Goal: Task Accomplishment & Management: Manage account settings

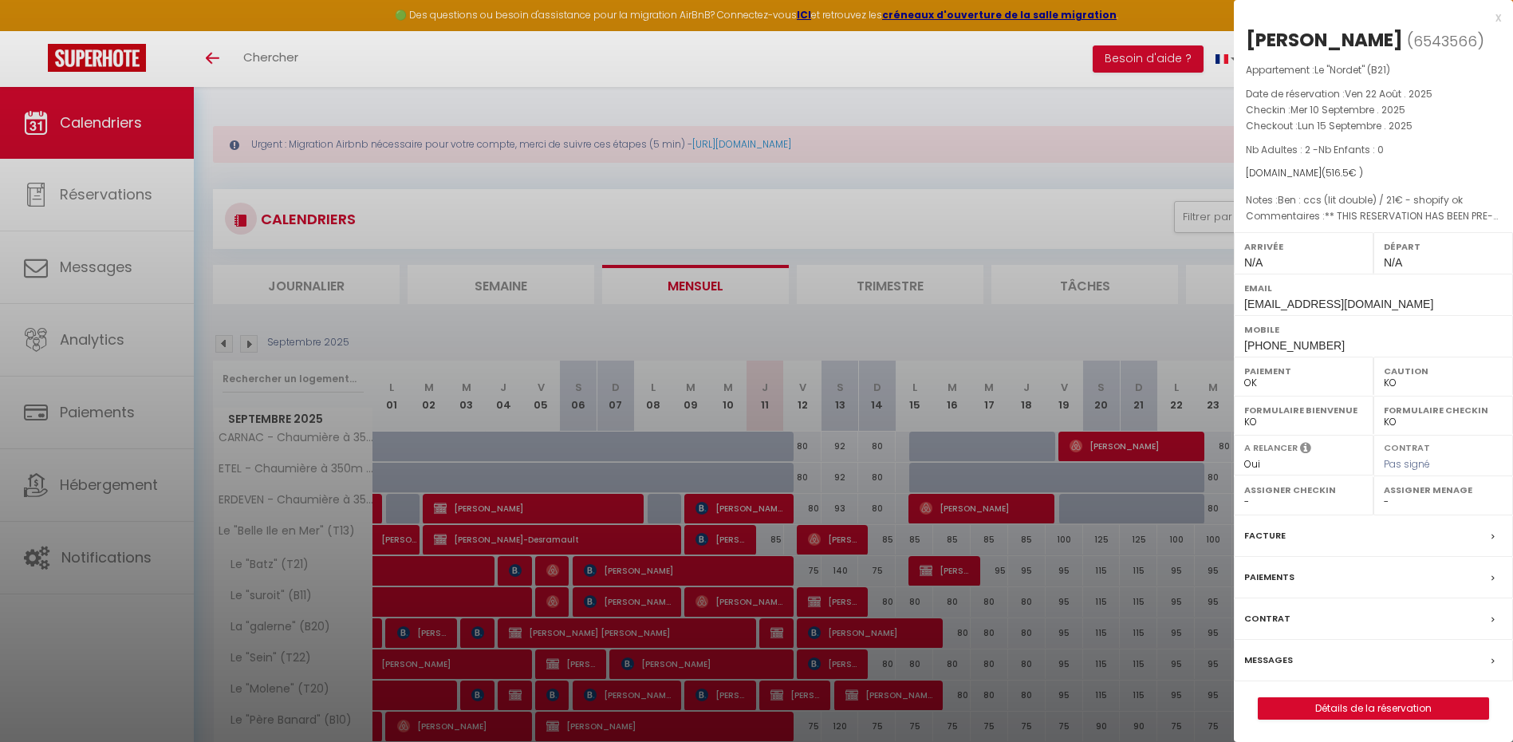
select select "KO"
select select "0"
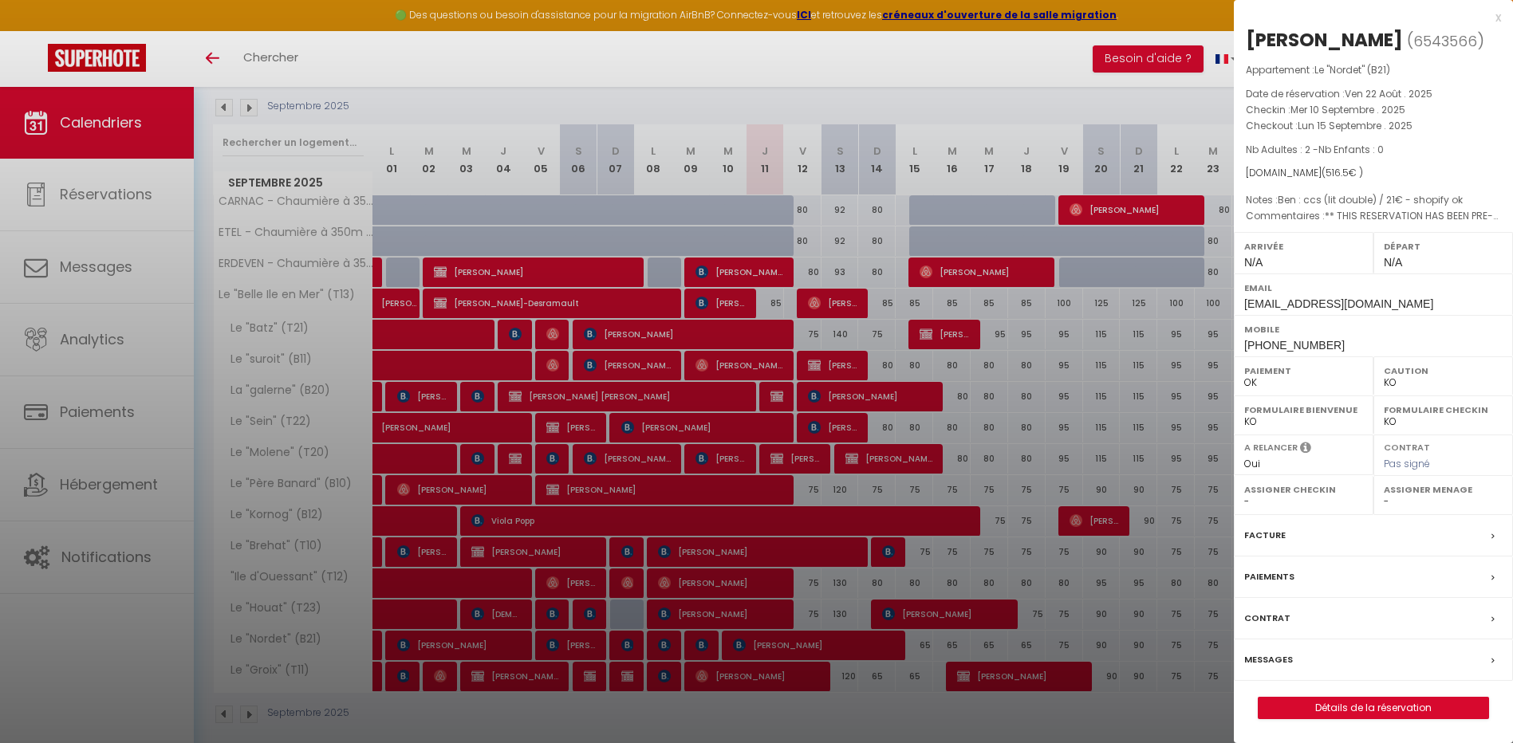
scroll to position [236, 0]
click at [457, 221] on div at bounding box center [756, 371] width 1513 height 743
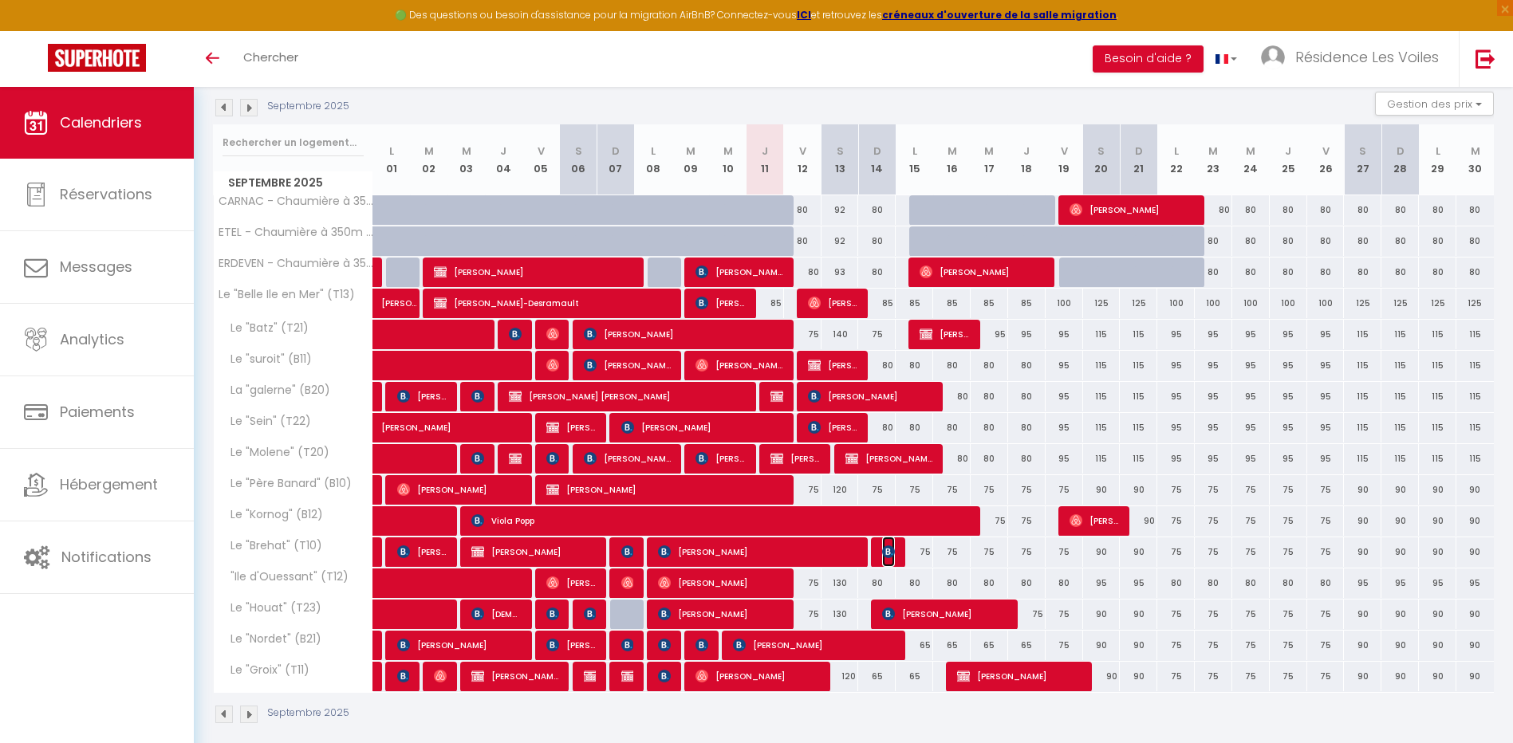
click at [889, 555] on img at bounding box center [888, 552] width 13 height 13
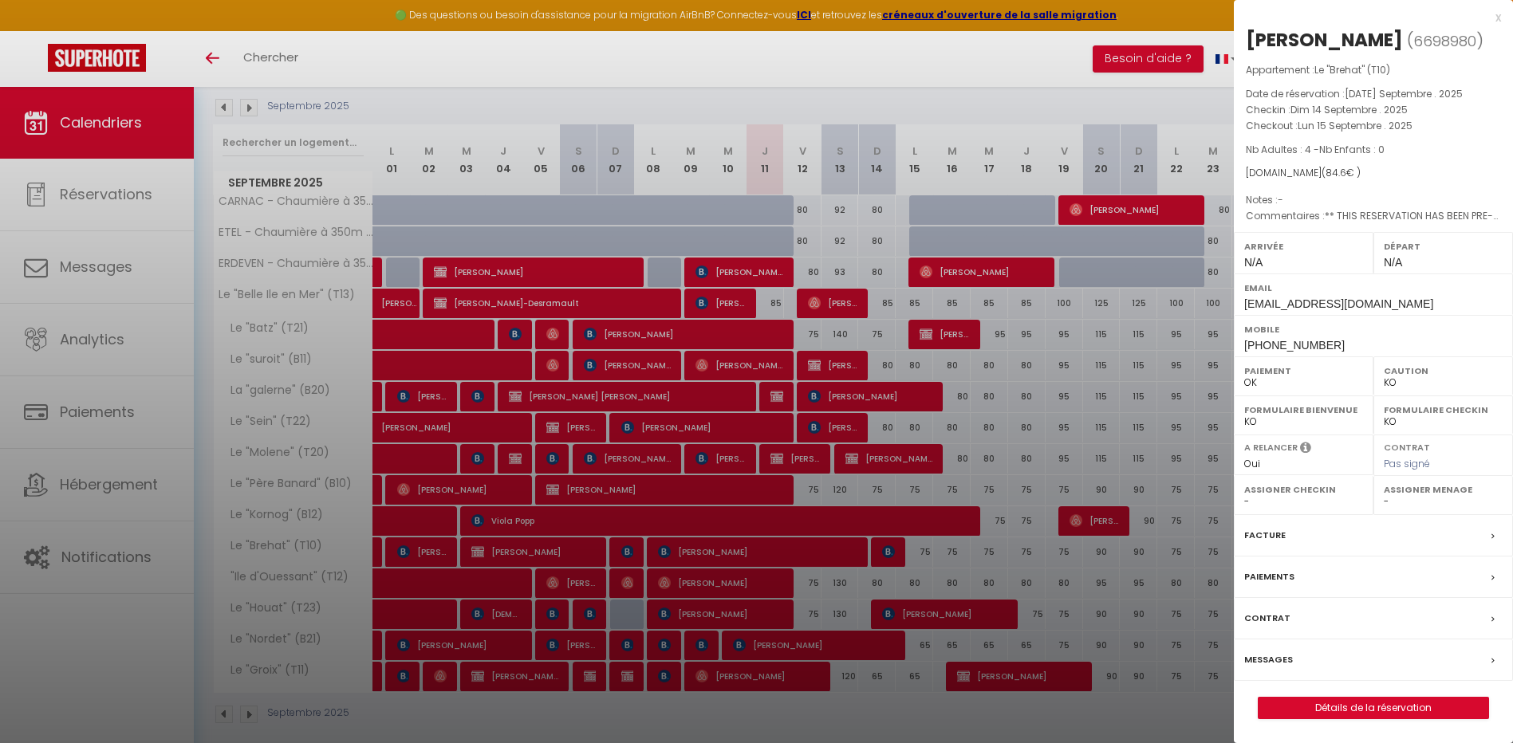
click at [889, 555] on div at bounding box center [756, 371] width 1513 height 743
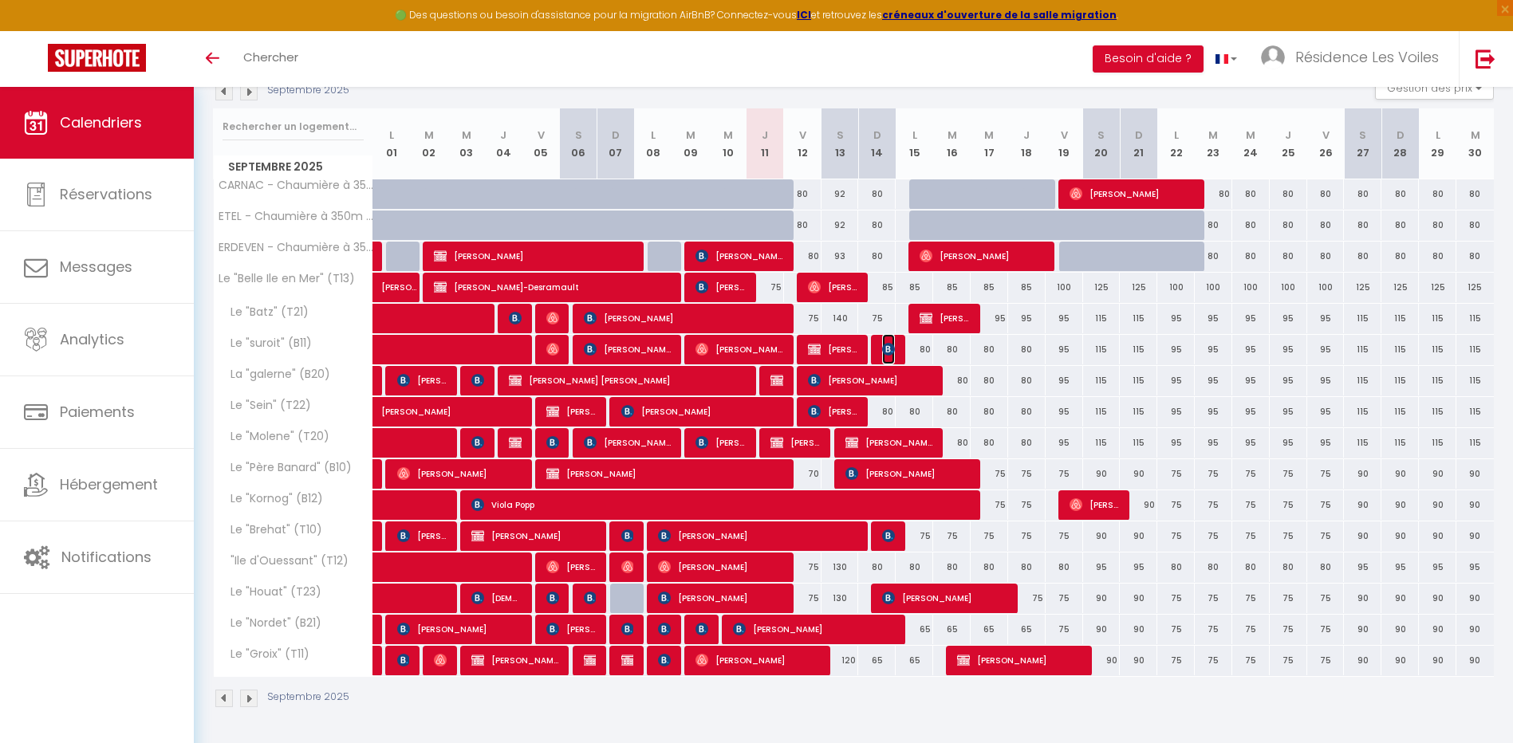
click at [893, 345] on img at bounding box center [888, 349] width 13 height 13
select select "OK"
select select "KO"
select select "0"
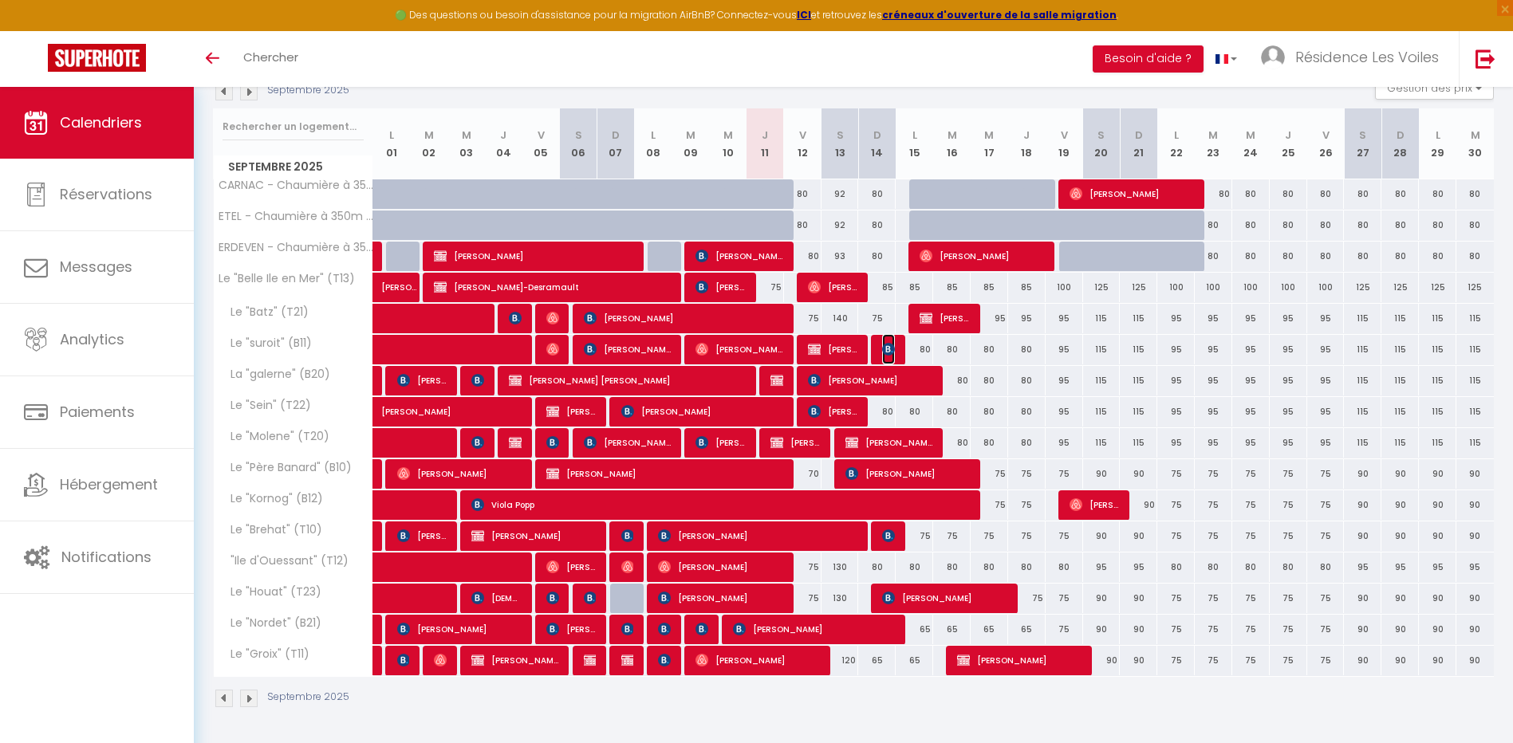
select select "1"
select select
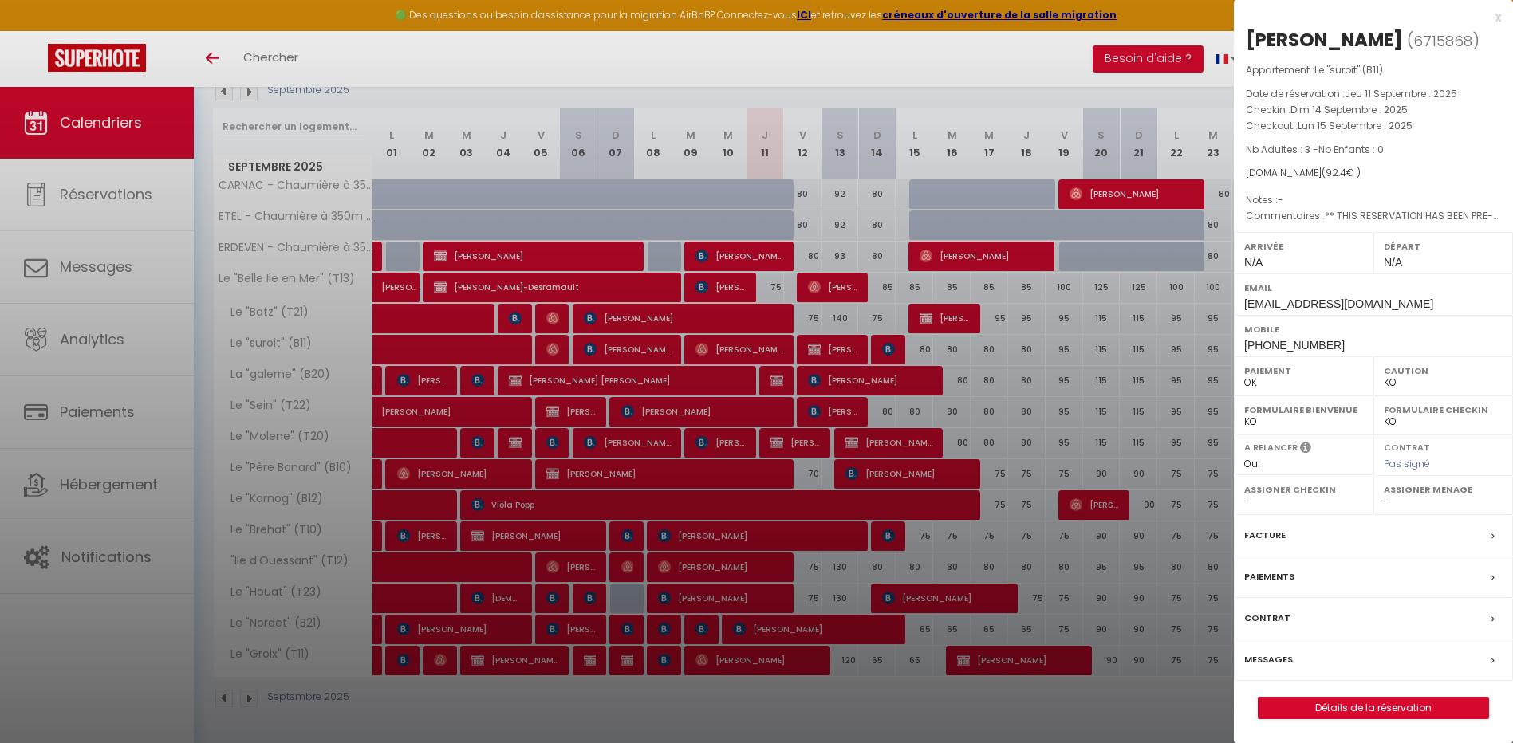
click at [893, 345] on div at bounding box center [756, 371] width 1513 height 743
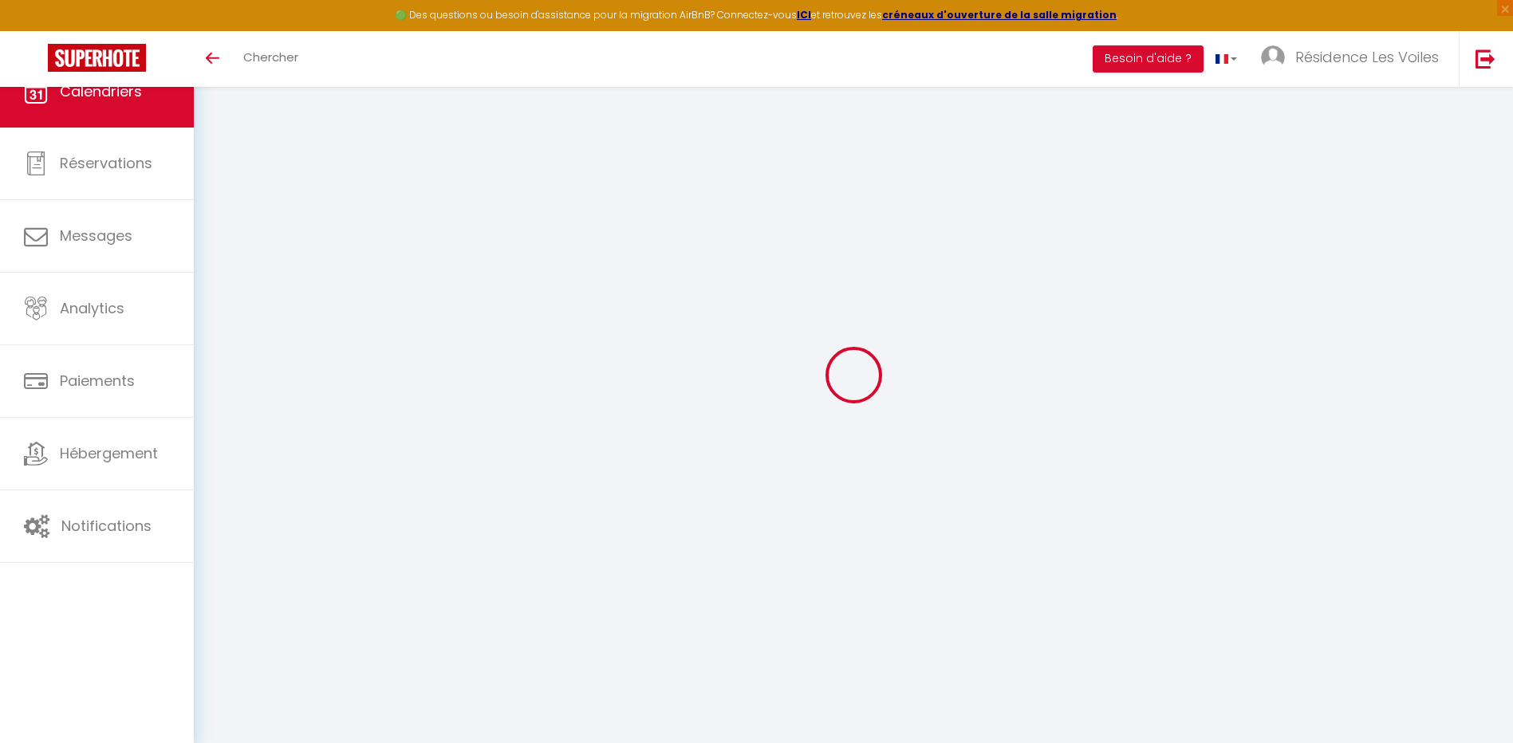
select select
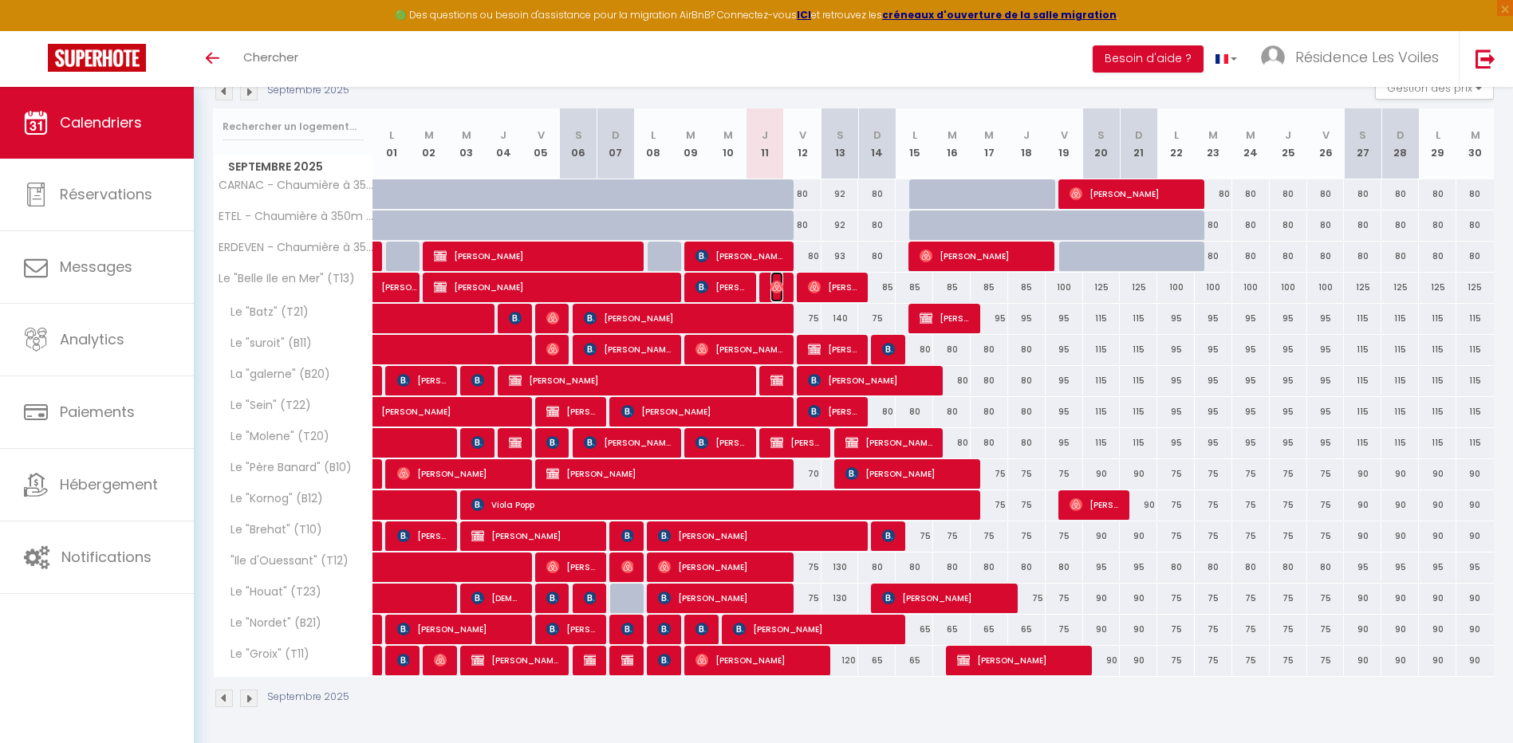
click at [777, 281] on img at bounding box center [777, 287] width 13 height 13
select select "OK"
select select "0"
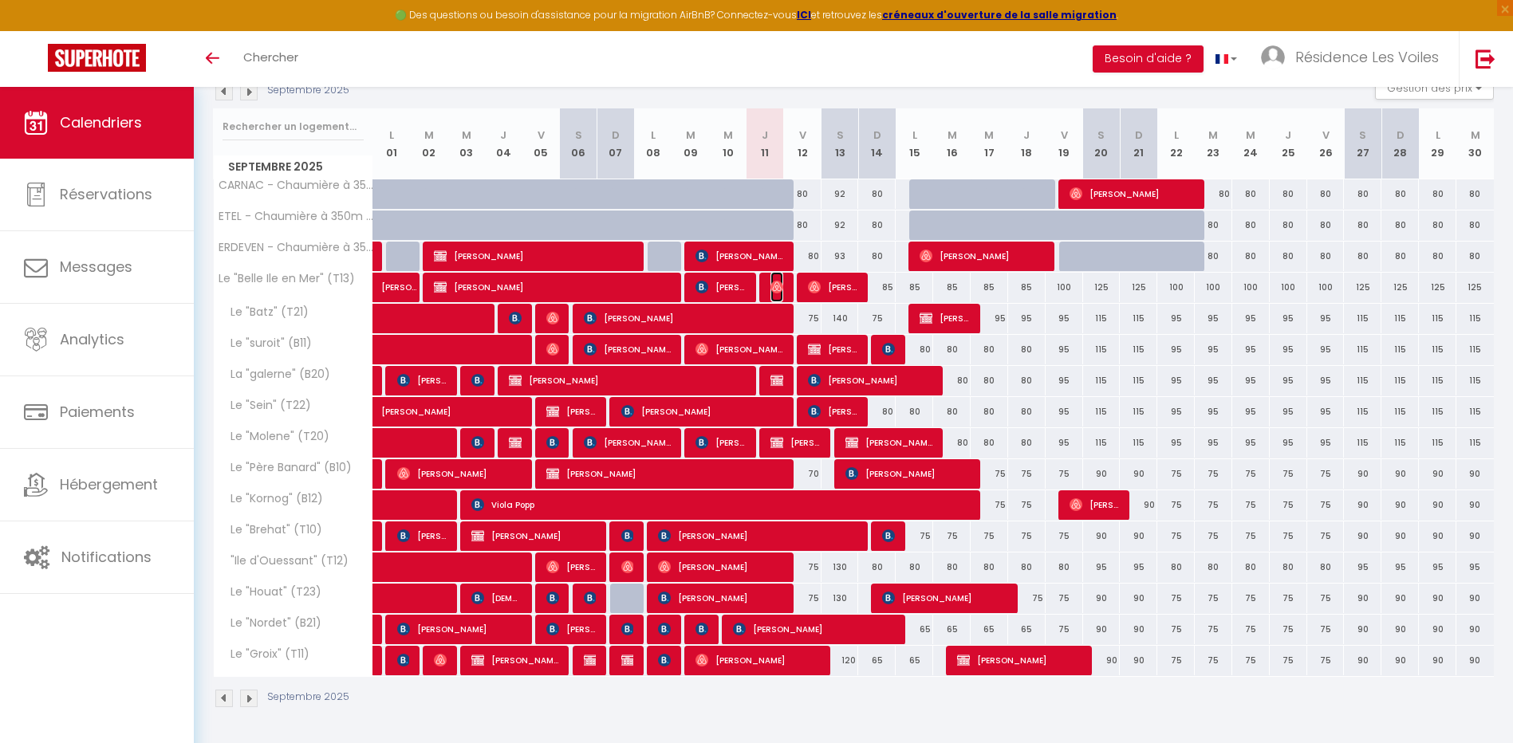
select select "1"
select select
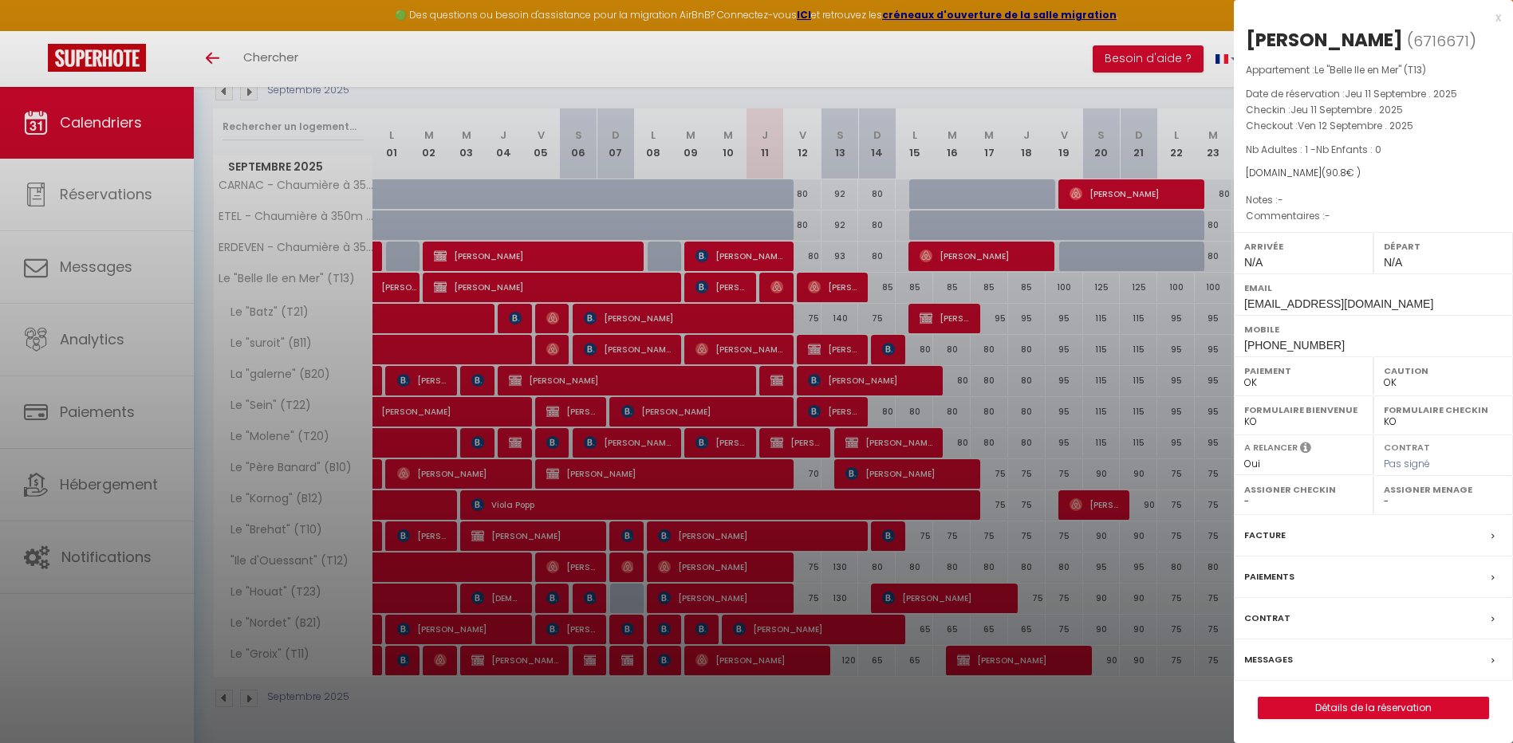
click at [875, 232] on div at bounding box center [756, 371] width 1513 height 743
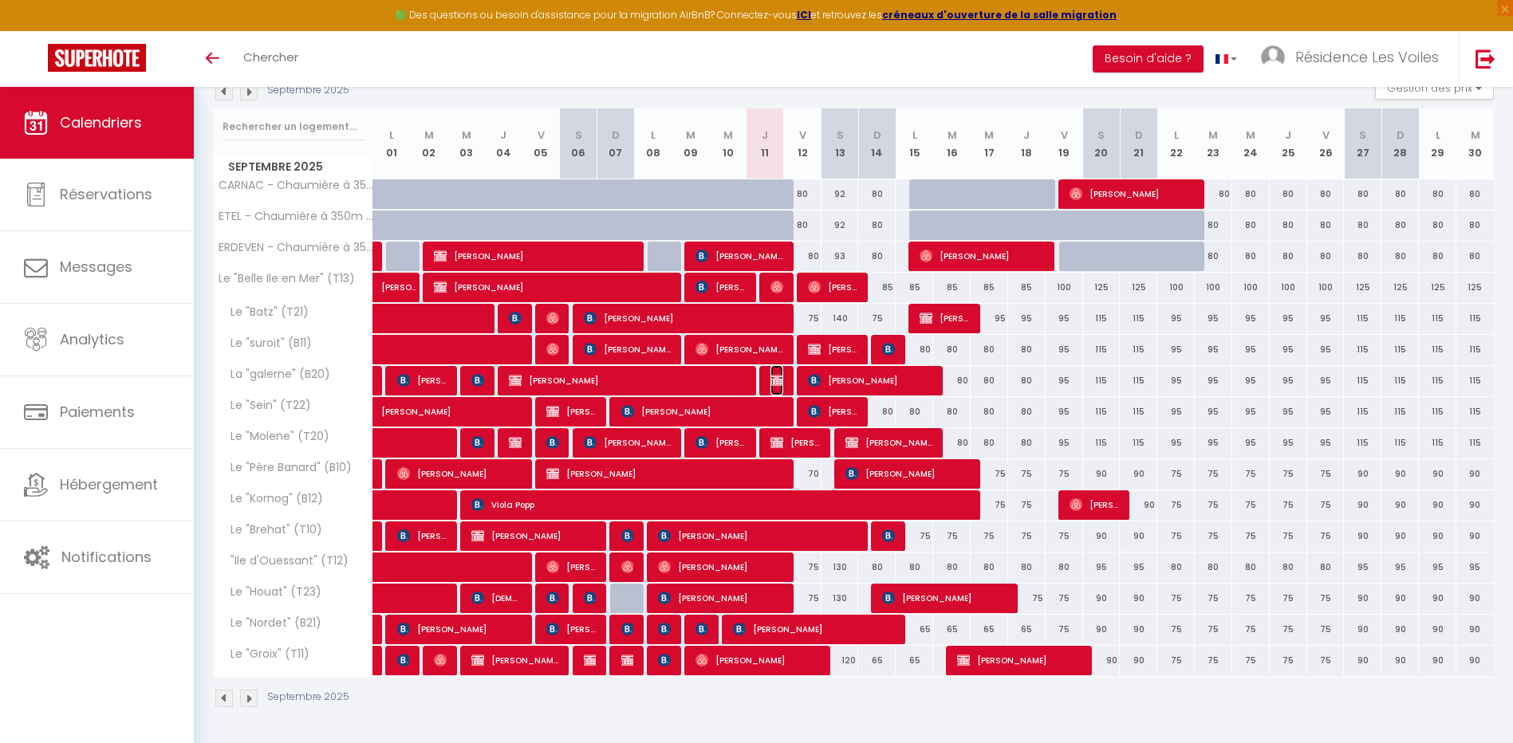
click at [775, 382] on img at bounding box center [777, 380] width 13 height 13
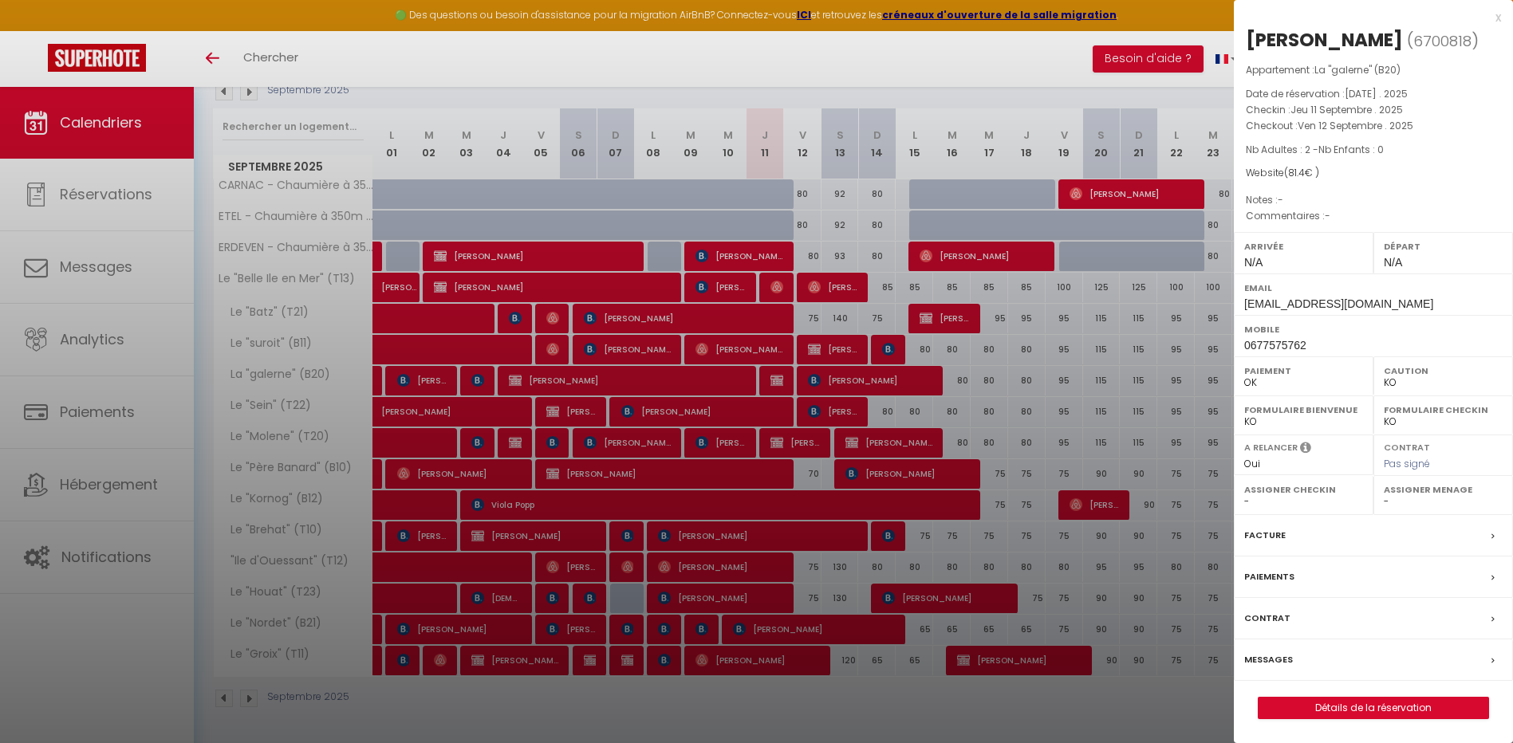
click at [764, 374] on div at bounding box center [756, 371] width 1513 height 743
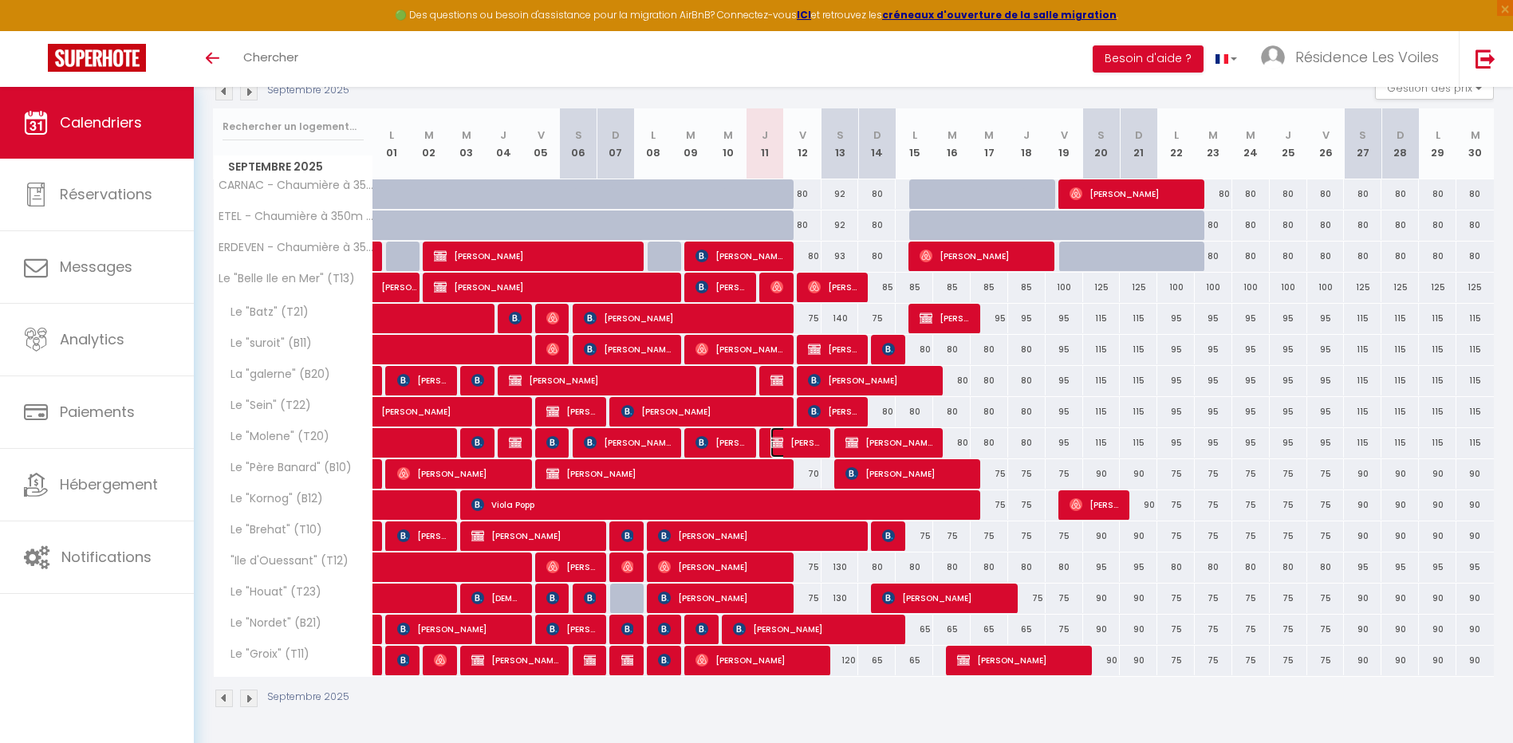
click at [781, 440] on img at bounding box center [777, 442] width 13 height 13
select select "OK"
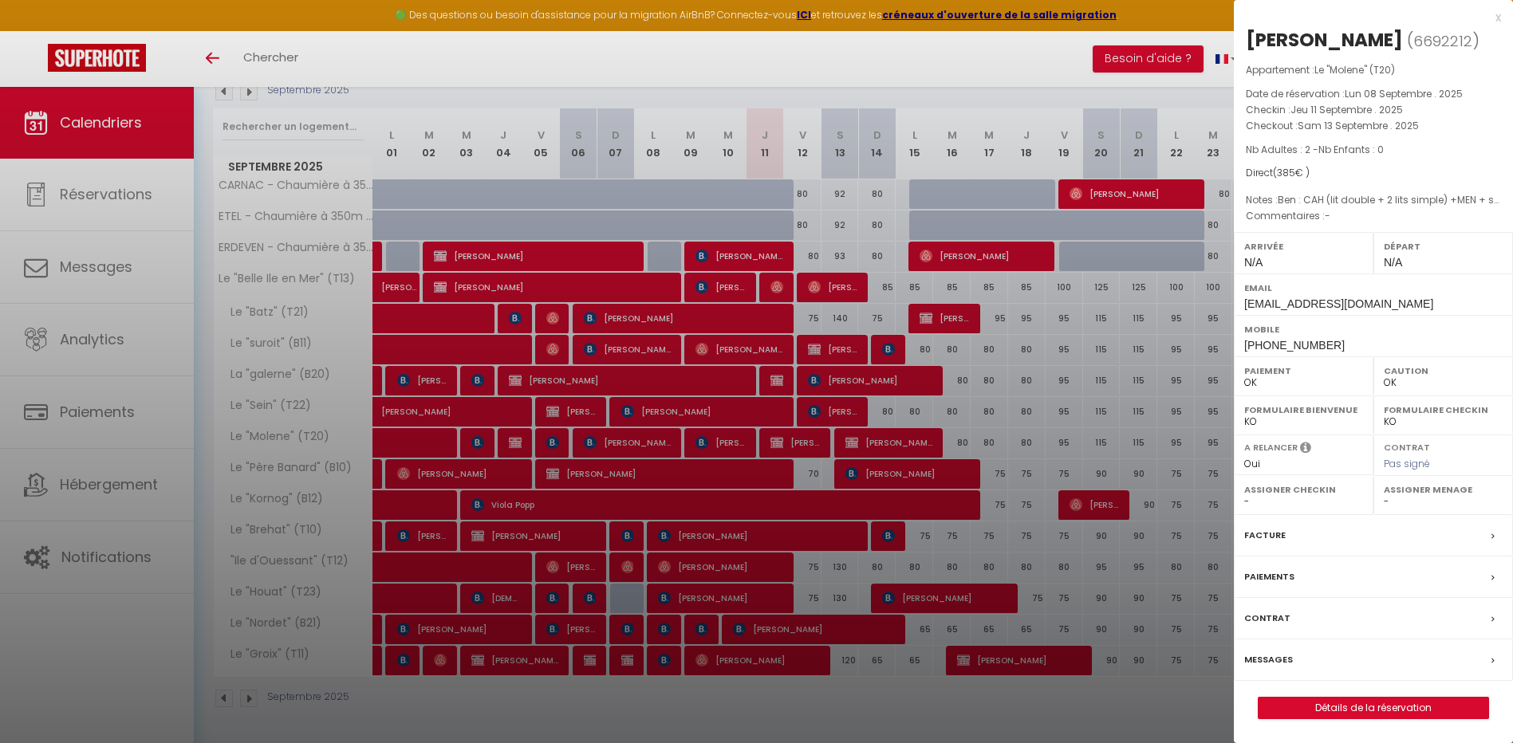
click at [1268, 660] on label "Messages" at bounding box center [1268, 660] width 49 height 17
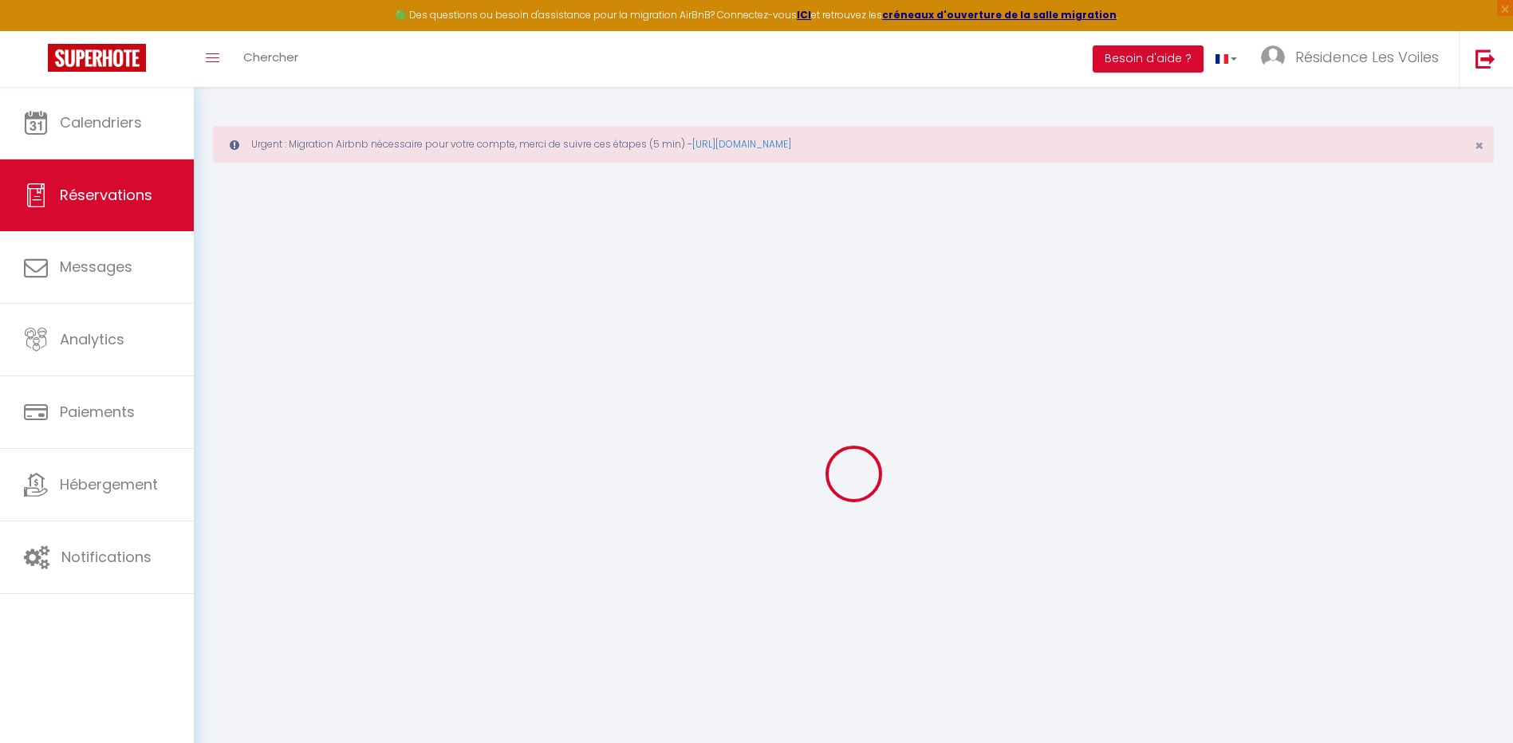
select select
checkbox input "false"
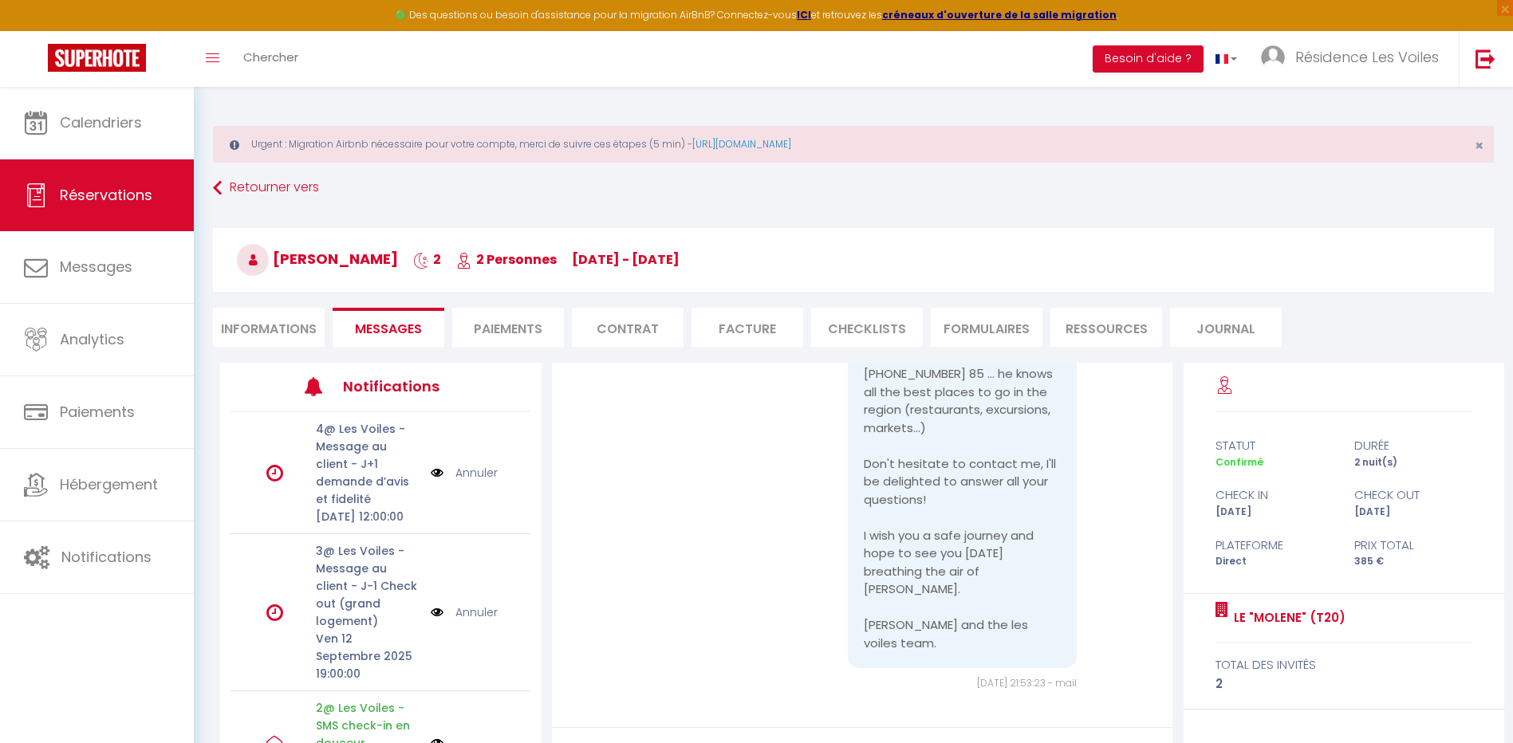
scroll to position [3142, 0]
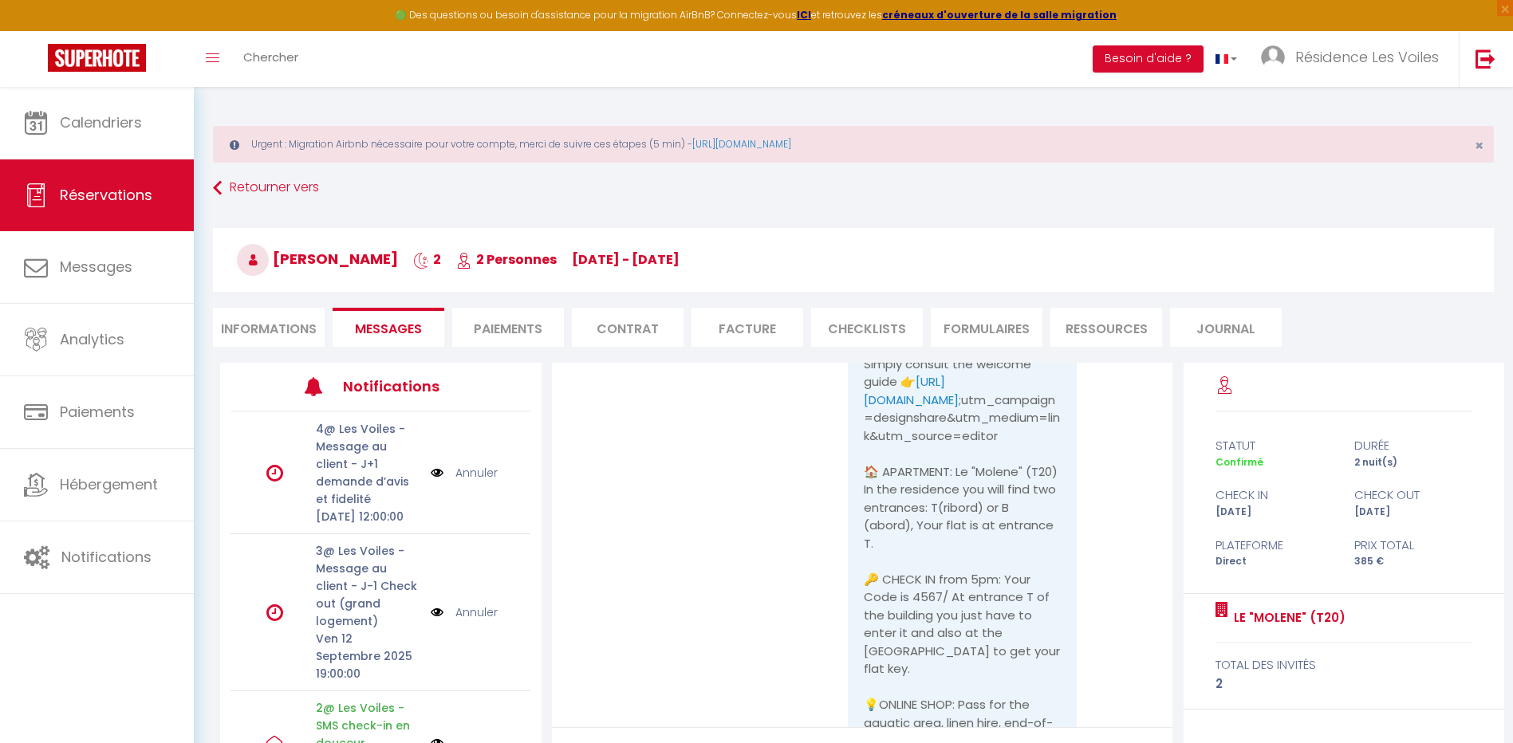
click at [303, 329] on li "Informations" at bounding box center [269, 327] width 112 height 39
select select
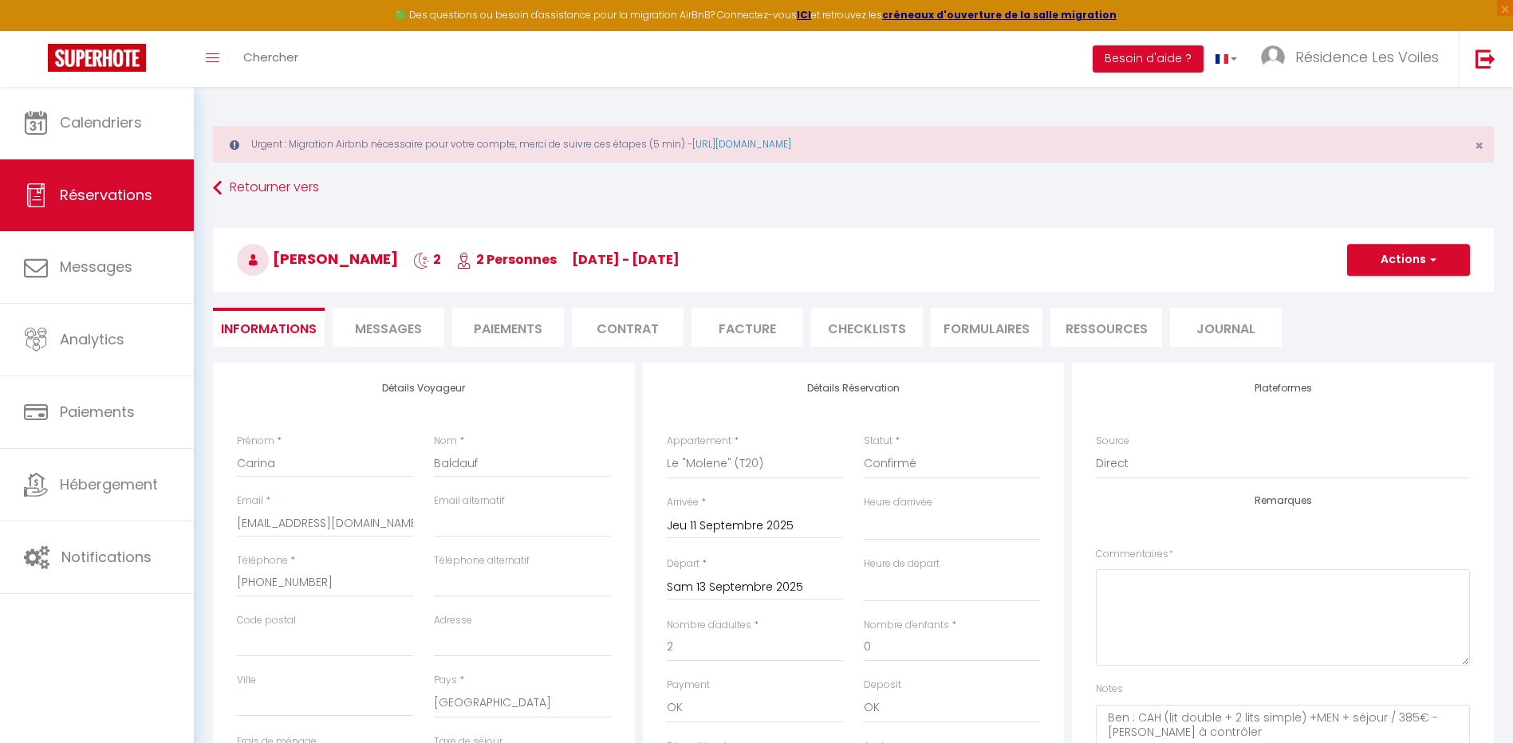
select select
checkbox input "false"
select select
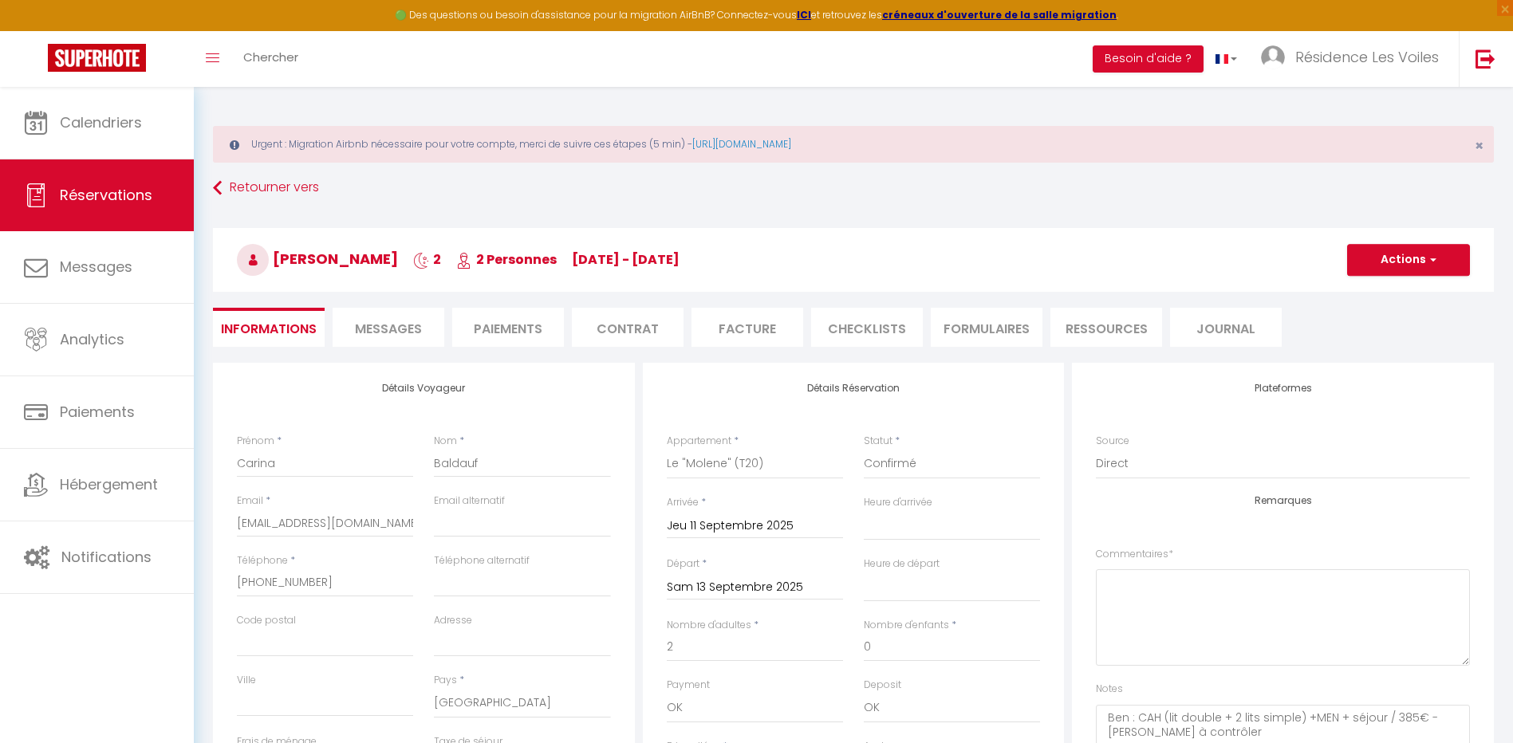
checkbox input "false"
select select
checkbox input "false"
select select
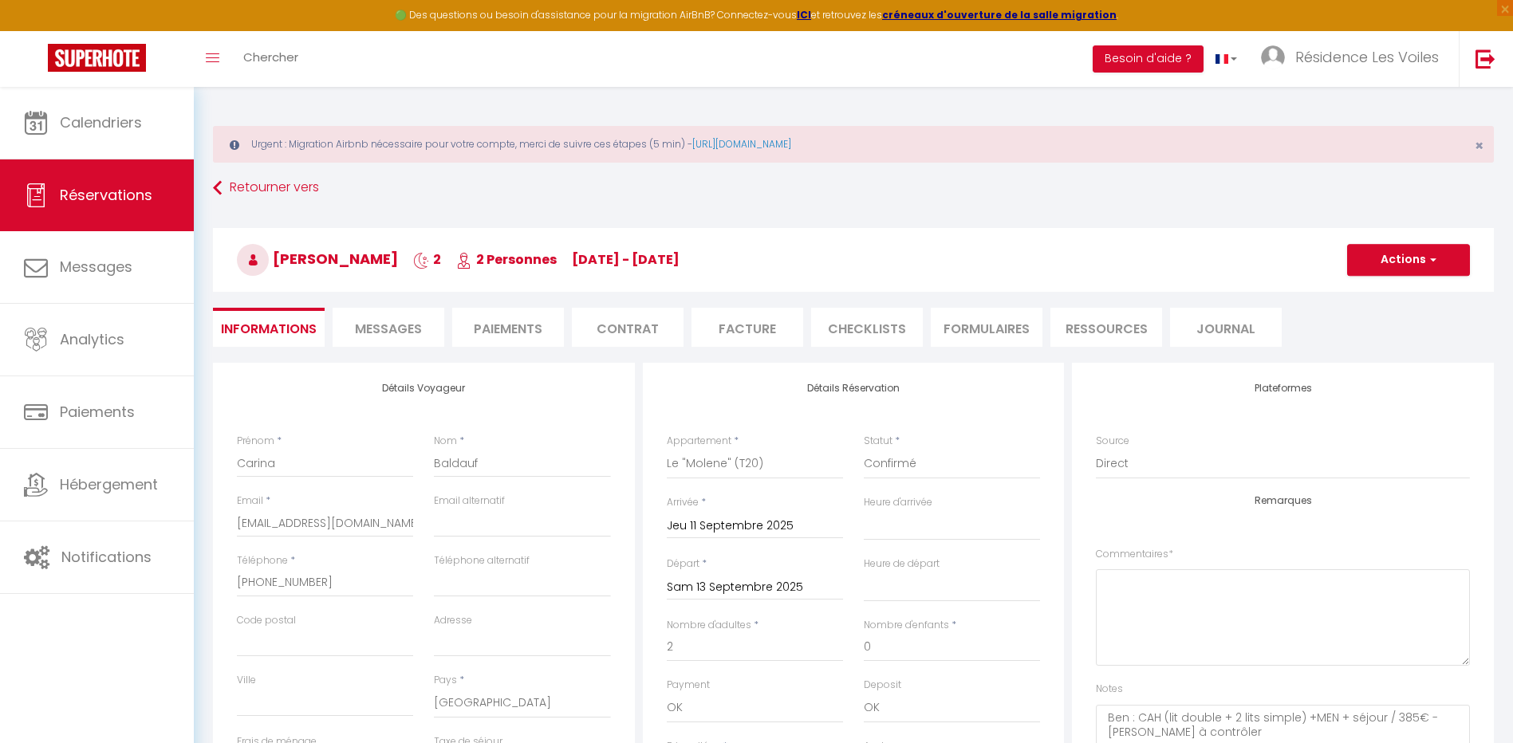
select select
checkbox input "false"
select select
checkbox input "false"
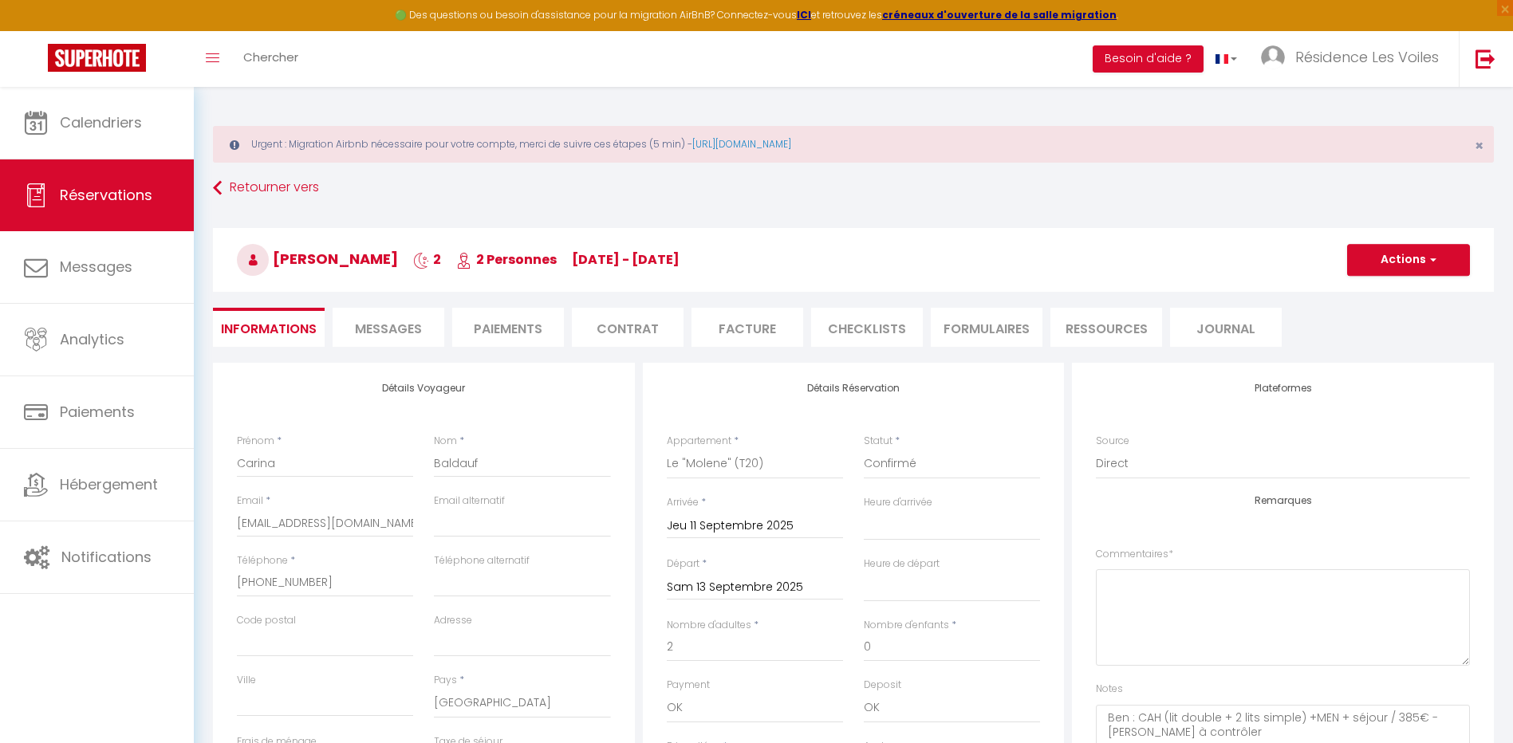
select select
checkbox input "false"
select select
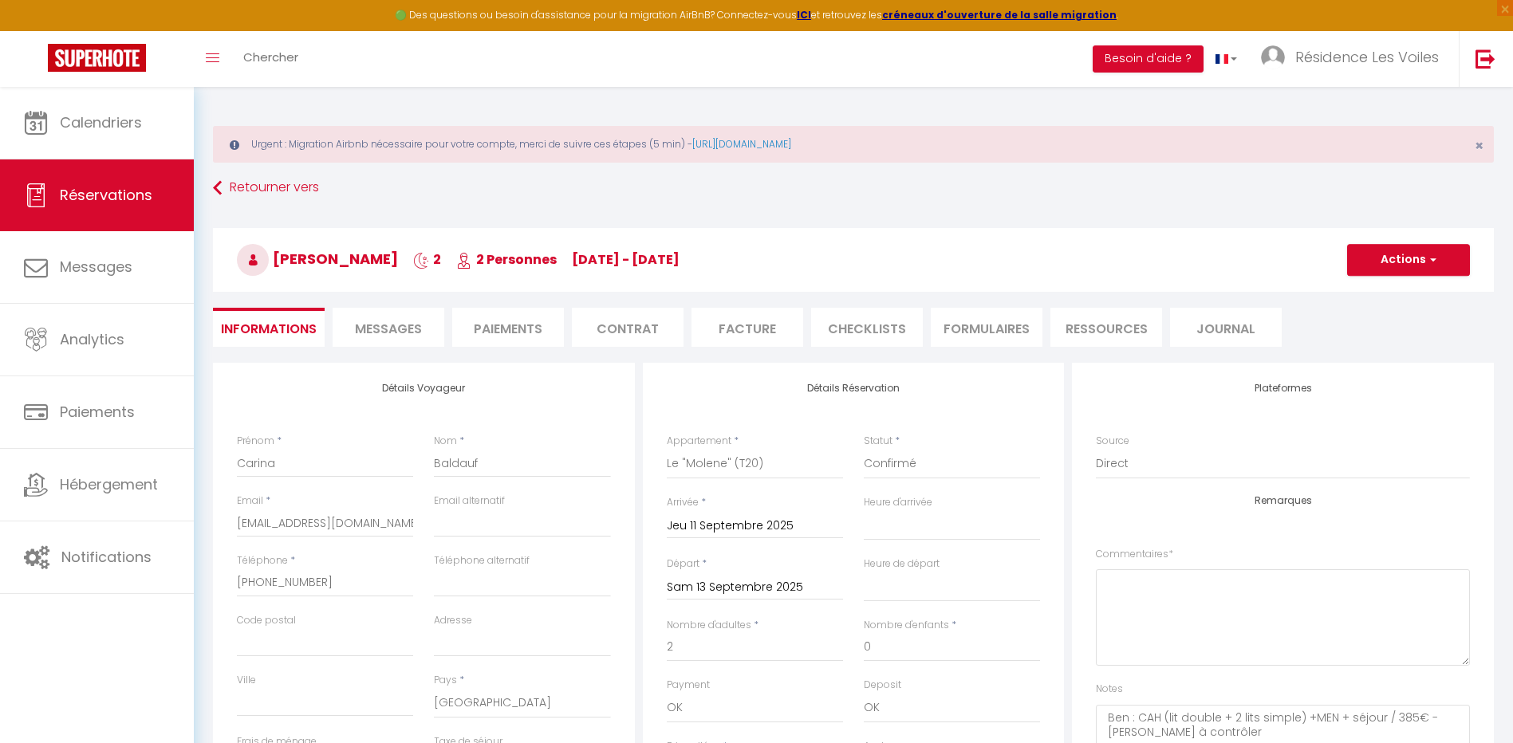
checkbox input "false"
select select
checkbox input "false"
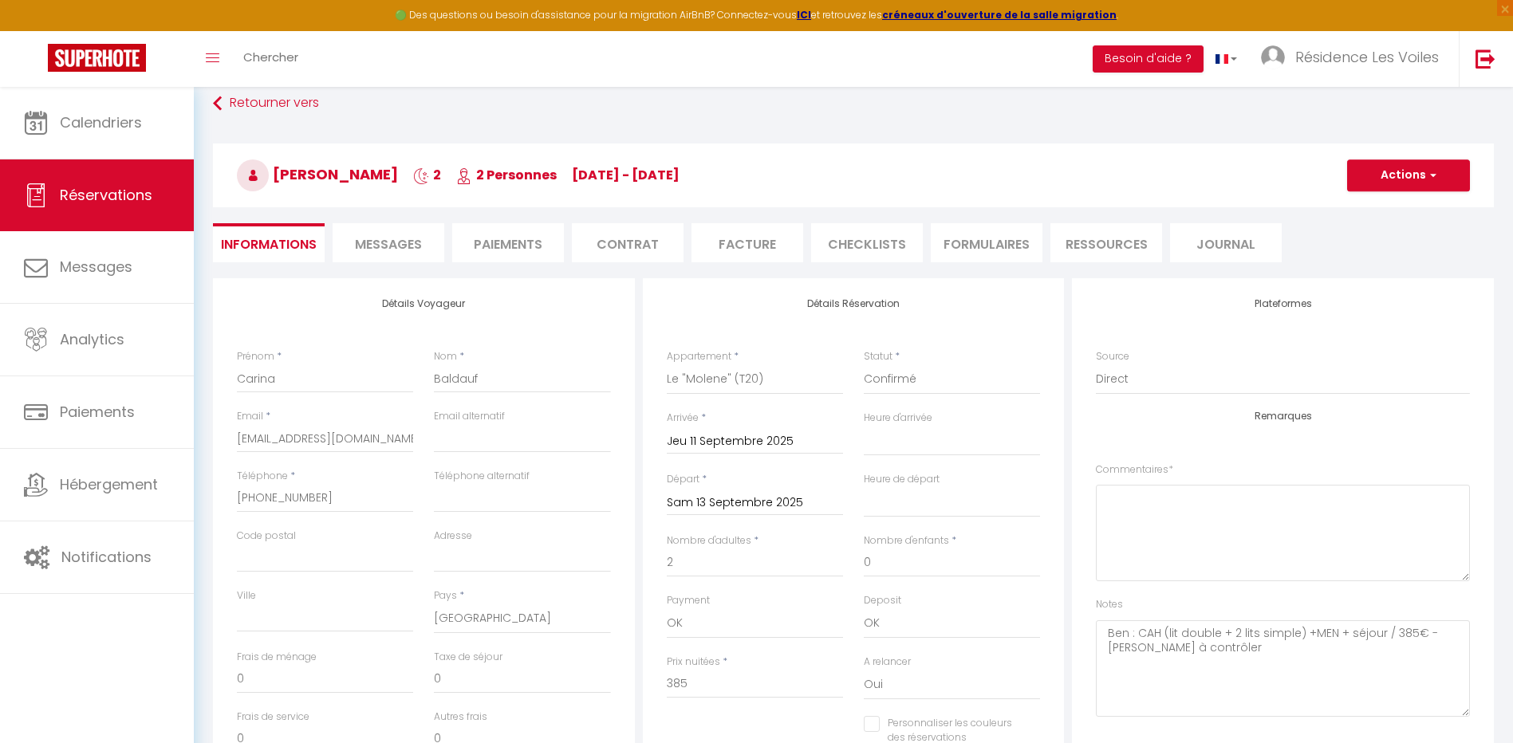
scroll to position [133, 0]
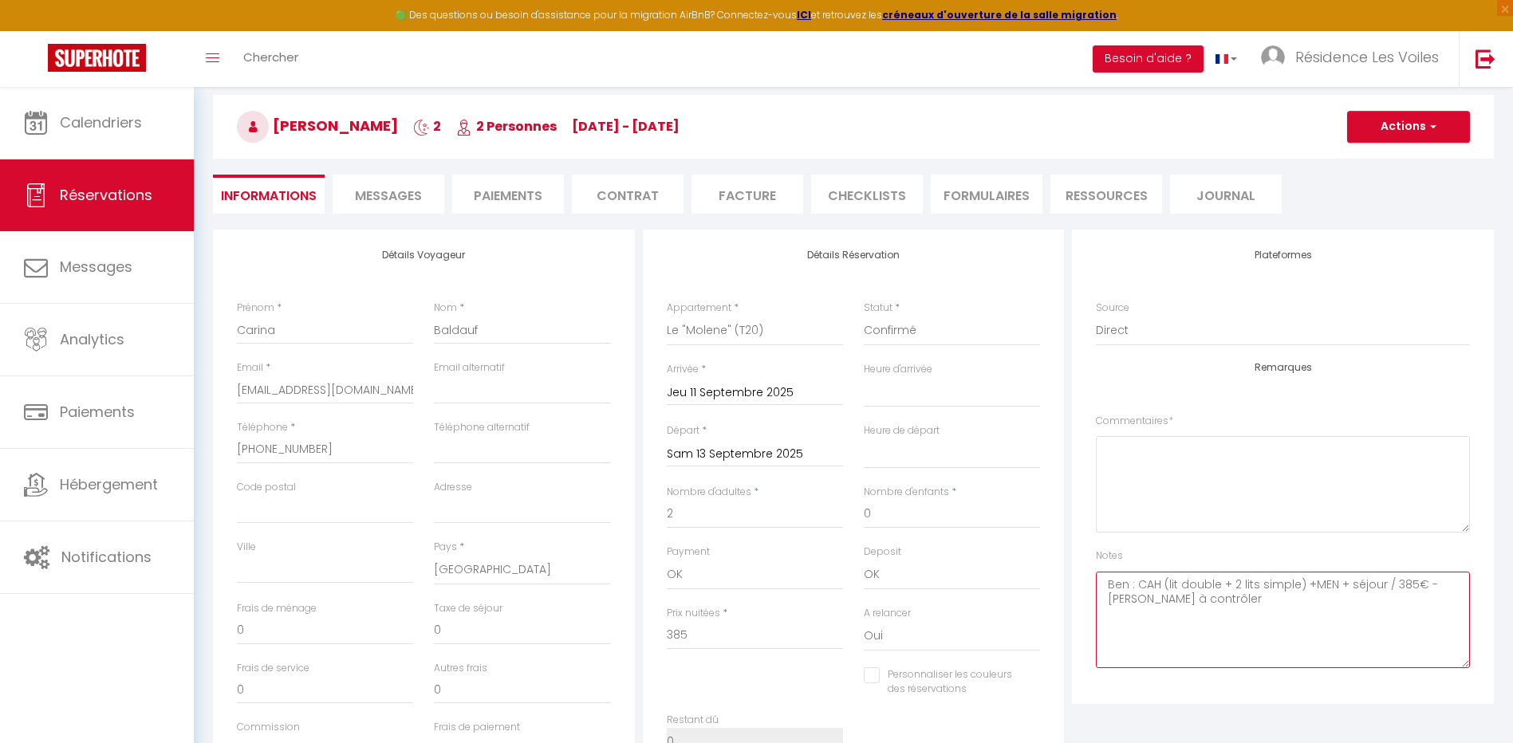
click at [1223, 601] on textarea "Ben : CAH (lit double + 2 lits simple) +MEN + séjour / 385€ - stancer à contrôl…" at bounding box center [1283, 620] width 374 height 97
type textarea "Ben : CAH (lit double + 2 lits simple) +MEN + séjour / 385€ - stancer à contrôl…"
click at [1369, 127] on button "Actions" at bounding box center [1408, 127] width 123 height 32
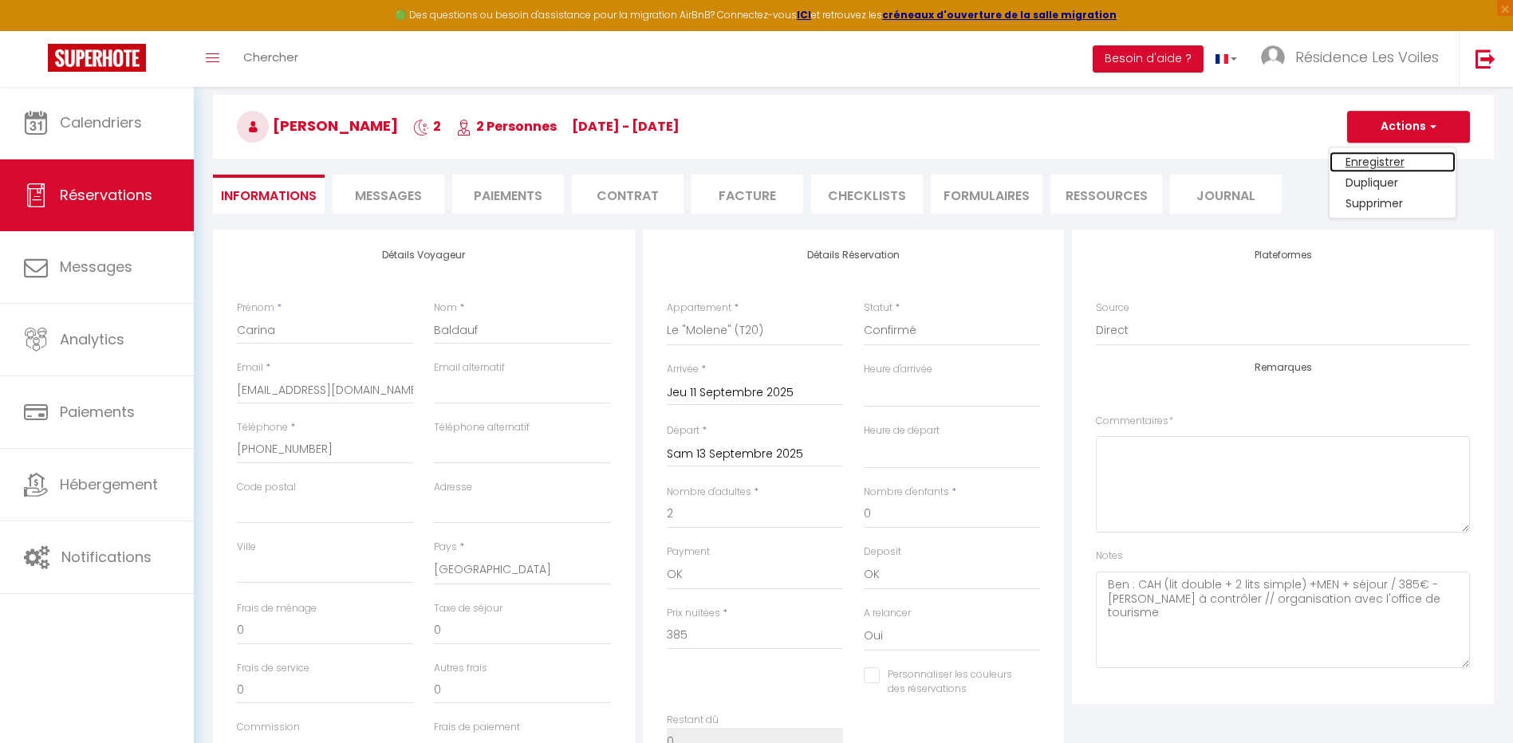
click at [1371, 152] on link "Enregistrer" at bounding box center [1393, 162] width 126 height 21
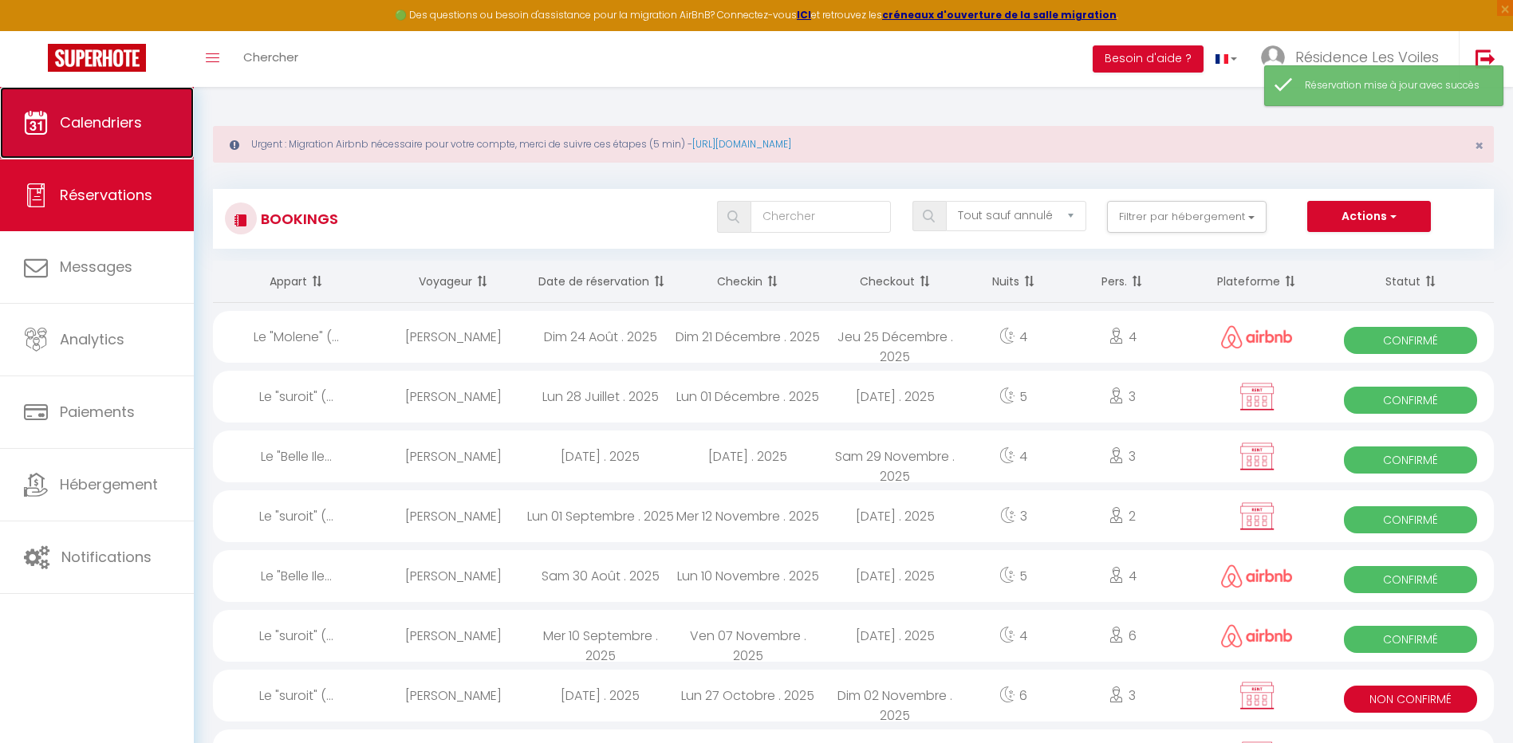
click at [102, 145] on link "Calendriers" at bounding box center [97, 123] width 194 height 72
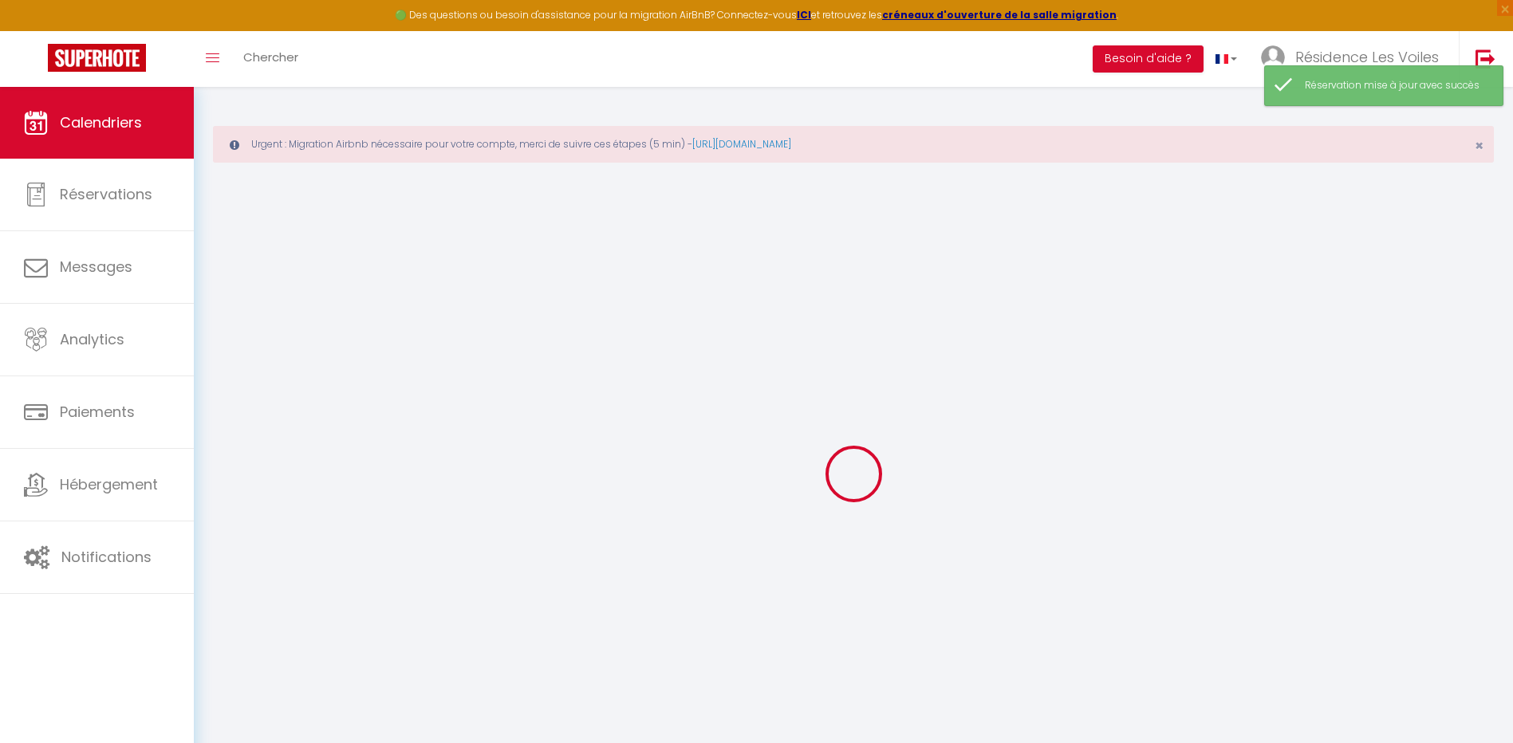
select select
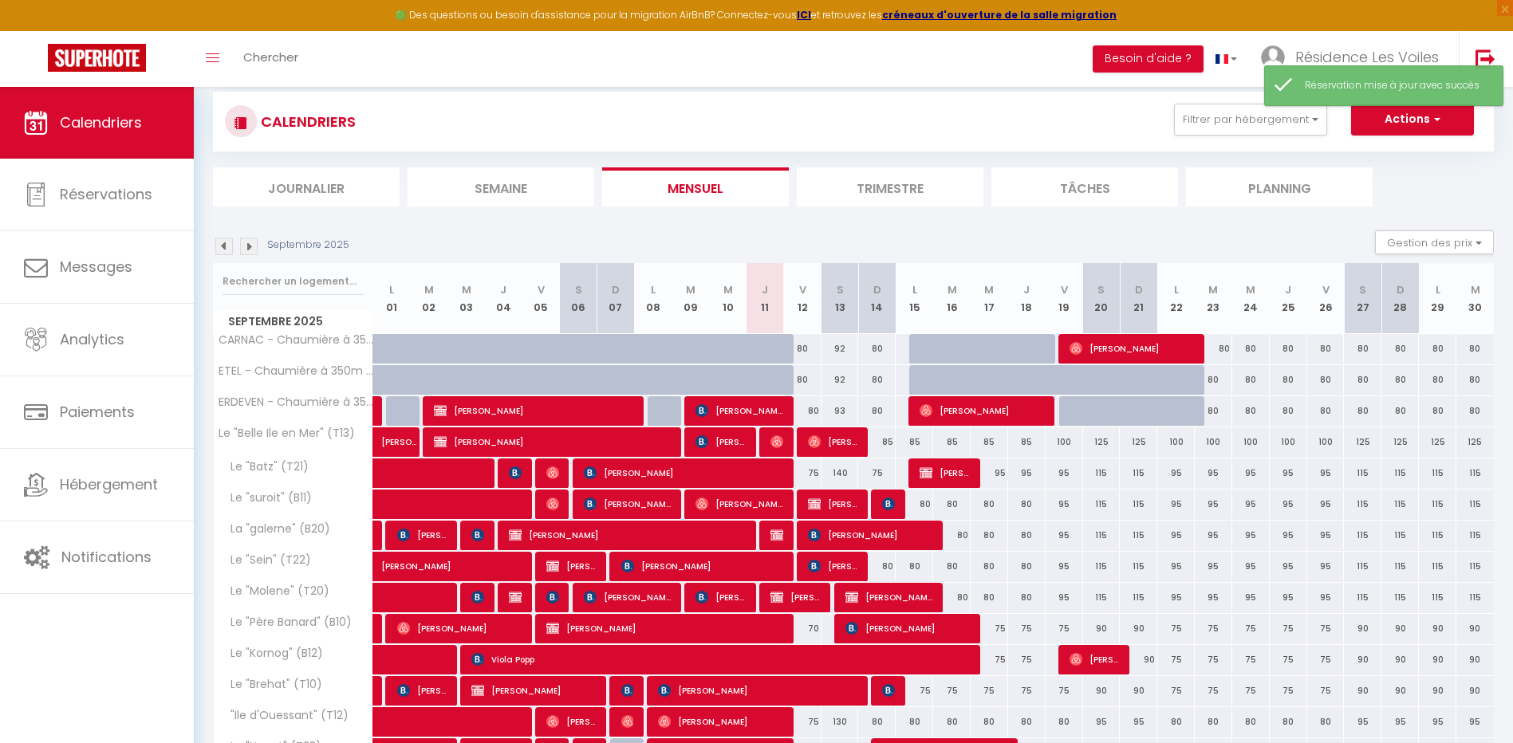
scroll to position [252, 0]
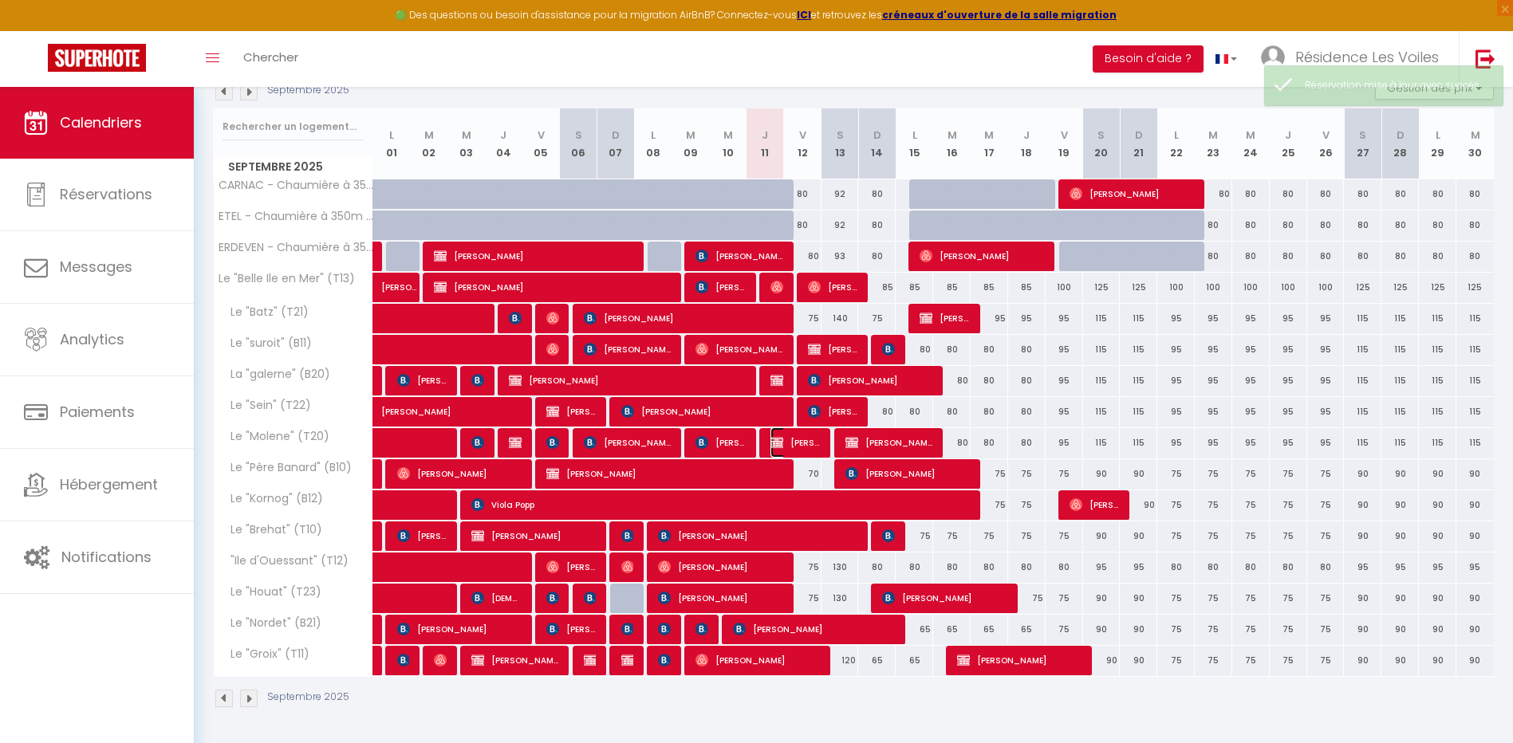
click at [784, 438] on span "[PERSON_NAME]" at bounding box center [796, 443] width 50 height 30
select select "OK"
select select "0"
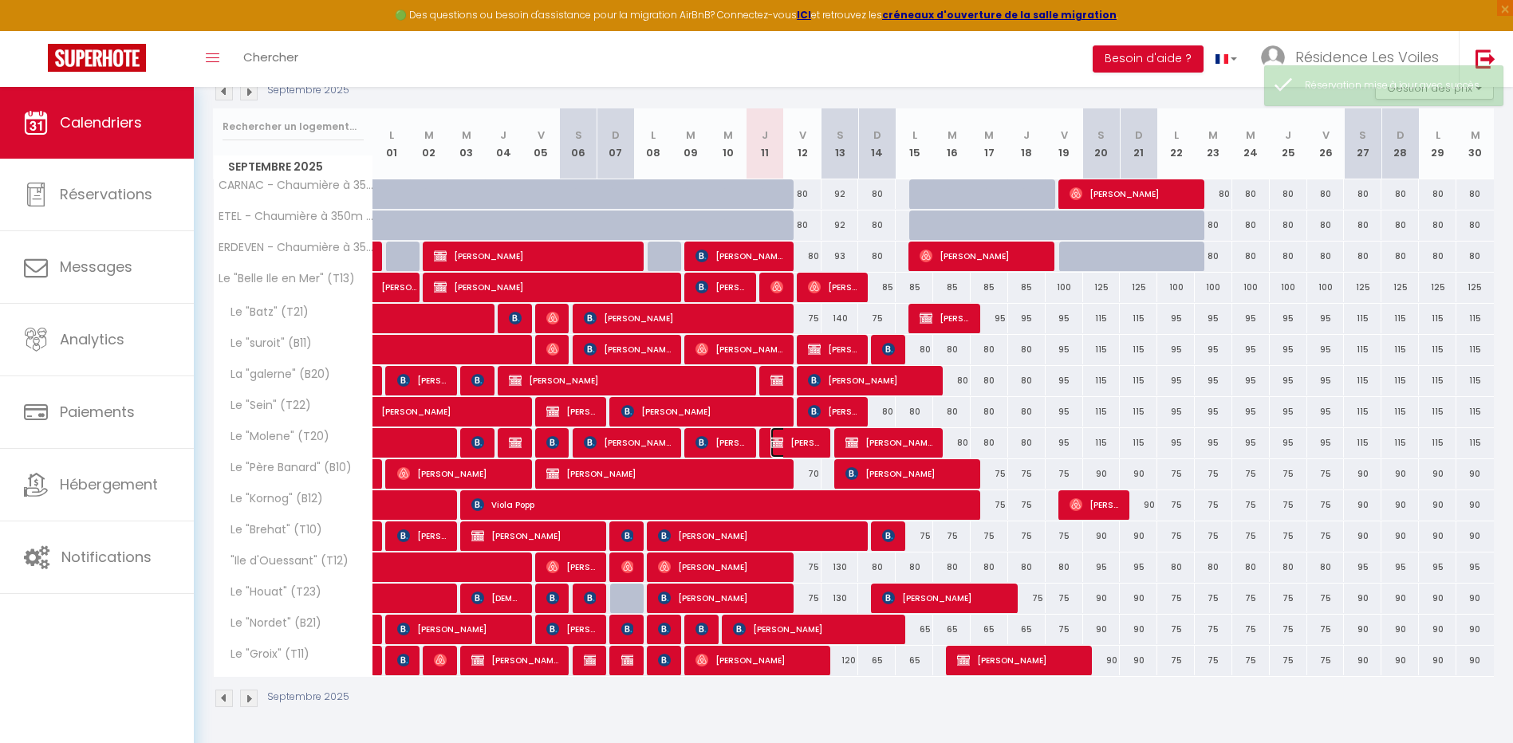
select select "1"
select select
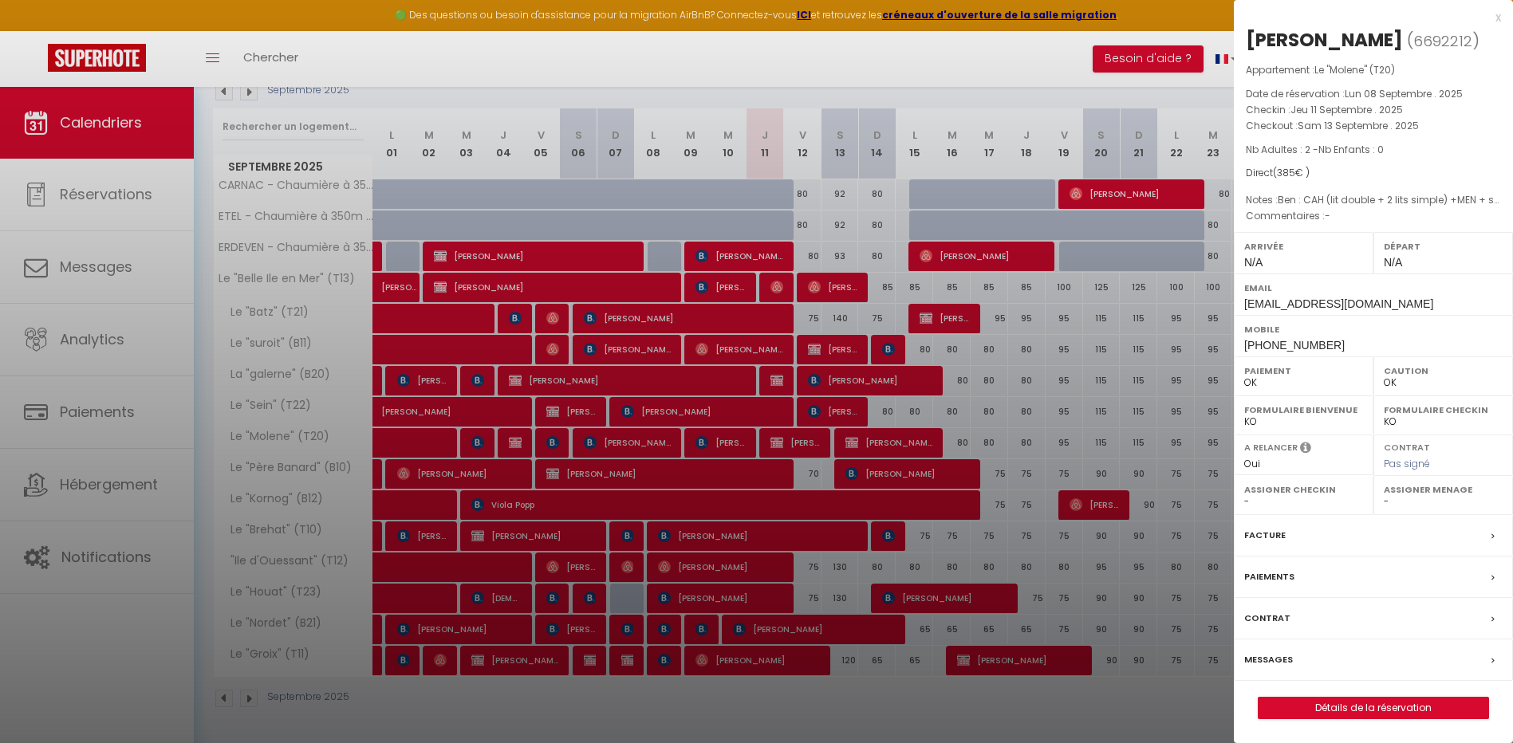
click at [846, 450] on div at bounding box center [756, 371] width 1513 height 743
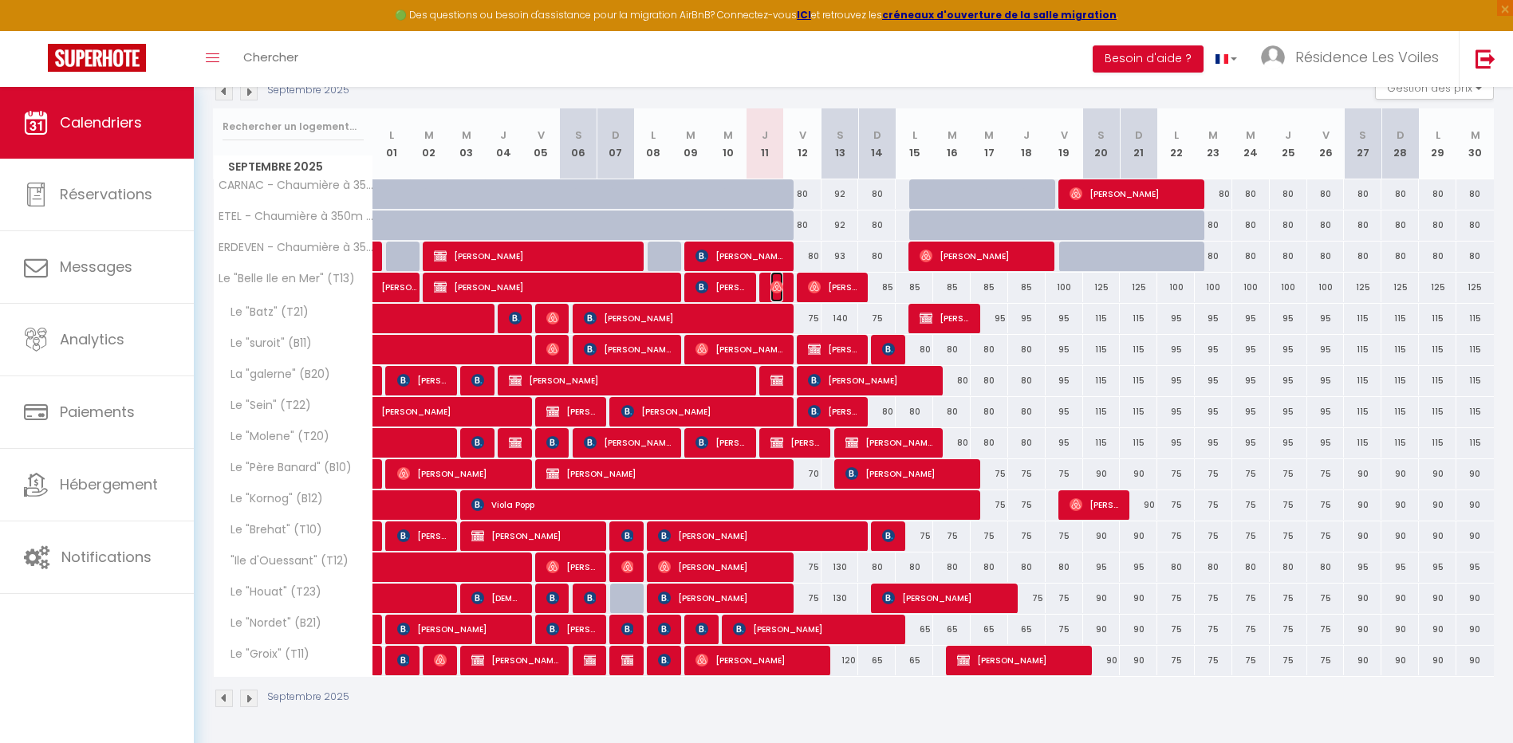
drag, startPoint x: 780, startPoint y: 293, endPoint x: 763, endPoint y: 385, distance: 93.3
click at [780, 293] on img at bounding box center [777, 287] width 13 height 13
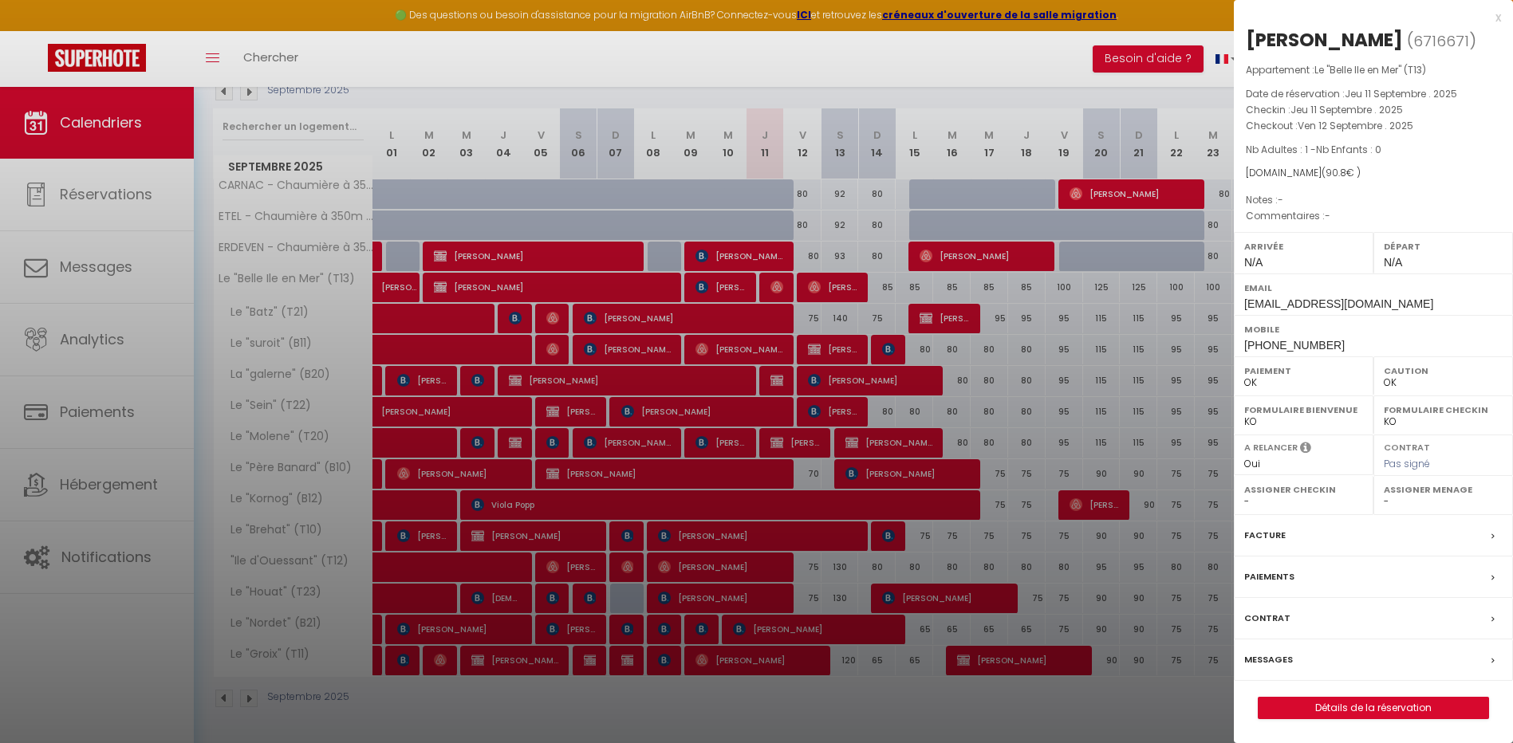
drag, startPoint x: 919, startPoint y: 391, endPoint x: 935, endPoint y: 399, distance: 17.8
click at [919, 391] on div at bounding box center [756, 371] width 1513 height 743
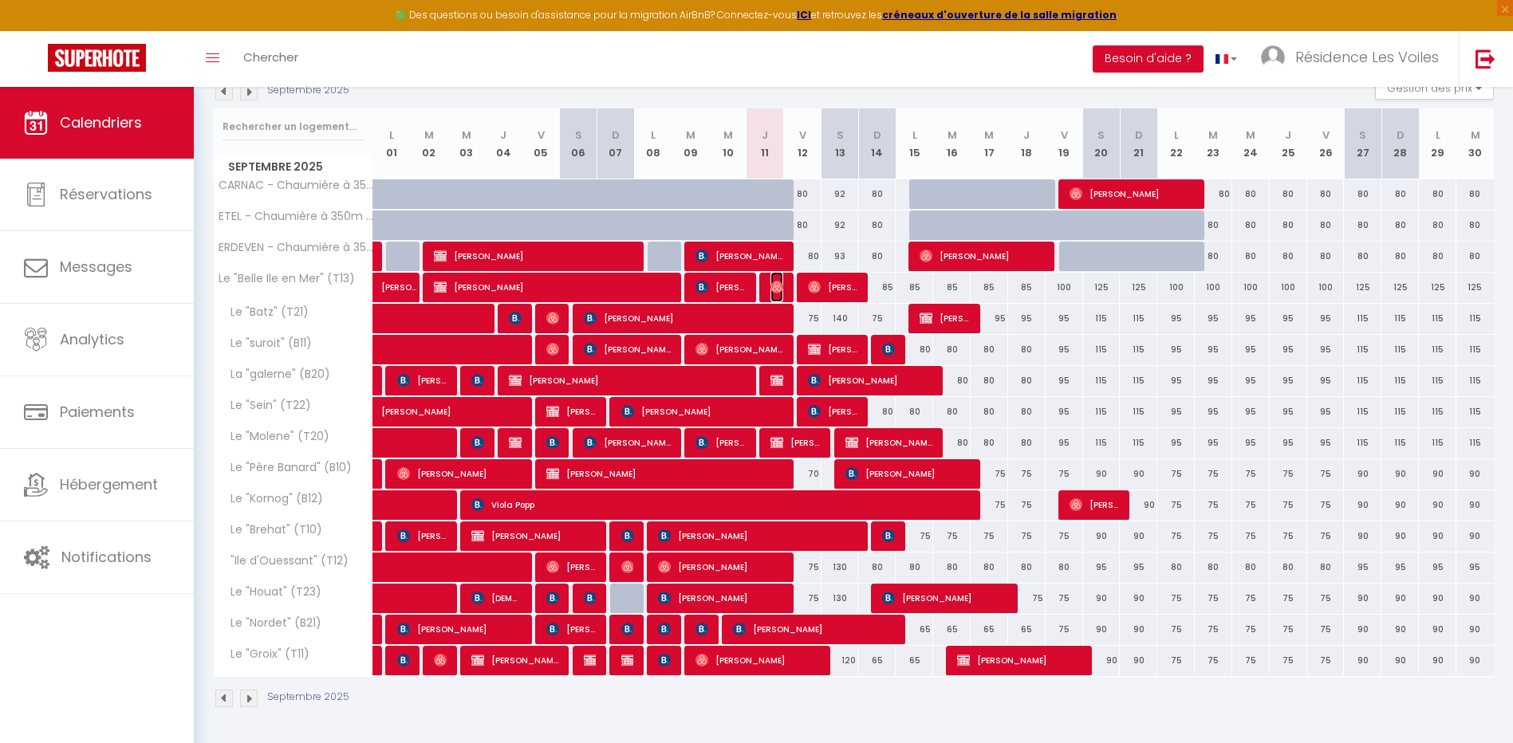
click at [776, 288] on img at bounding box center [777, 287] width 13 height 13
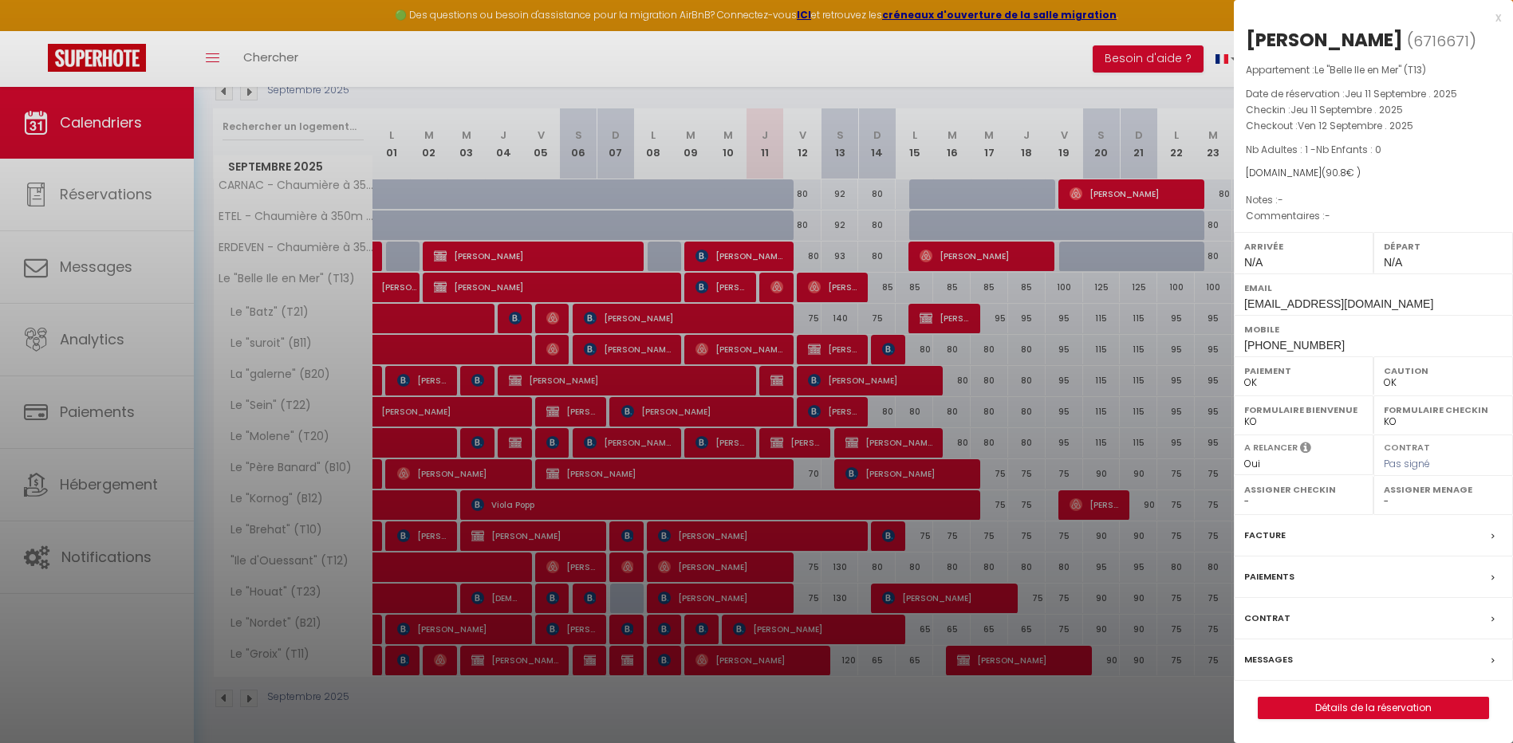
click at [1264, 671] on div "Messages" at bounding box center [1373, 660] width 279 height 41
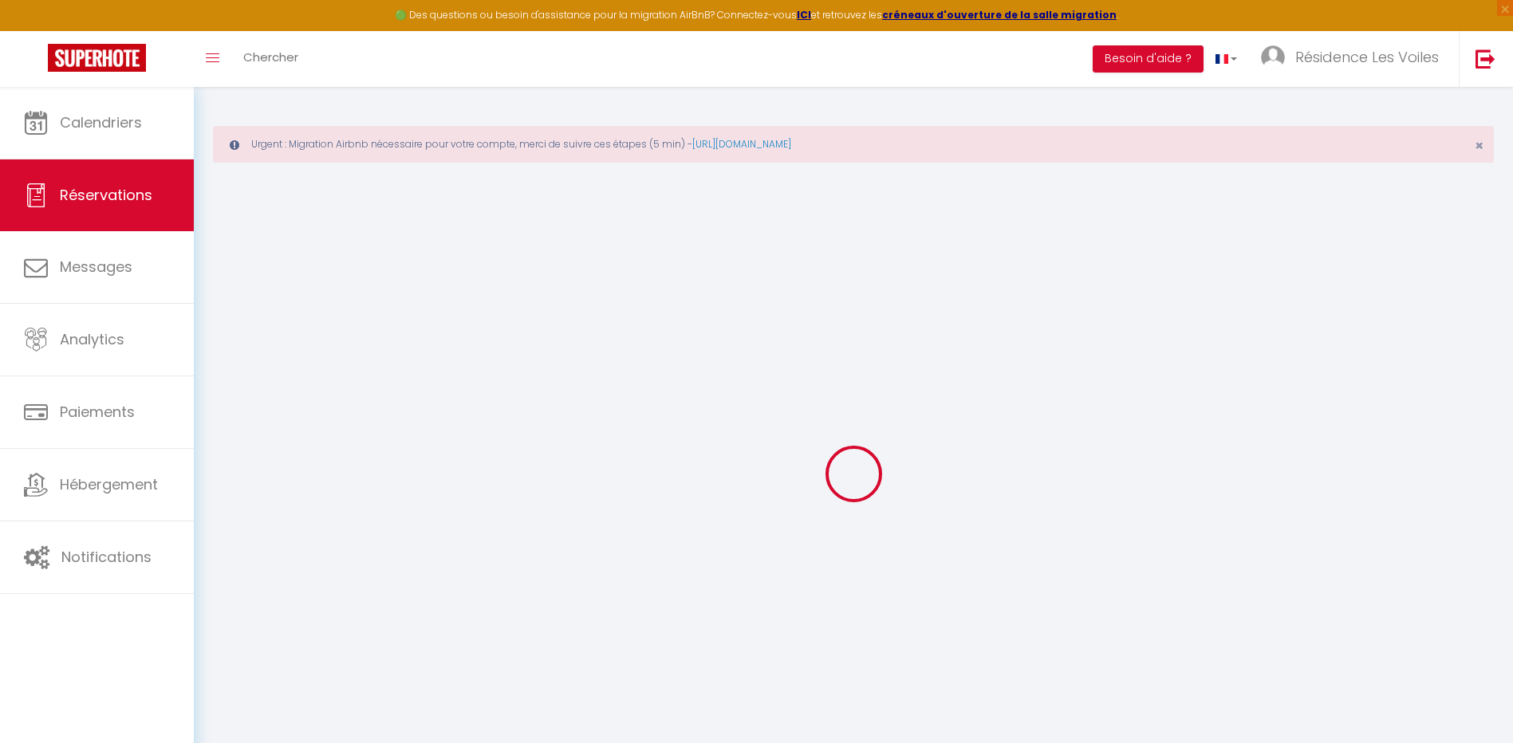
type input "Valérie"
type input "Perrotin"
type input "3s4jiulbpuxuhu5wwemu48tck5fo@reply.superhote.com"
type input "+33695778912"
select select
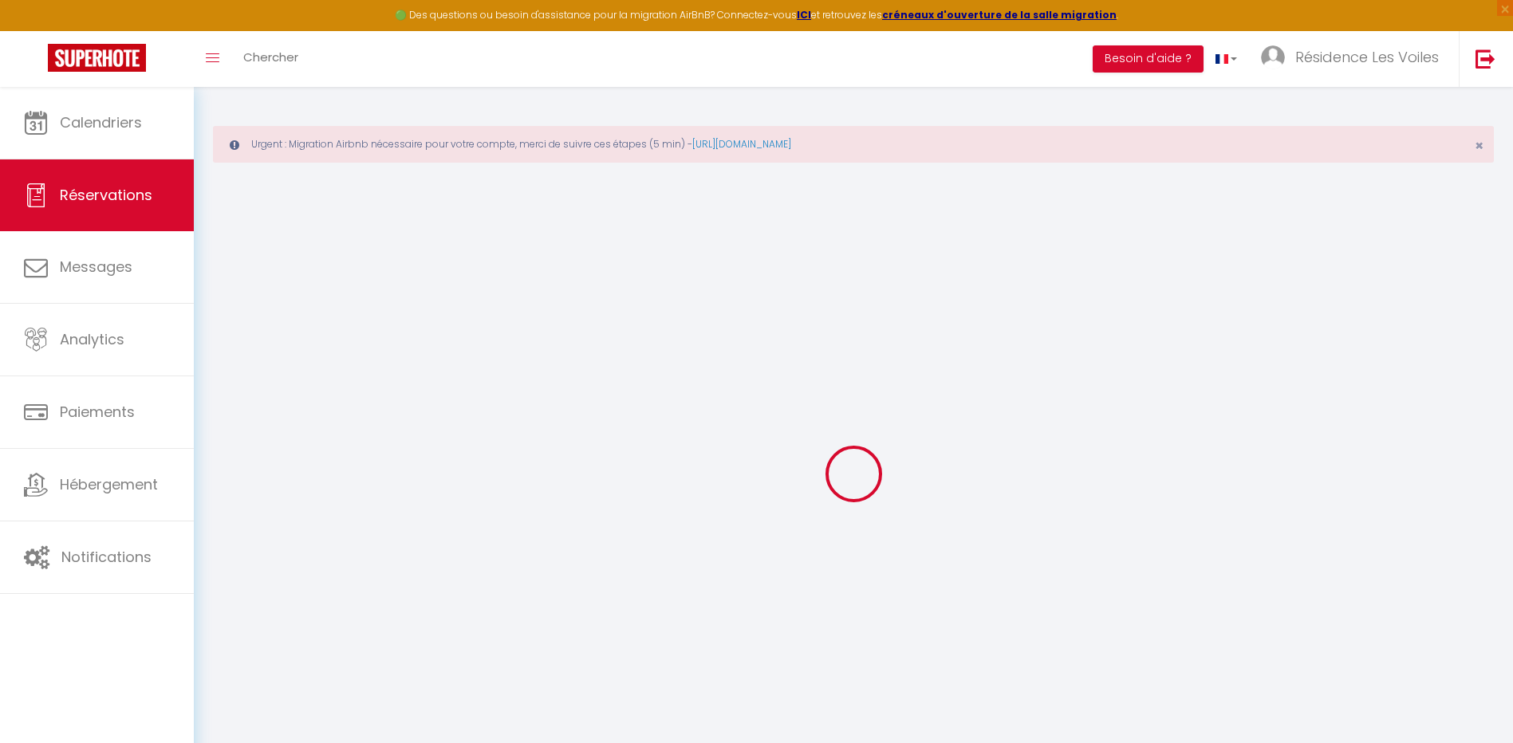
type input "13.5"
select select "22334"
select select "1"
select select
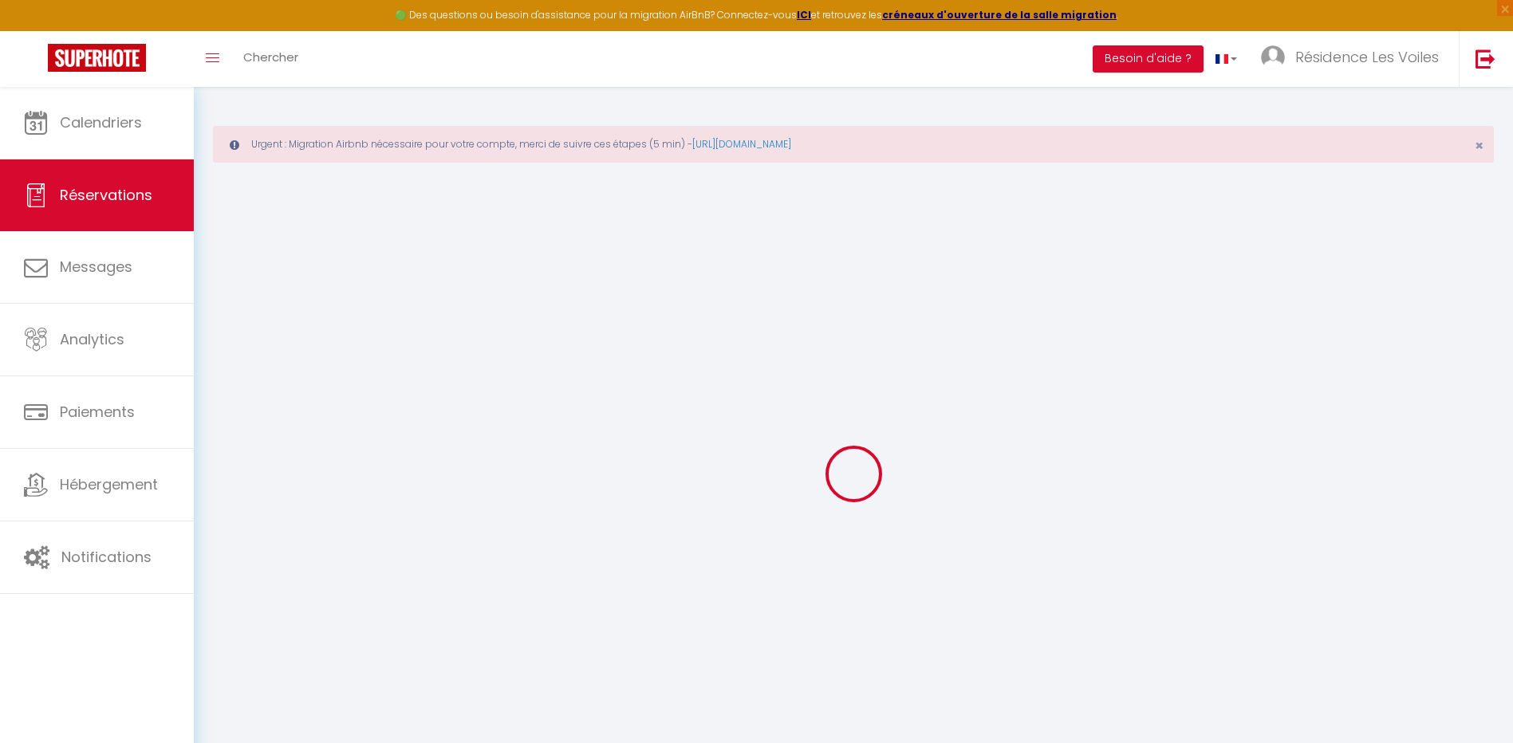
type input "1"
select select "12"
select select
select select "1"
type input "0"
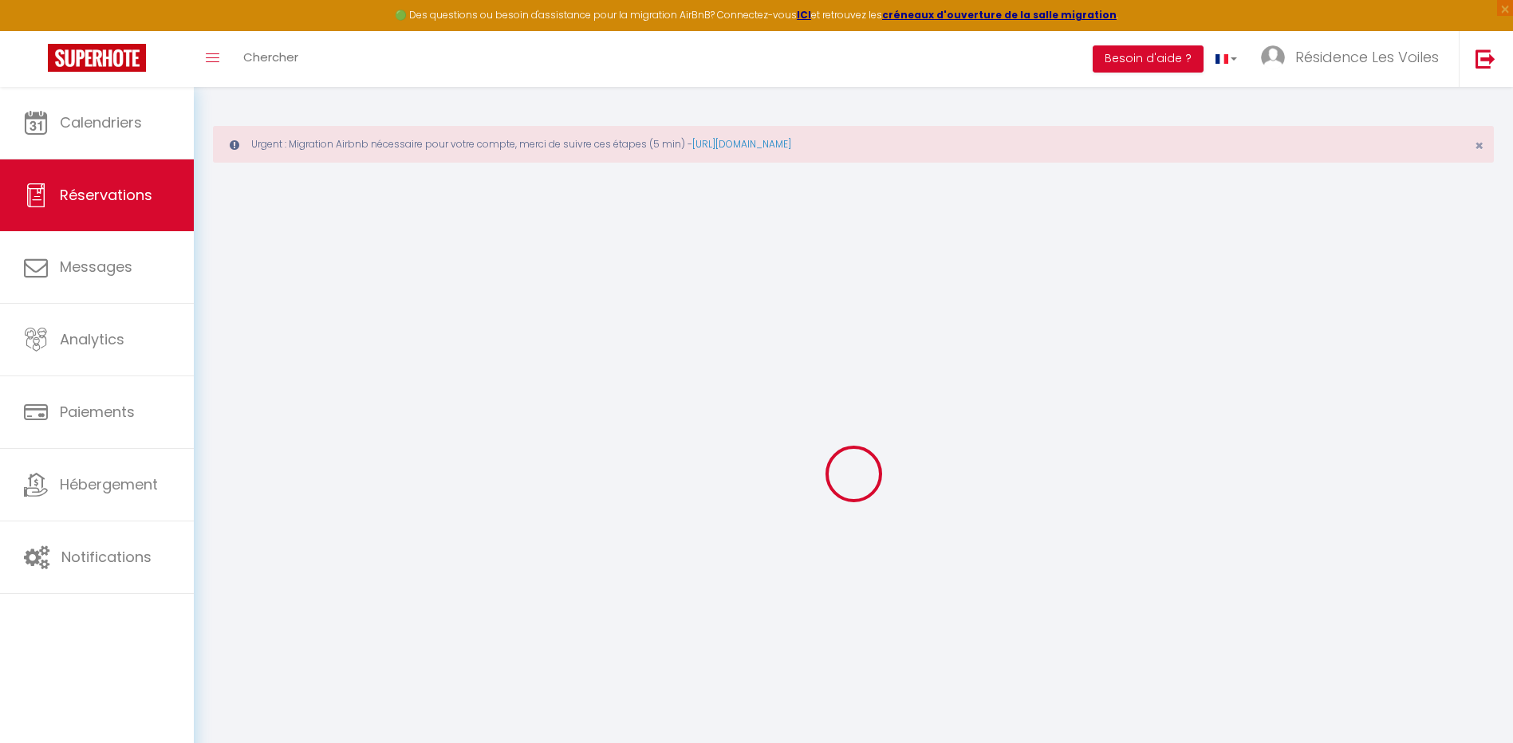
type input "0"
select select
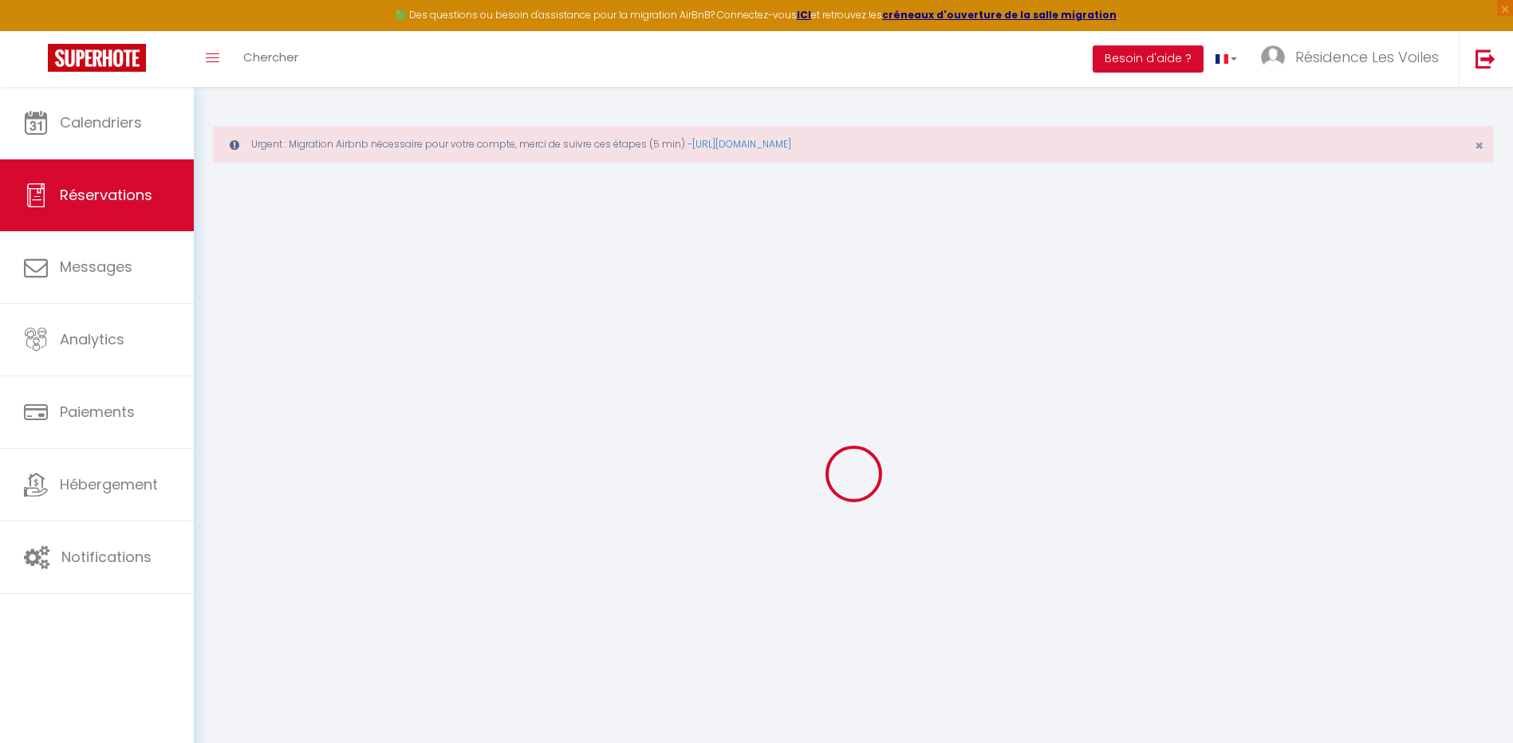
select select "15"
select select
checkbox input "false"
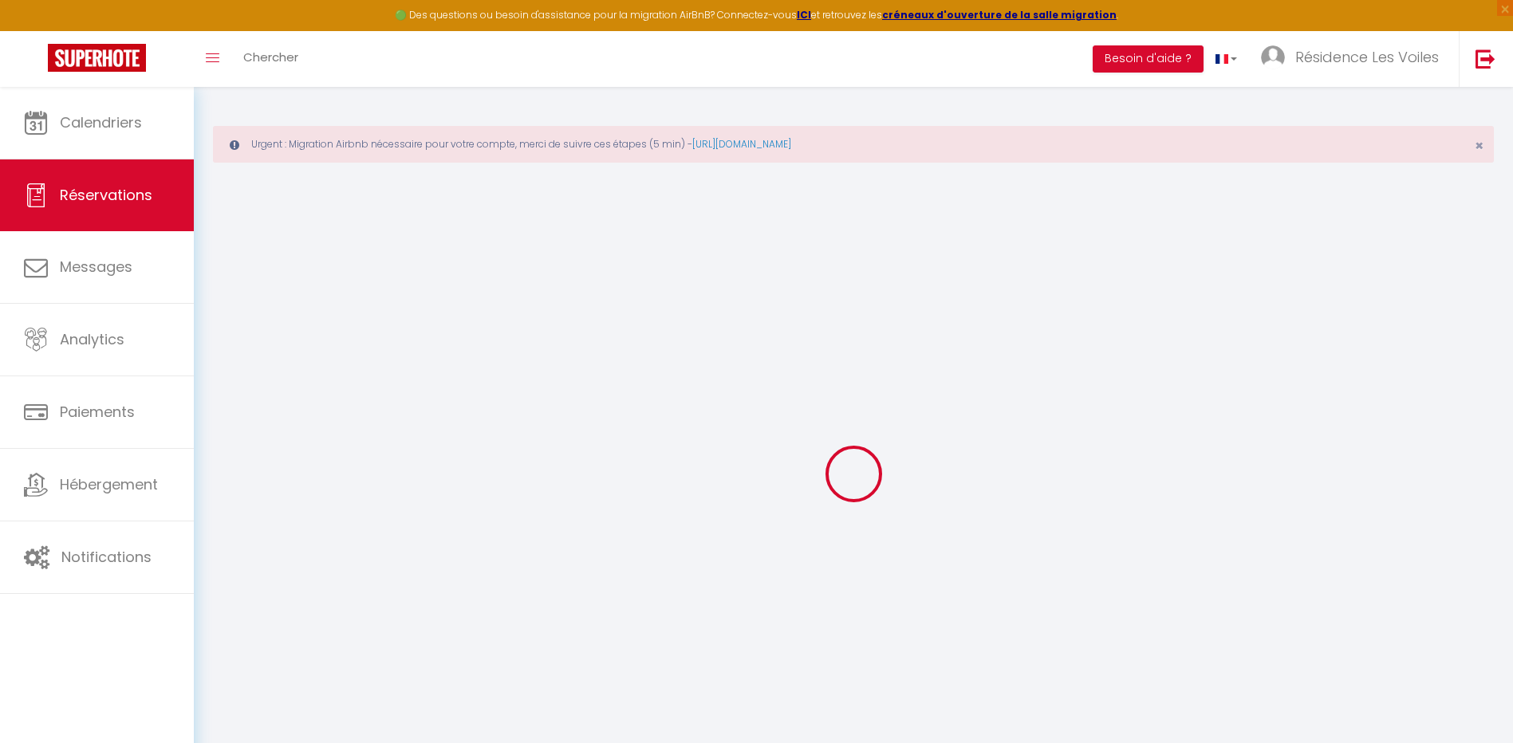
select select
checkbox input "false"
select select
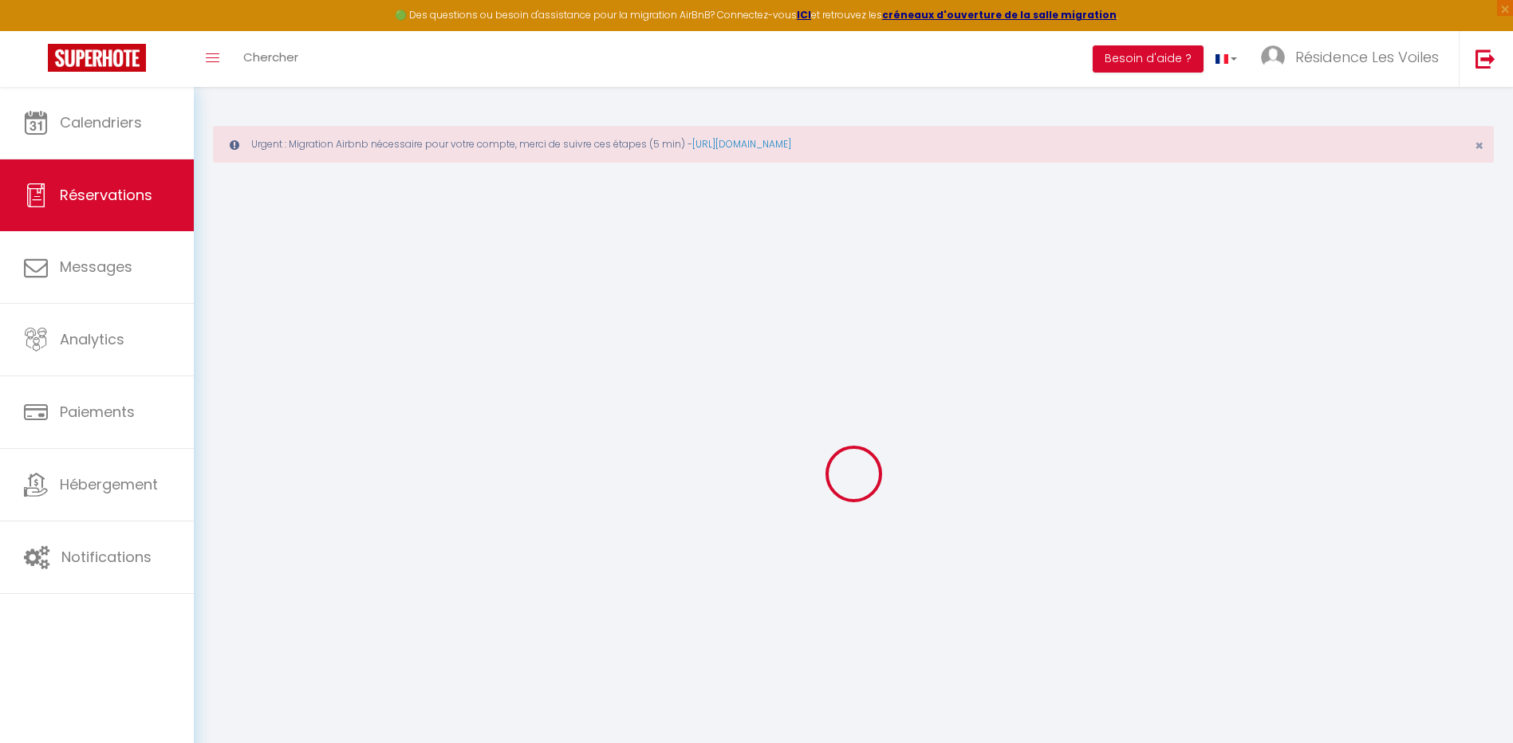
select select
checkbox input "false"
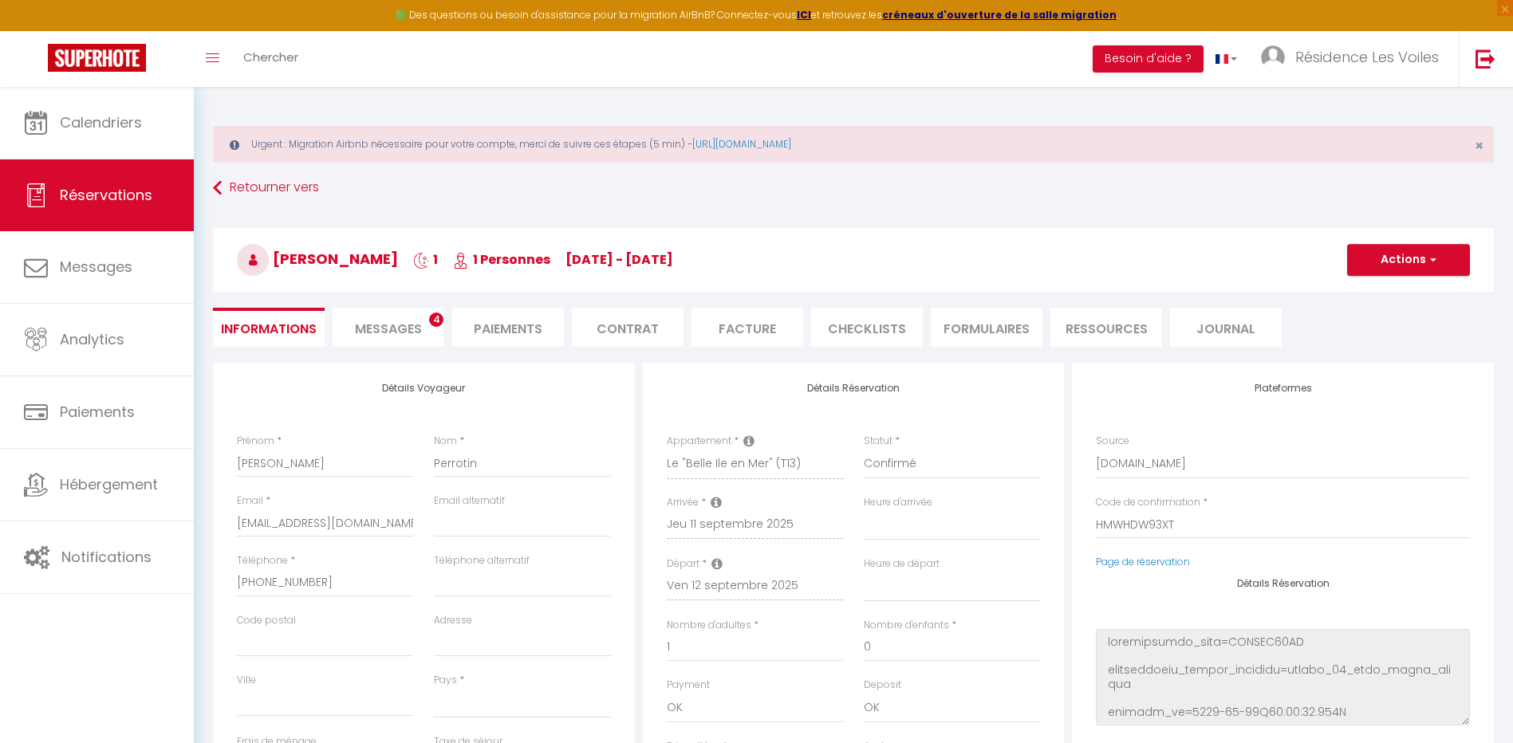
select select
type input "0.8"
select select
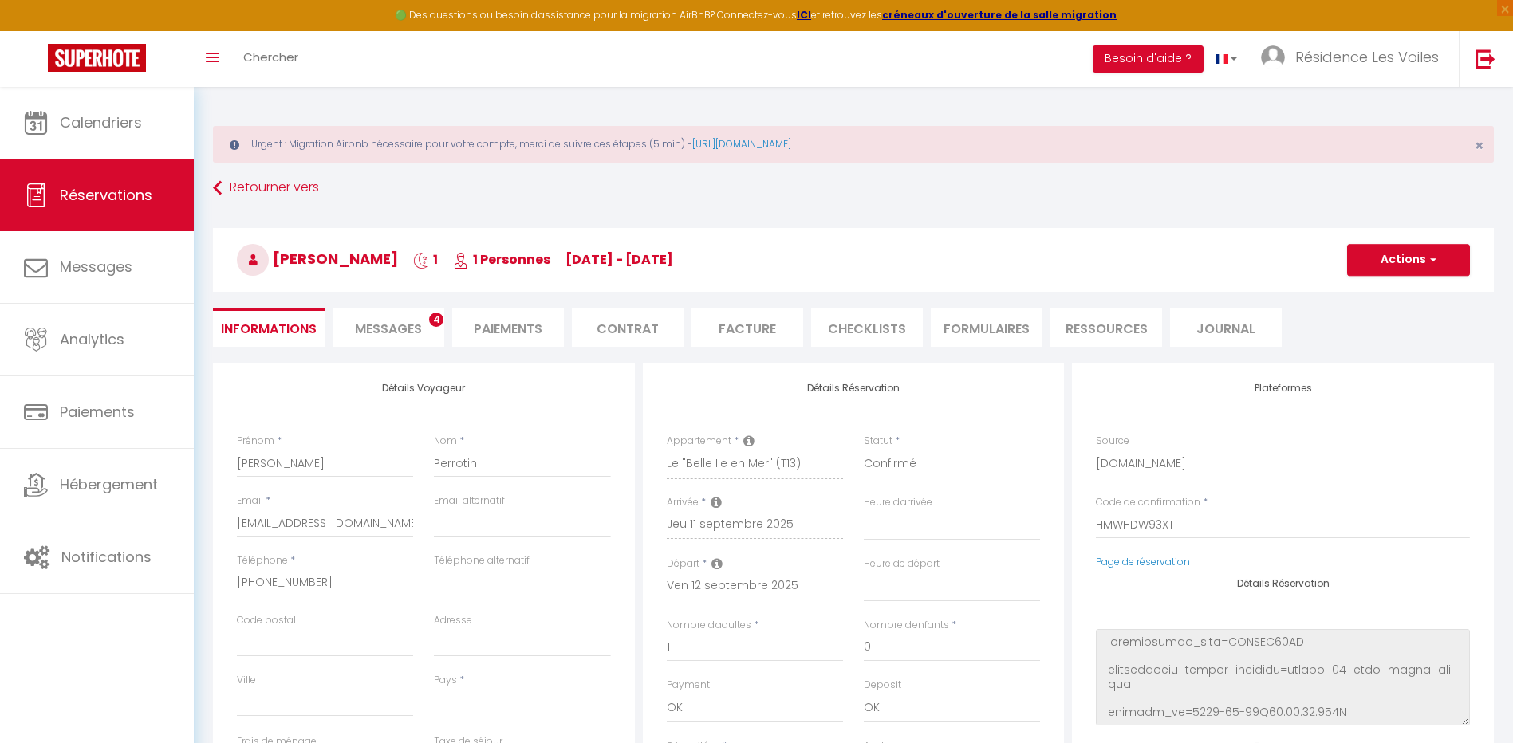
select select
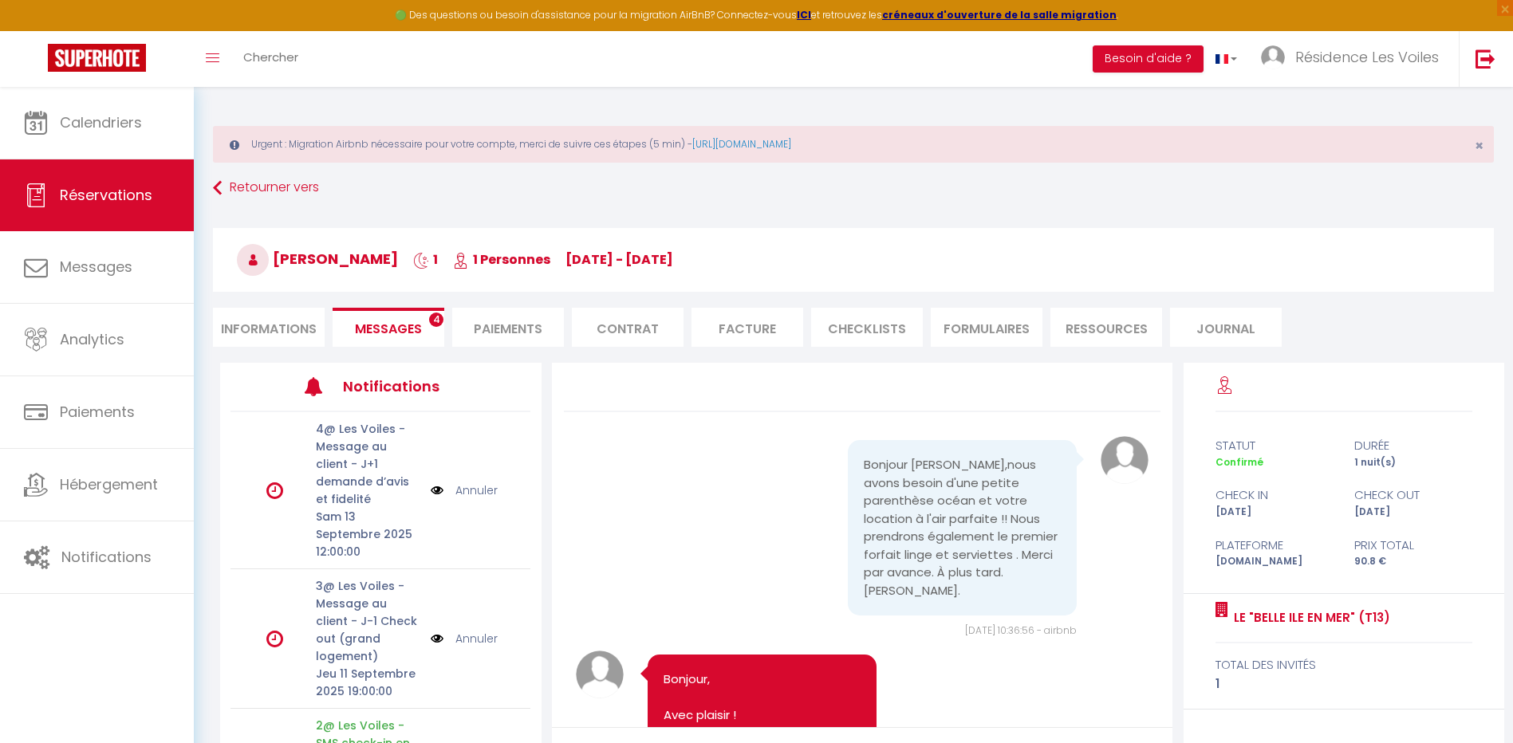
scroll to position [2762, 0]
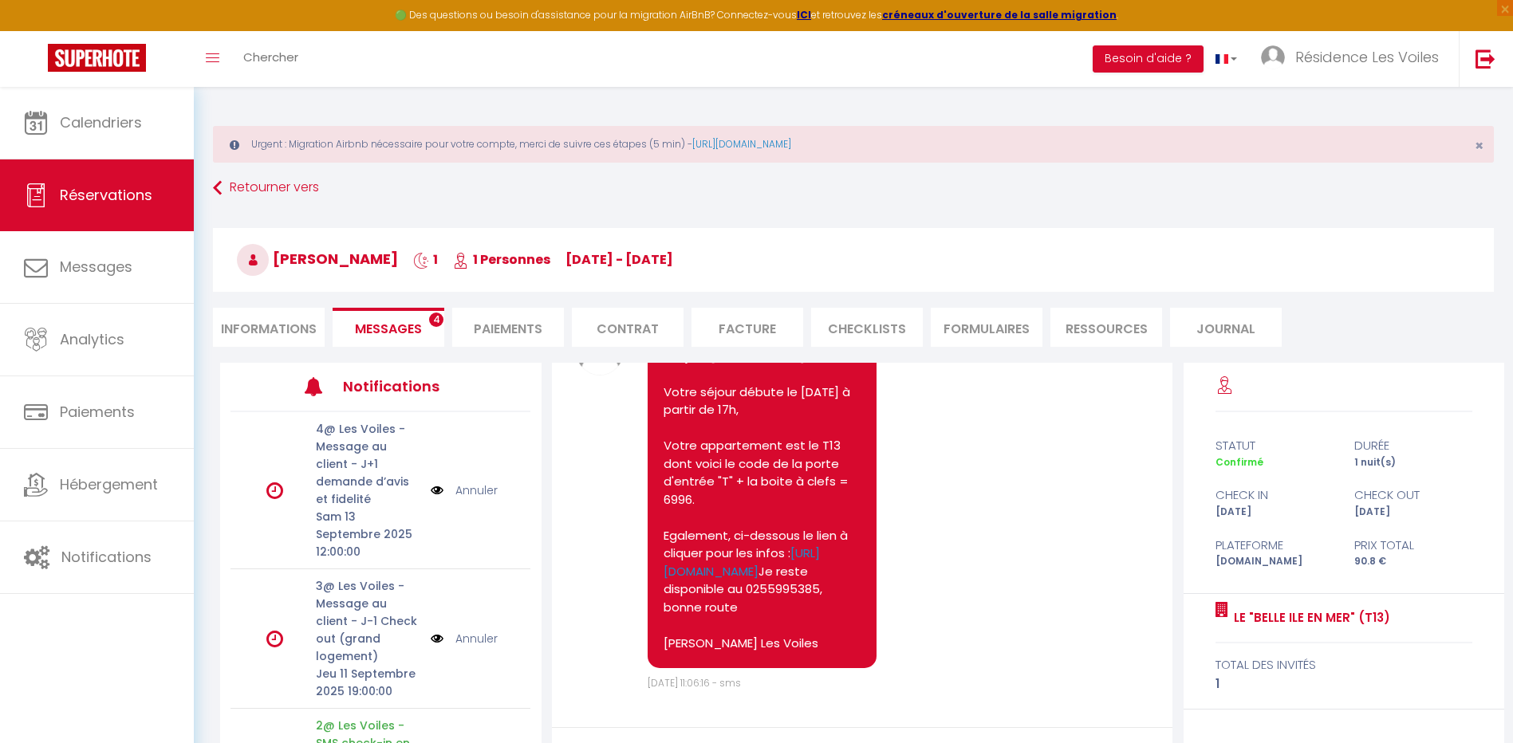
click at [302, 327] on li "Informations" at bounding box center [269, 327] width 112 height 39
select select
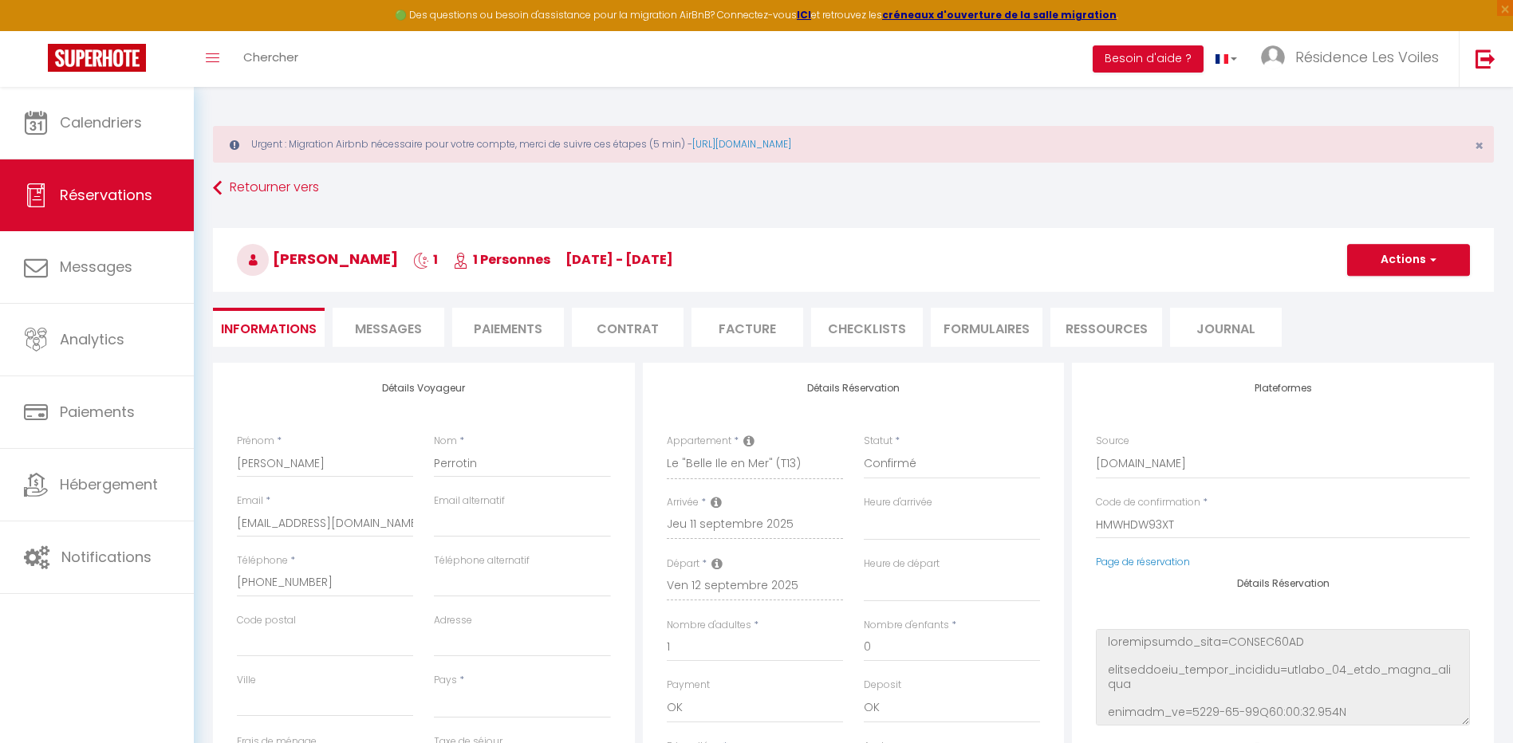
scroll to position [203, 0]
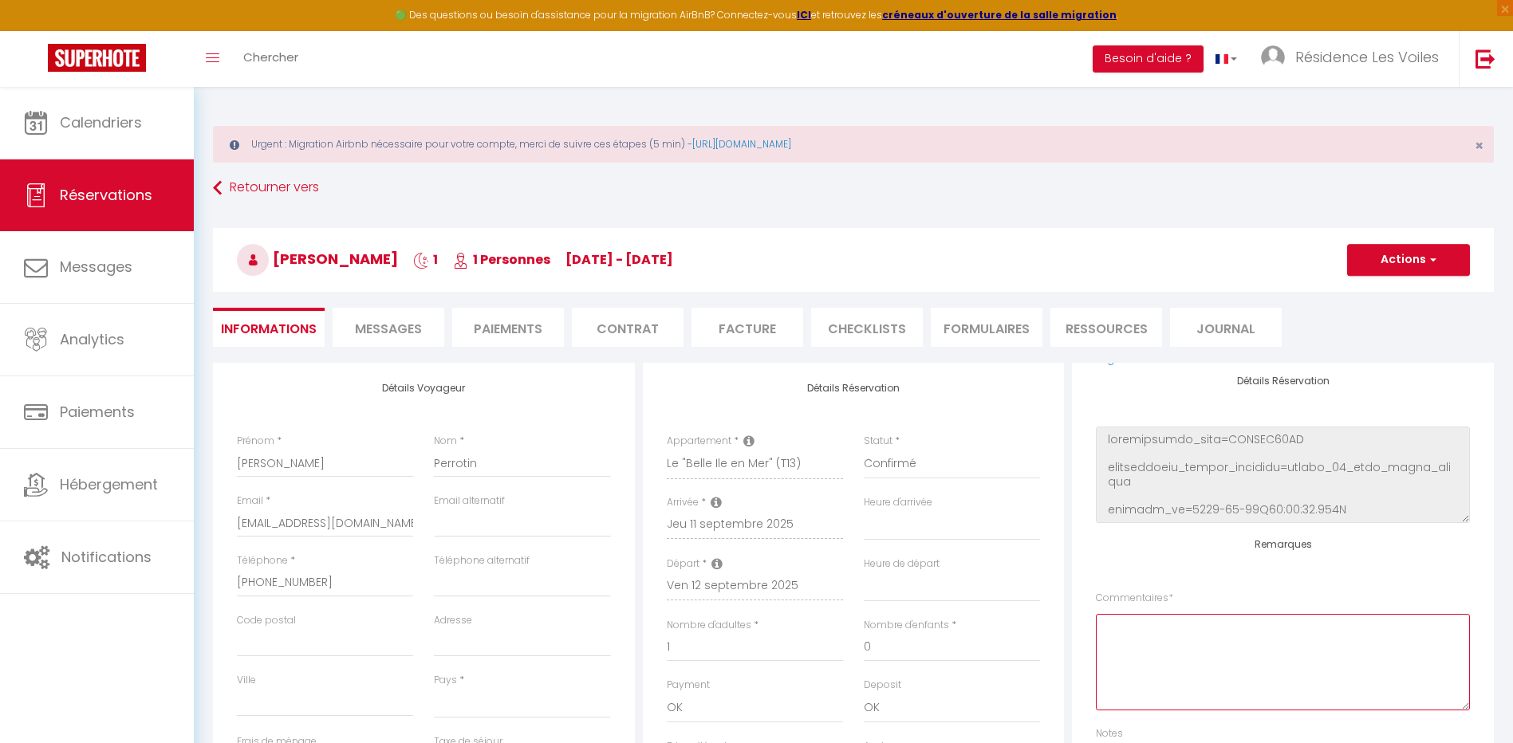
click at [1138, 631] on textarea at bounding box center [1283, 662] width 374 height 97
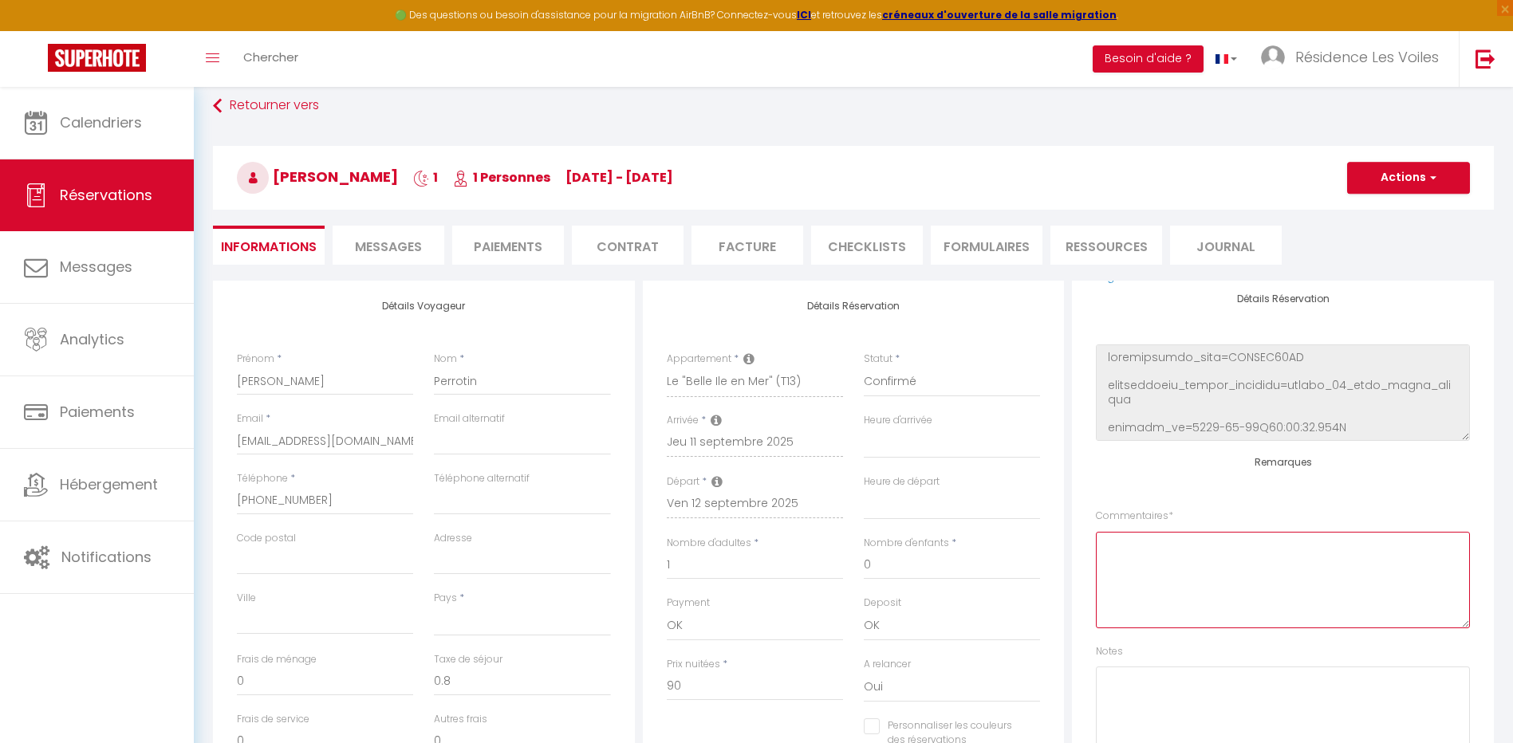
scroll to position [133, 0]
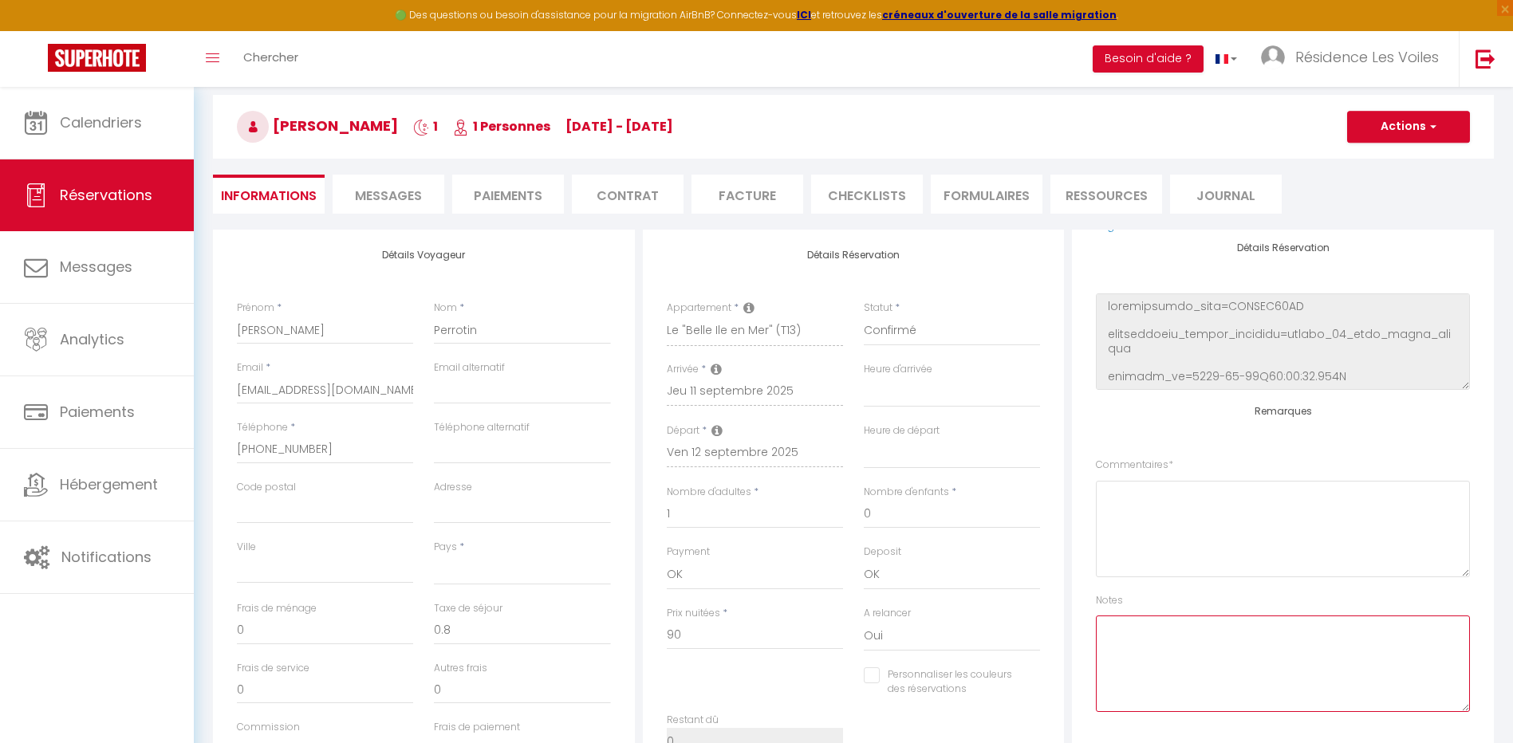
click at [1138, 620] on textarea at bounding box center [1283, 664] width 374 height 97
type textarea "Ben : ccs (lit double + 1 lit simple) / 37€ - shopify ok"
select select
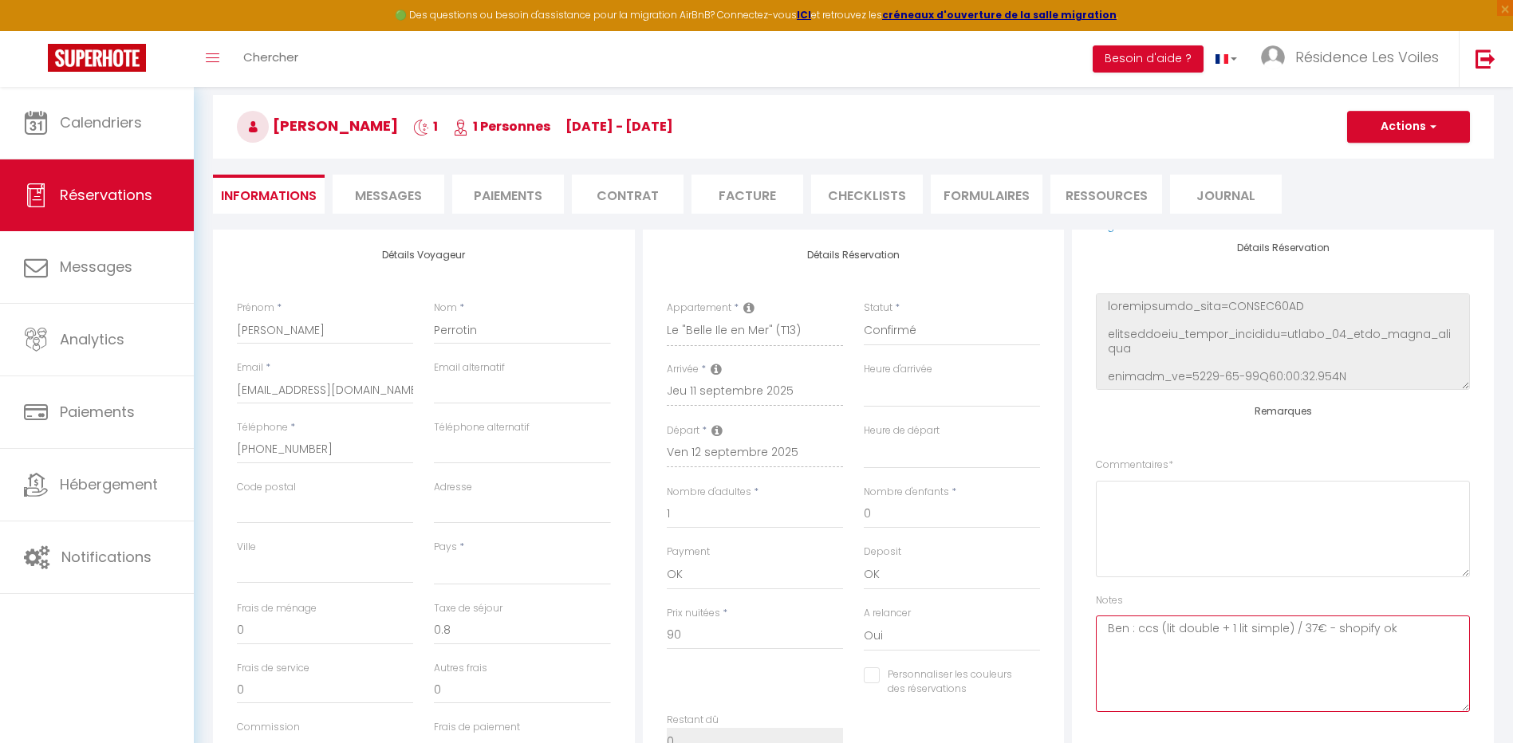
checkbox input "false"
type textarea "Ben : ccs (lit double + 1 lit simple) / 37€ - shopify ok"
click at [1398, 128] on button "Actions" at bounding box center [1408, 127] width 123 height 32
click at [1376, 160] on link "Enregistrer" at bounding box center [1393, 162] width 126 height 21
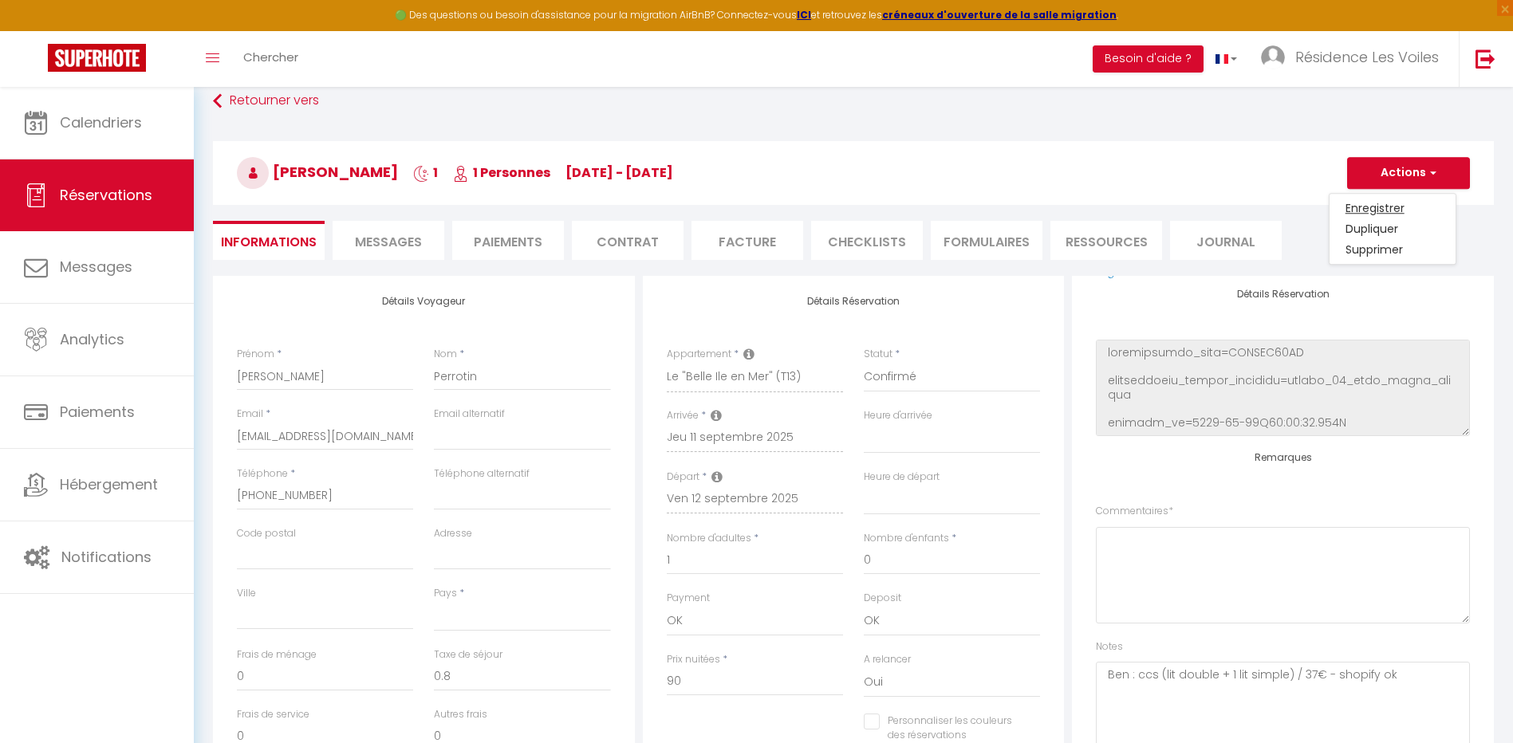
select select "not_cancelled"
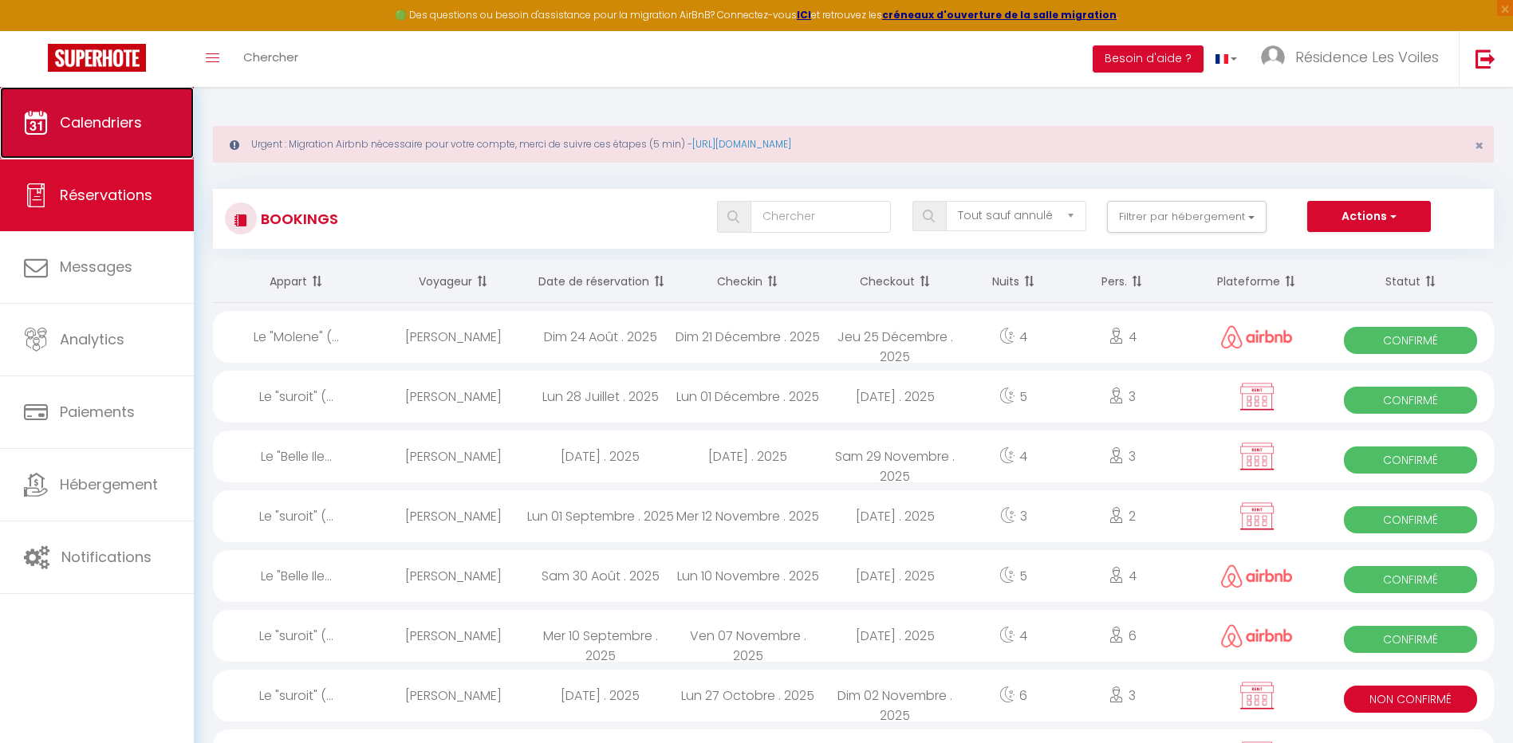
click at [120, 117] on span "Calendriers" at bounding box center [101, 122] width 82 height 20
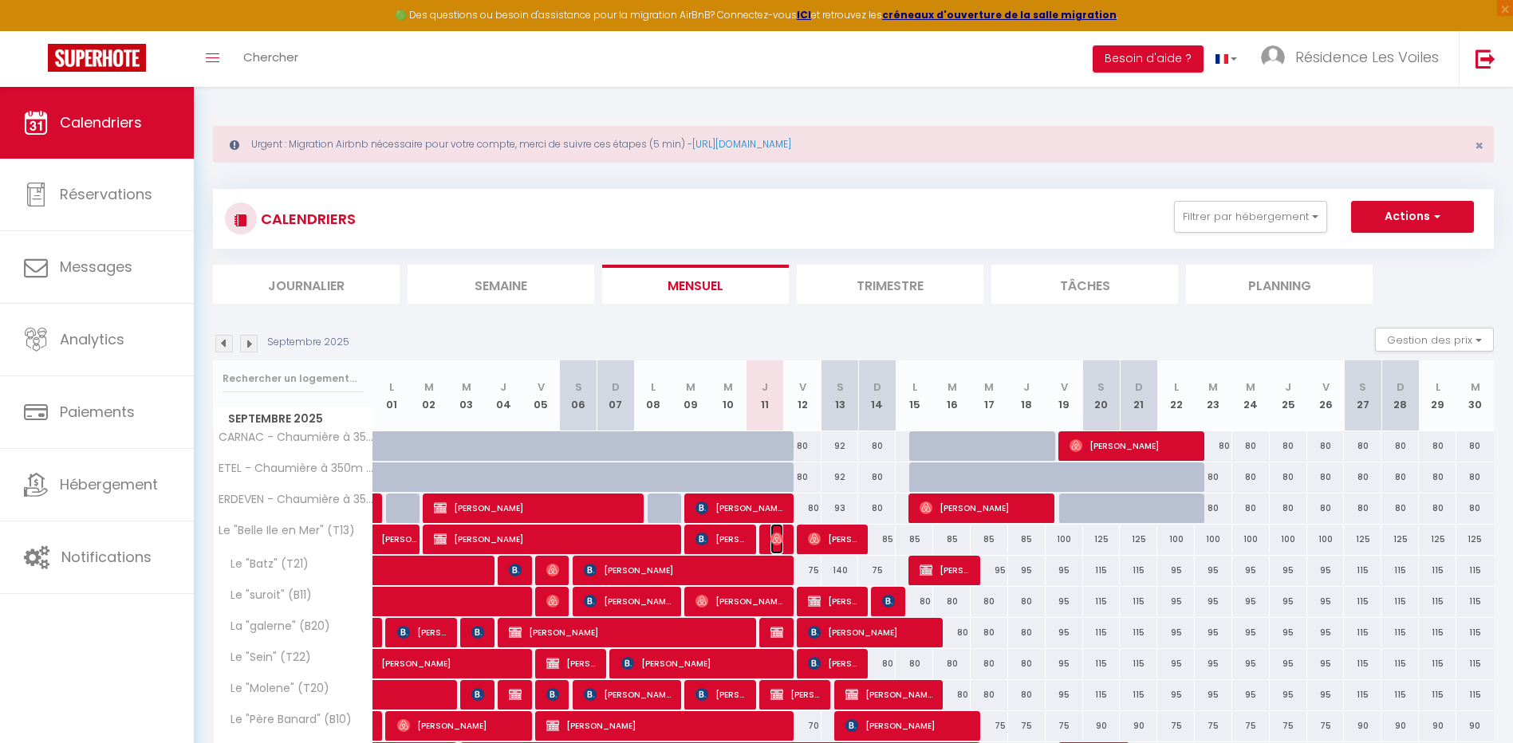
click at [776, 539] on img at bounding box center [777, 539] width 13 height 13
select select "OK"
select select "0"
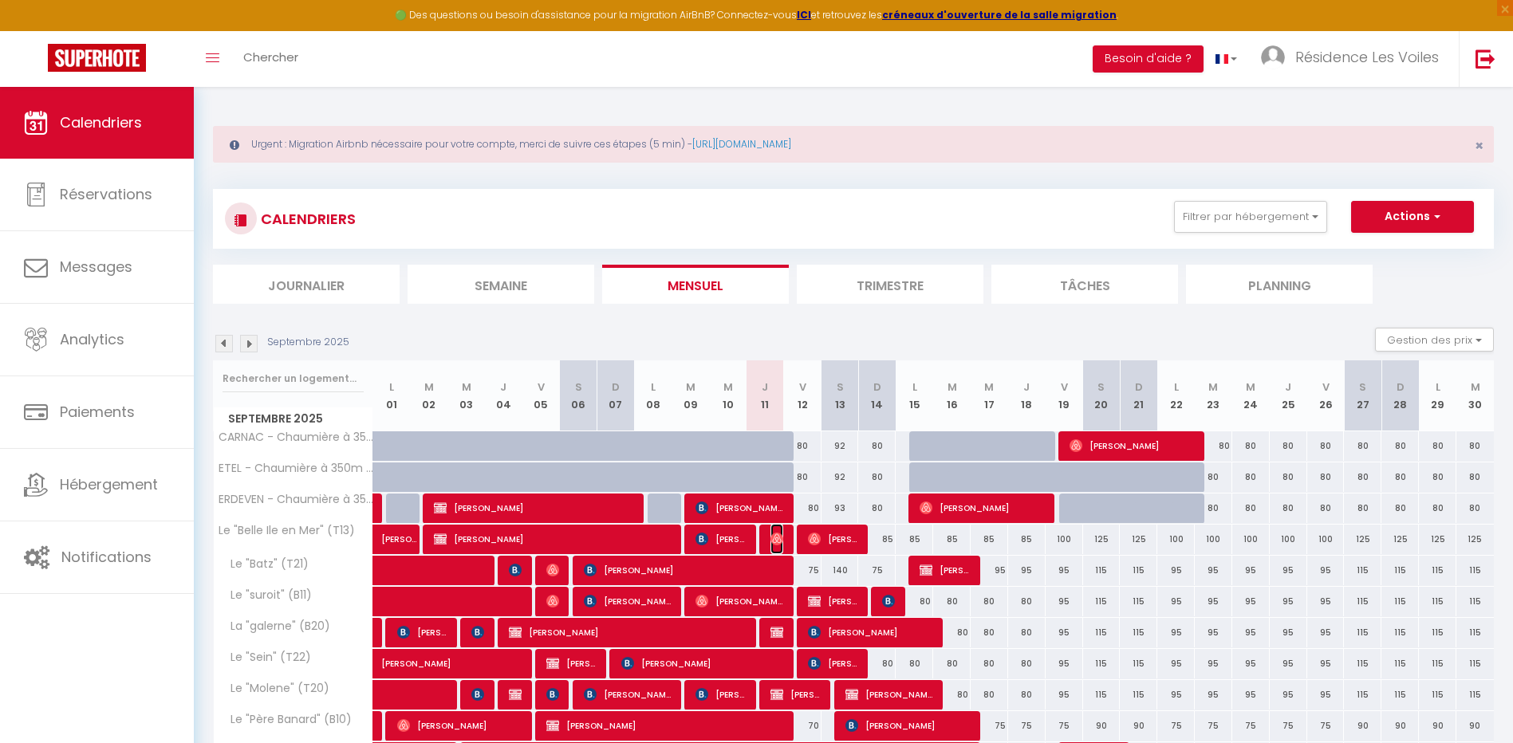
select select "1"
select select
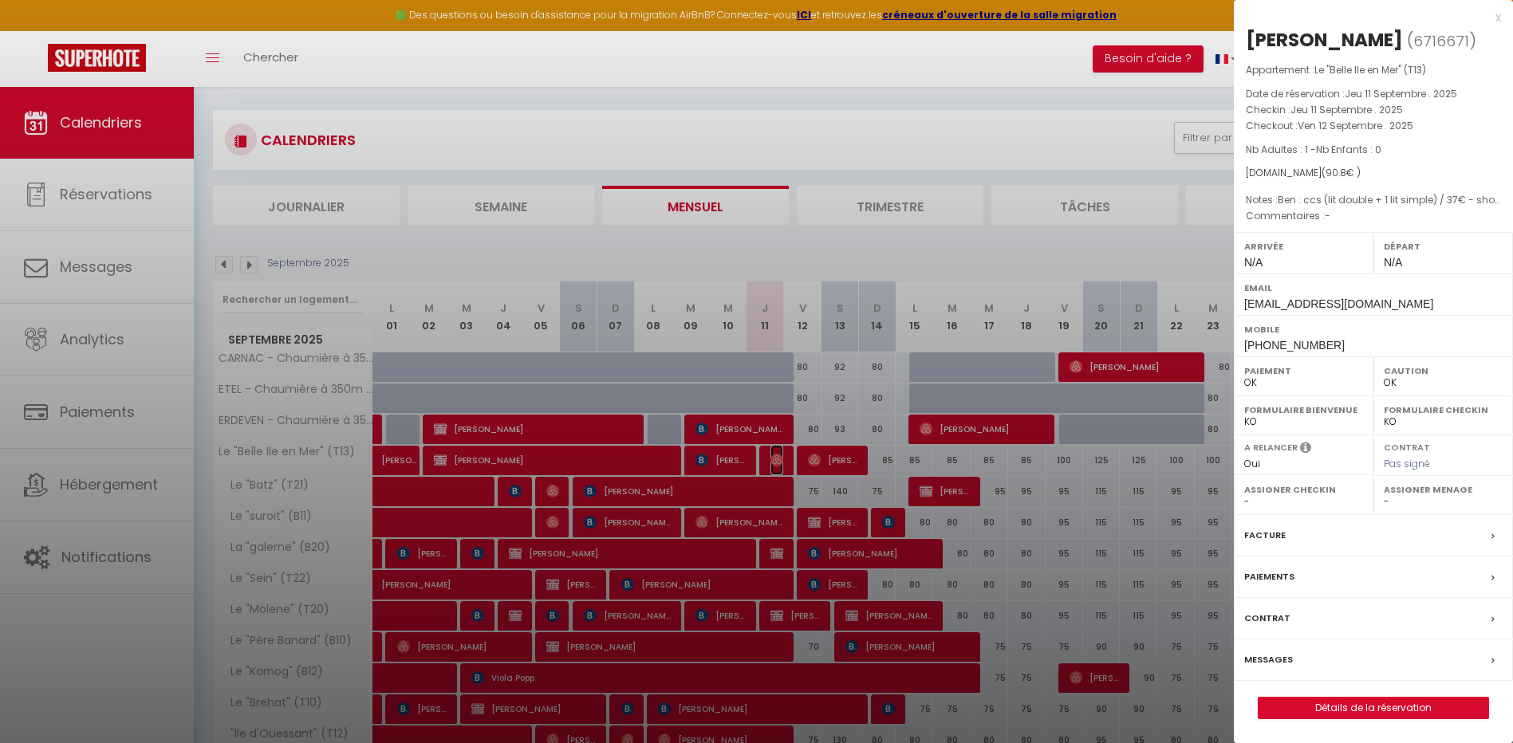
scroll to position [133, 0]
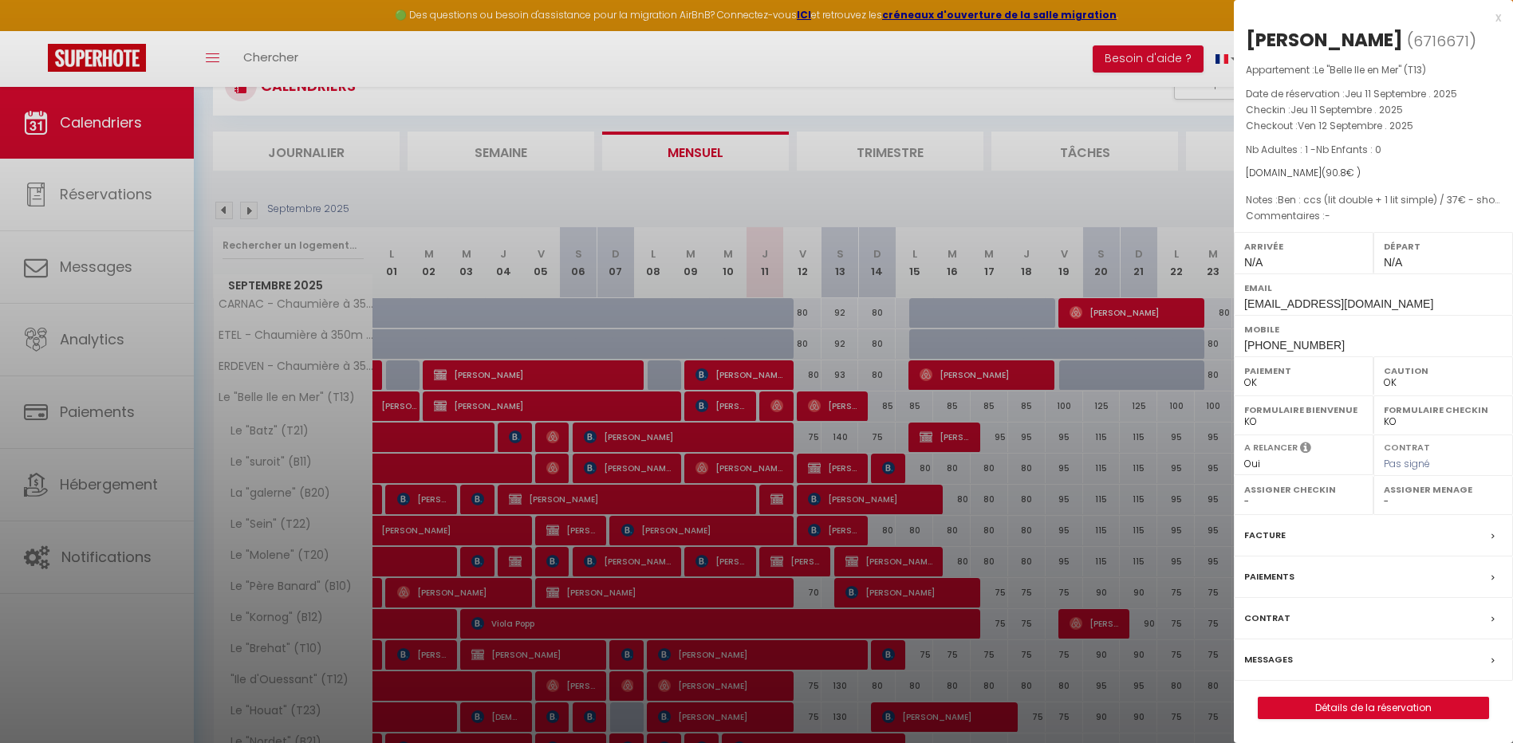
click at [1017, 448] on div at bounding box center [756, 371] width 1513 height 743
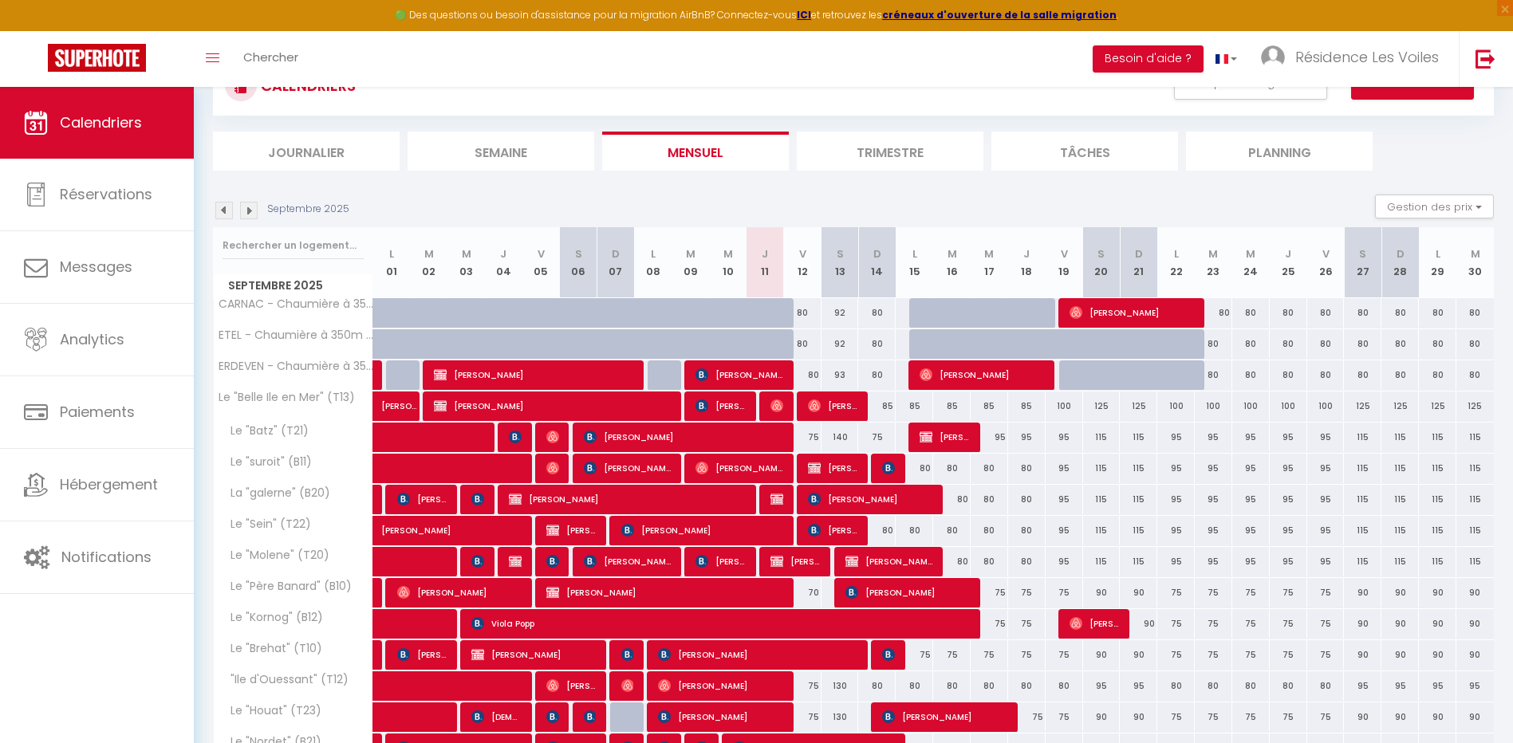
scroll to position [252, 0]
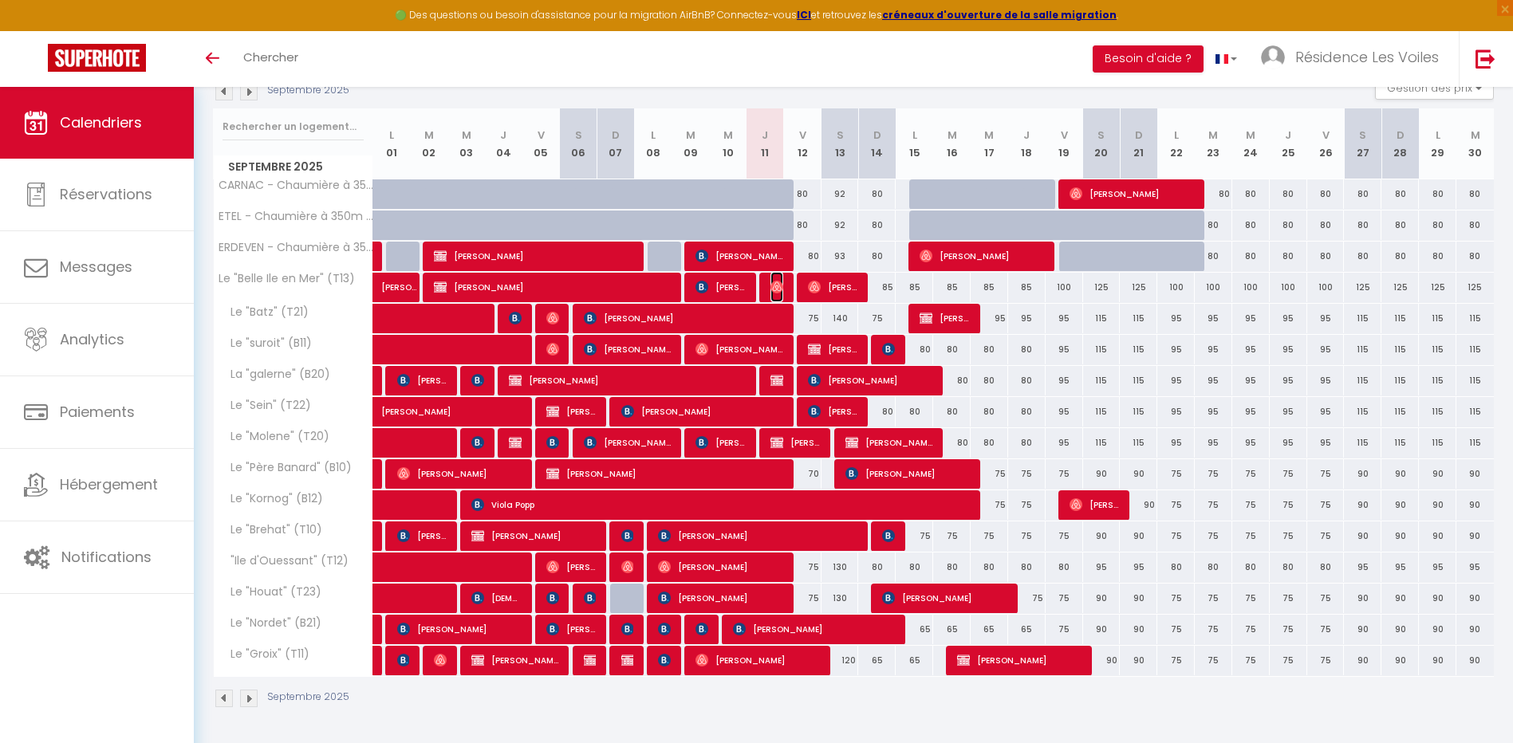
click at [775, 286] on img at bounding box center [777, 287] width 13 height 13
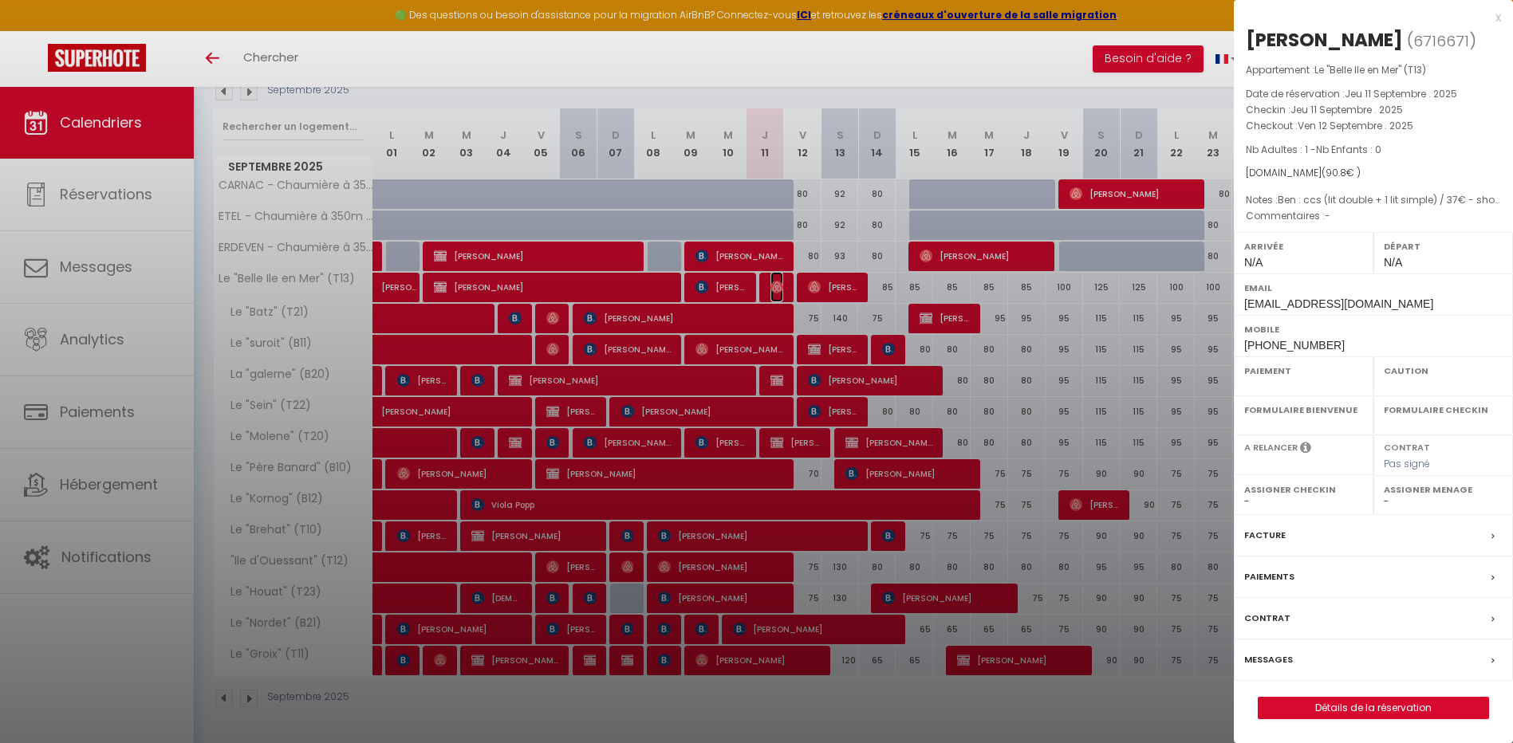
select select "OK"
select select "0"
select select "1"
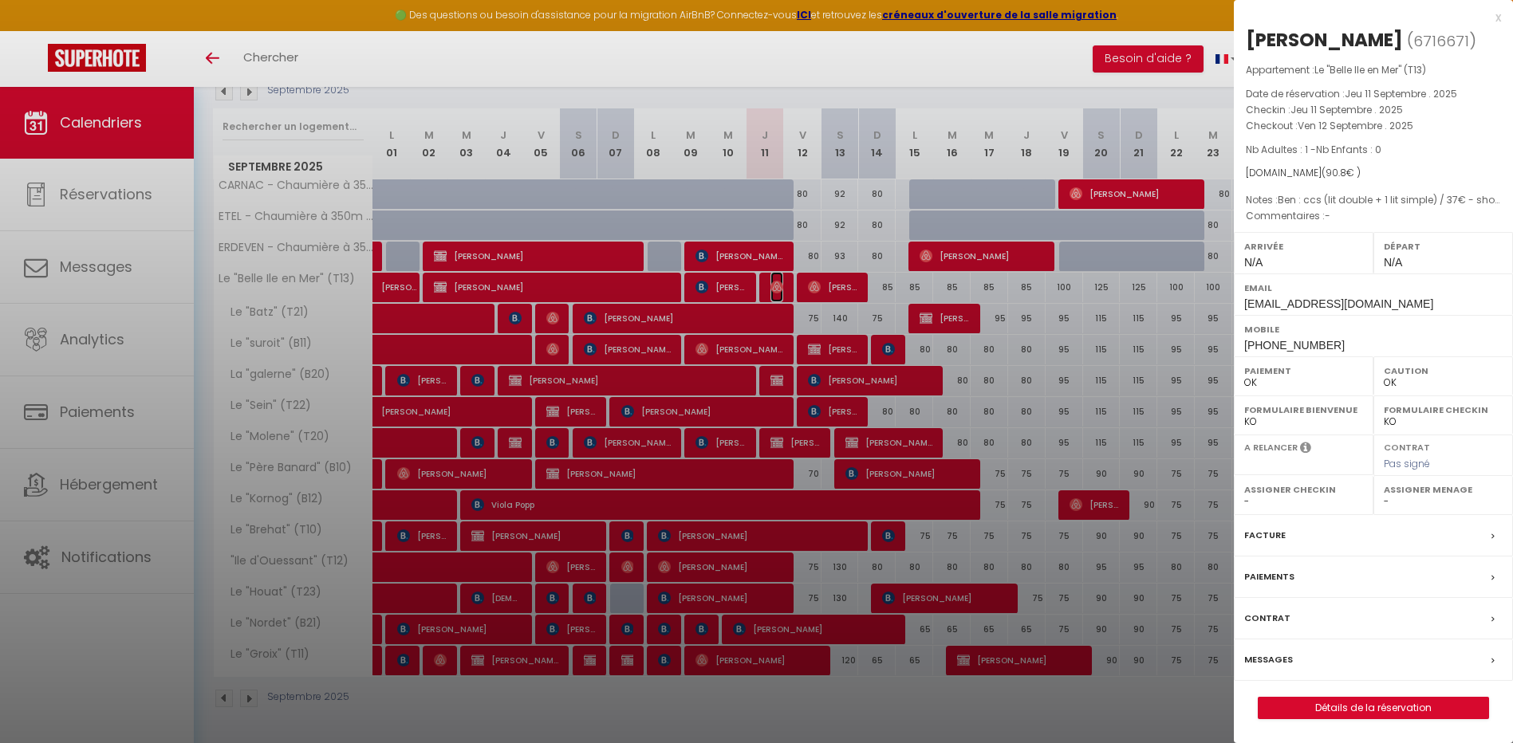
select select
drag, startPoint x: 776, startPoint y: 288, endPoint x: 784, endPoint y: 284, distance: 8.9
click at [778, 287] on div at bounding box center [756, 371] width 1513 height 743
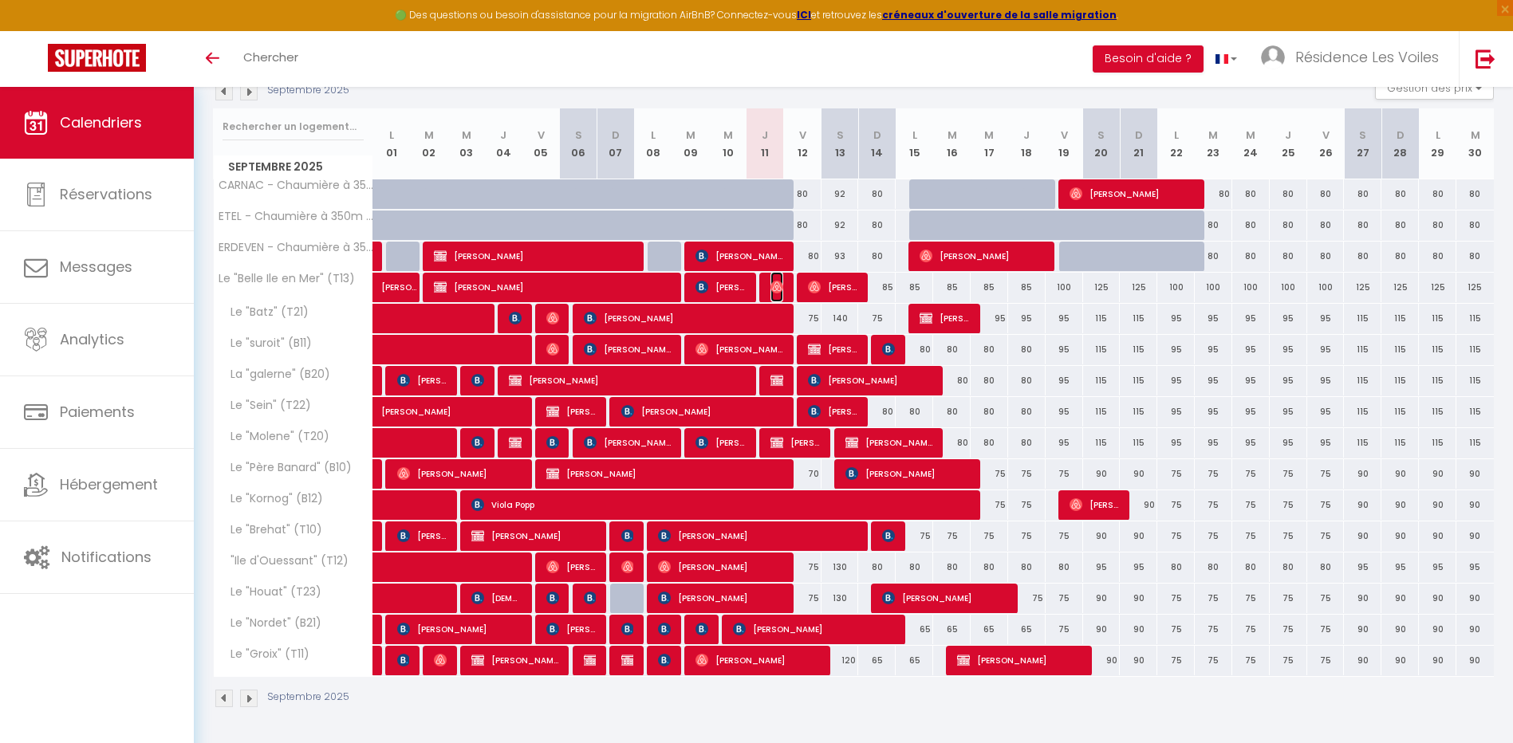
drag, startPoint x: 774, startPoint y: 283, endPoint x: 832, endPoint y: 236, distance: 74.9
click at [774, 283] on img at bounding box center [777, 287] width 13 height 13
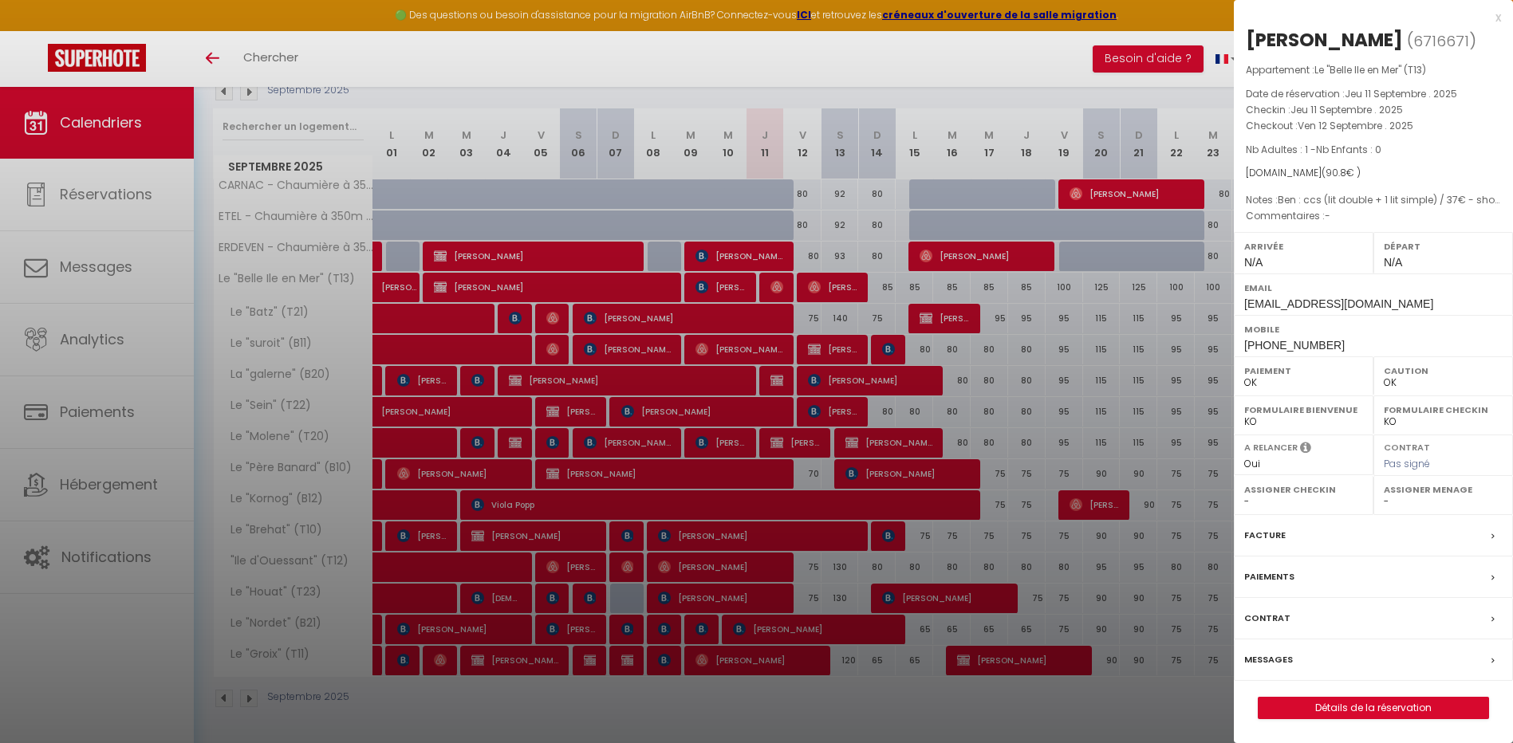
click at [677, 437] on div at bounding box center [756, 371] width 1513 height 743
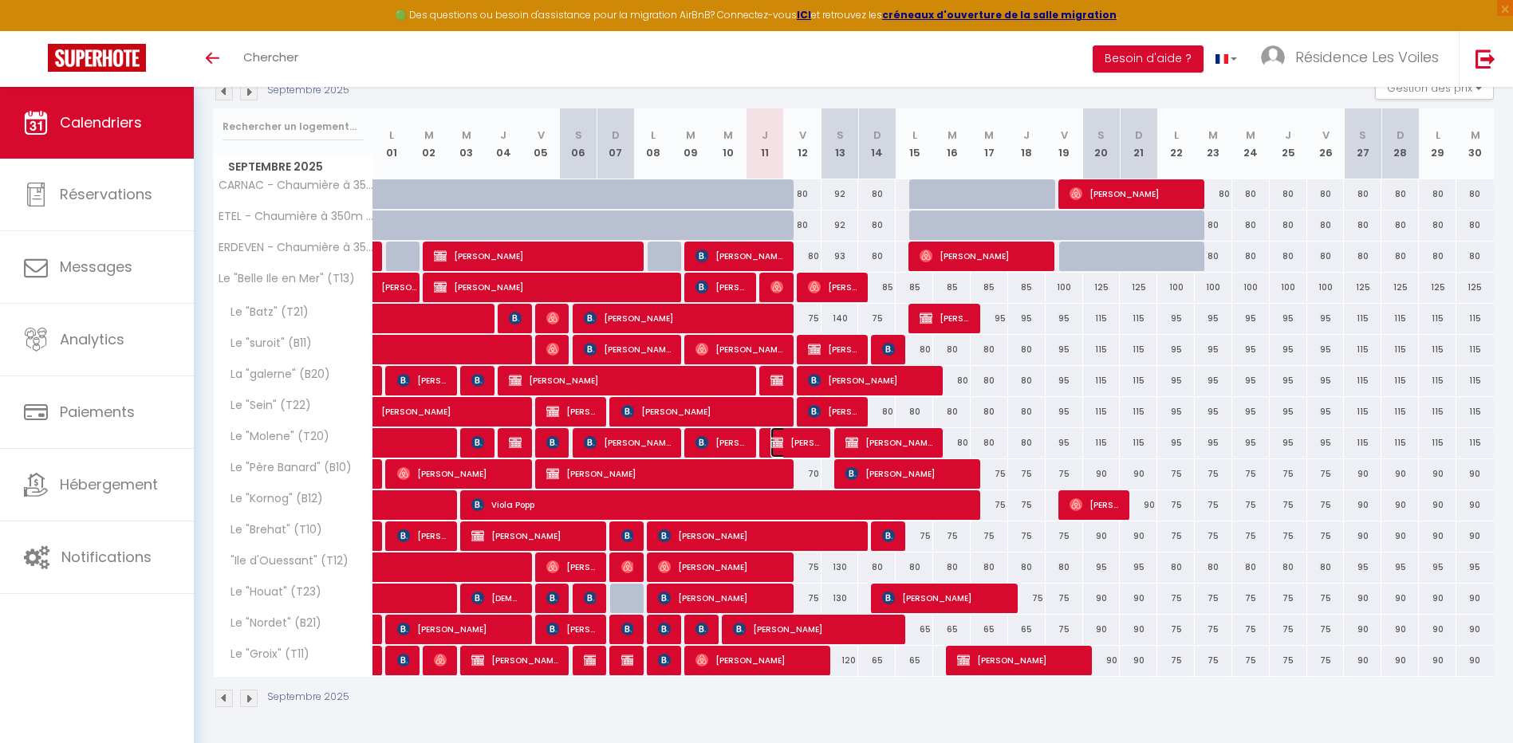
click at [788, 444] on span "[PERSON_NAME]" at bounding box center [796, 443] width 50 height 30
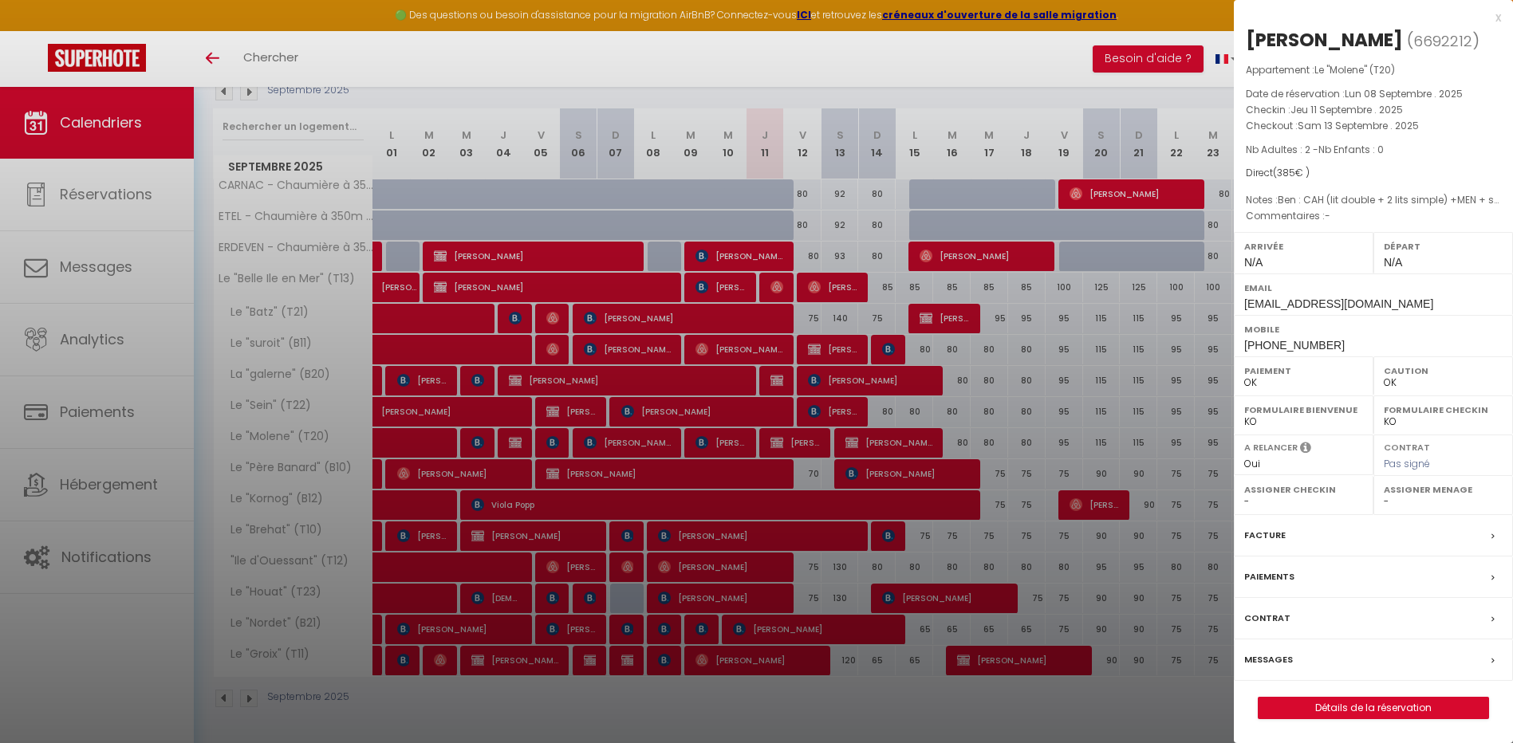
click at [489, 525] on div at bounding box center [756, 371] width 1513 height 743
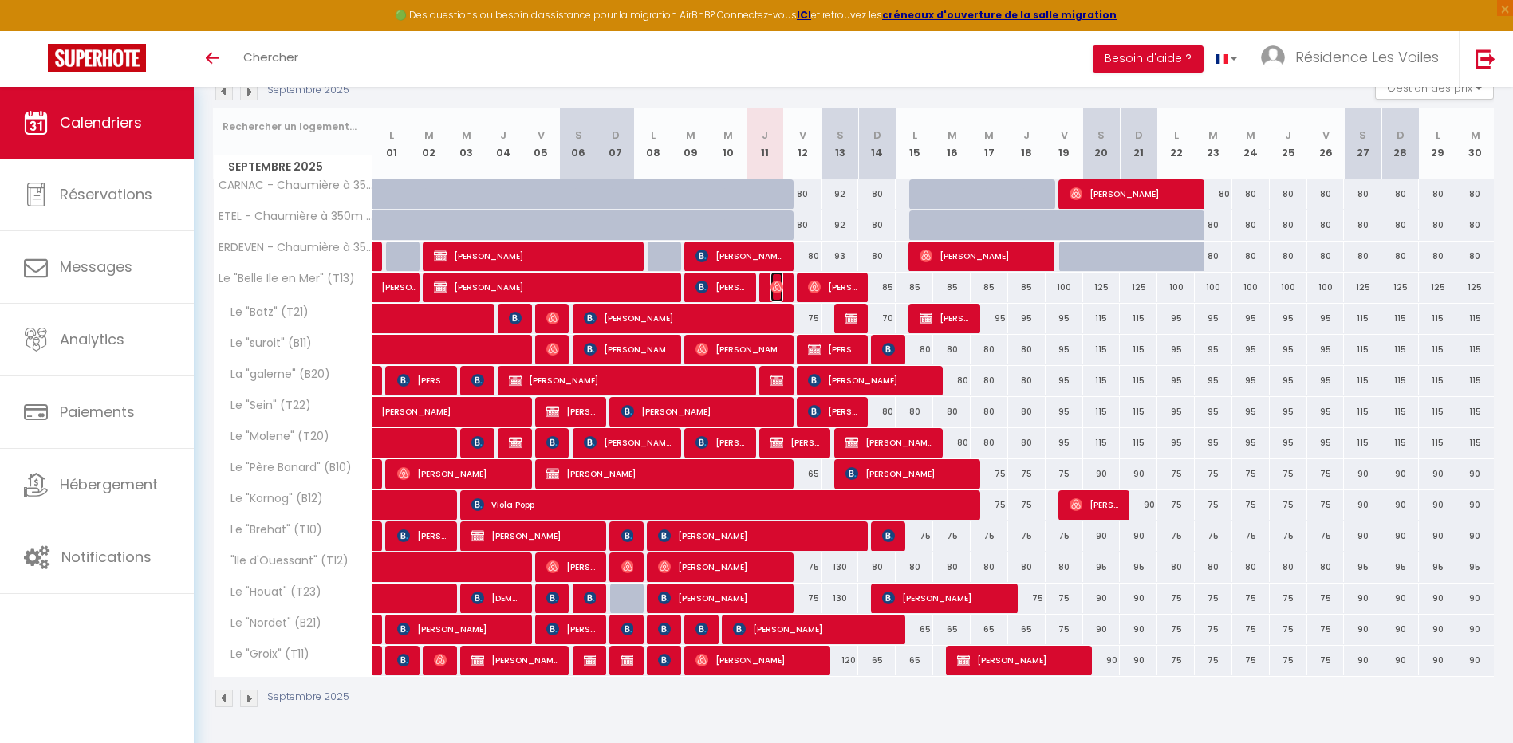
click at [780, 279] on span "[PERSON_NAME]" at bounding box center [777, 287] width 13 height 30
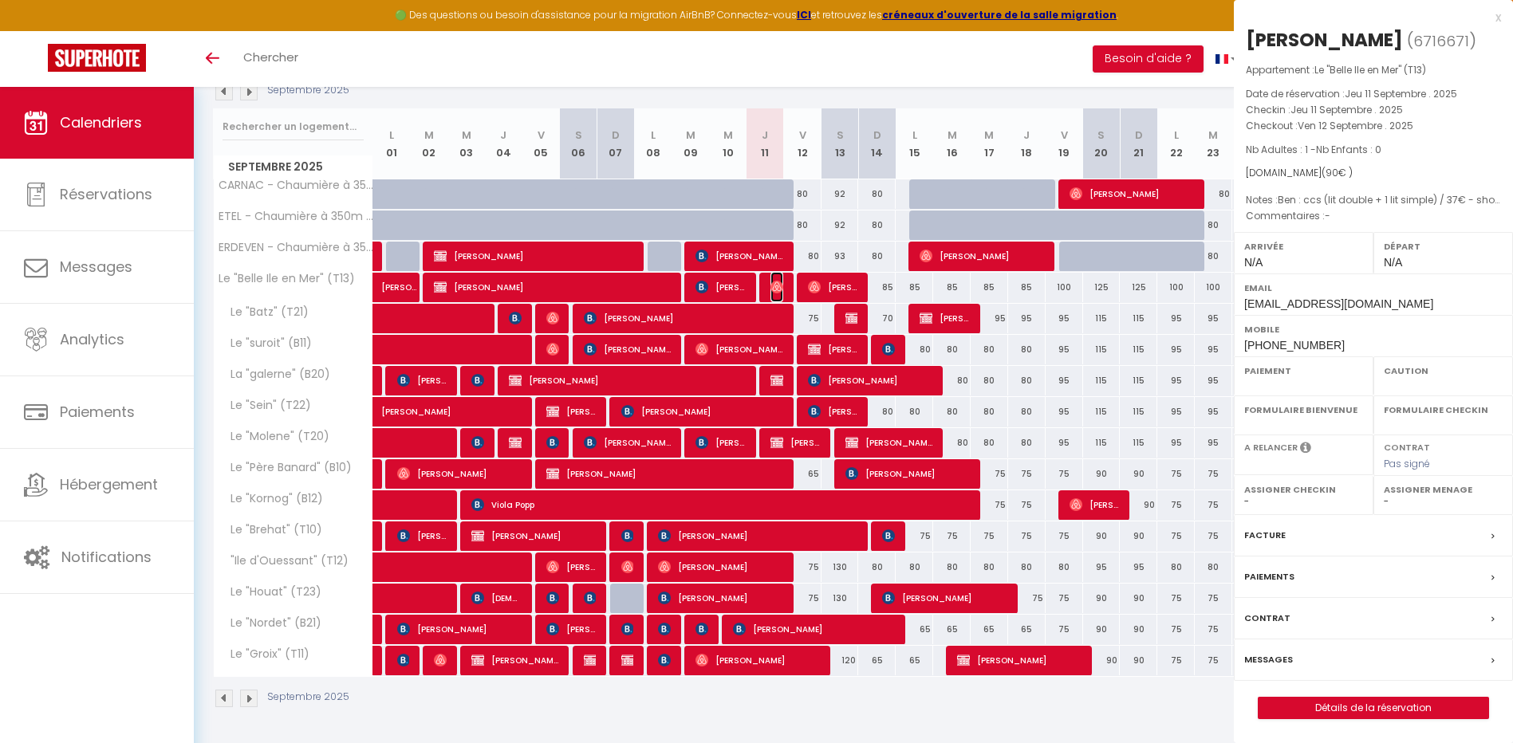
select select "OK"
select select "0"
select select "1"
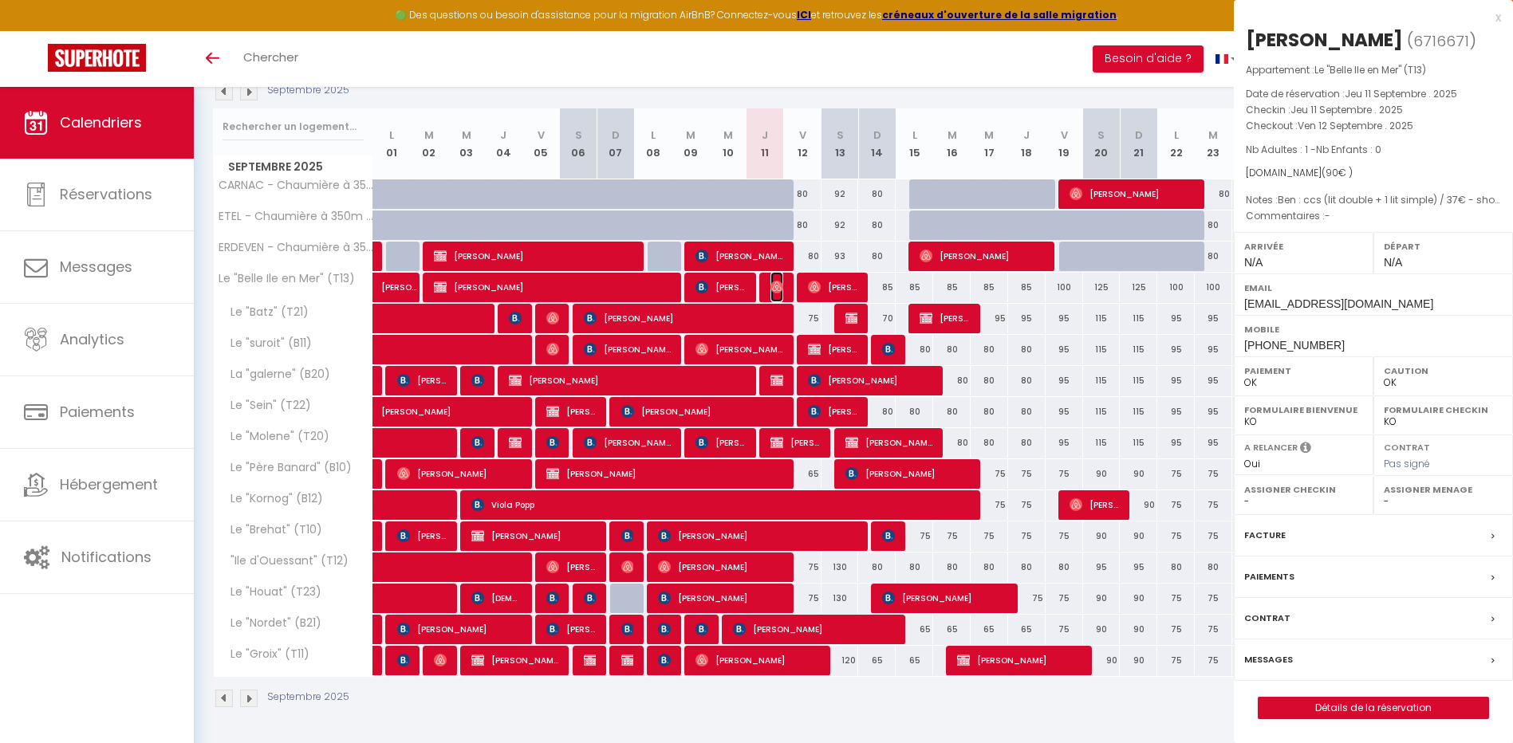
select select
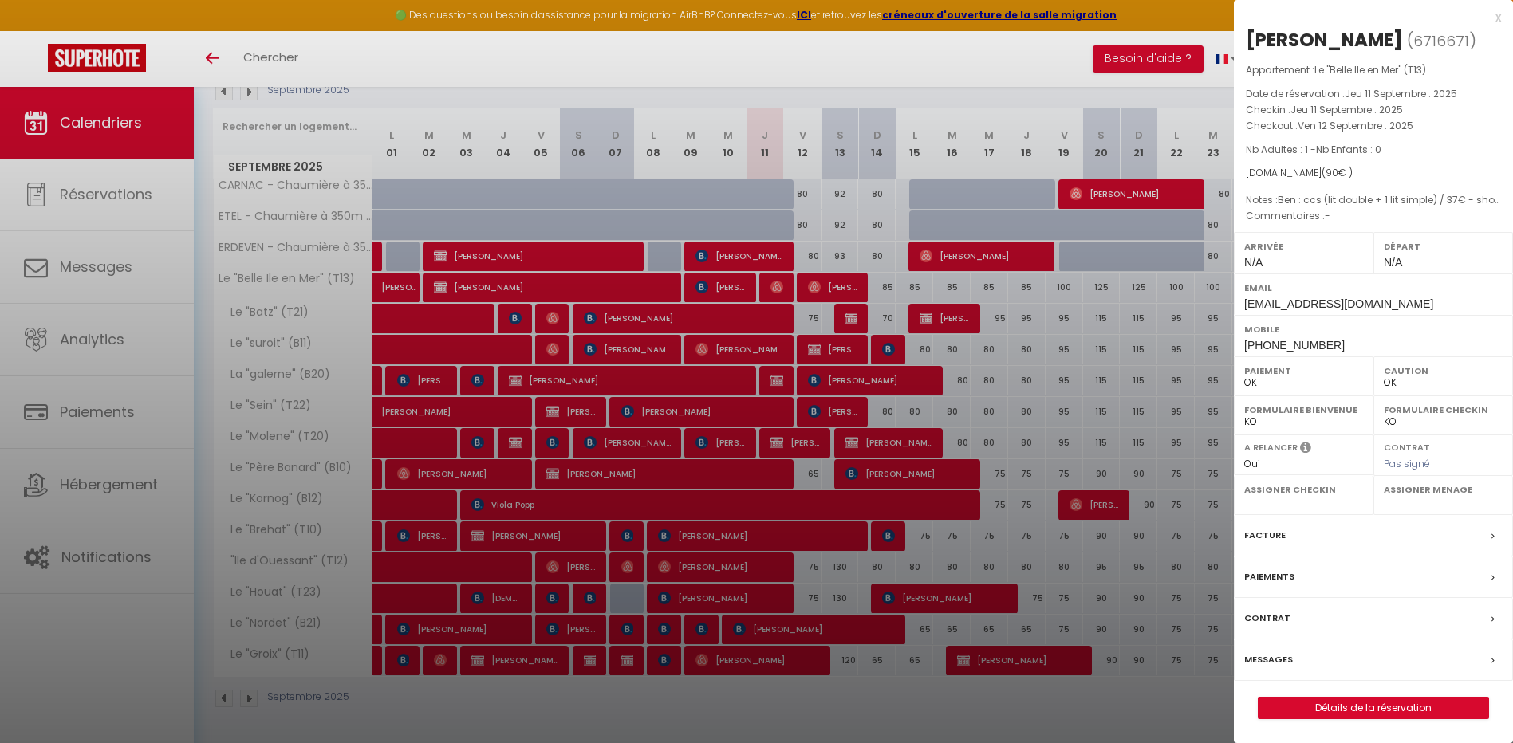
click at [783, 449] on div at bounding box center [756, 371] width 1513 height 743
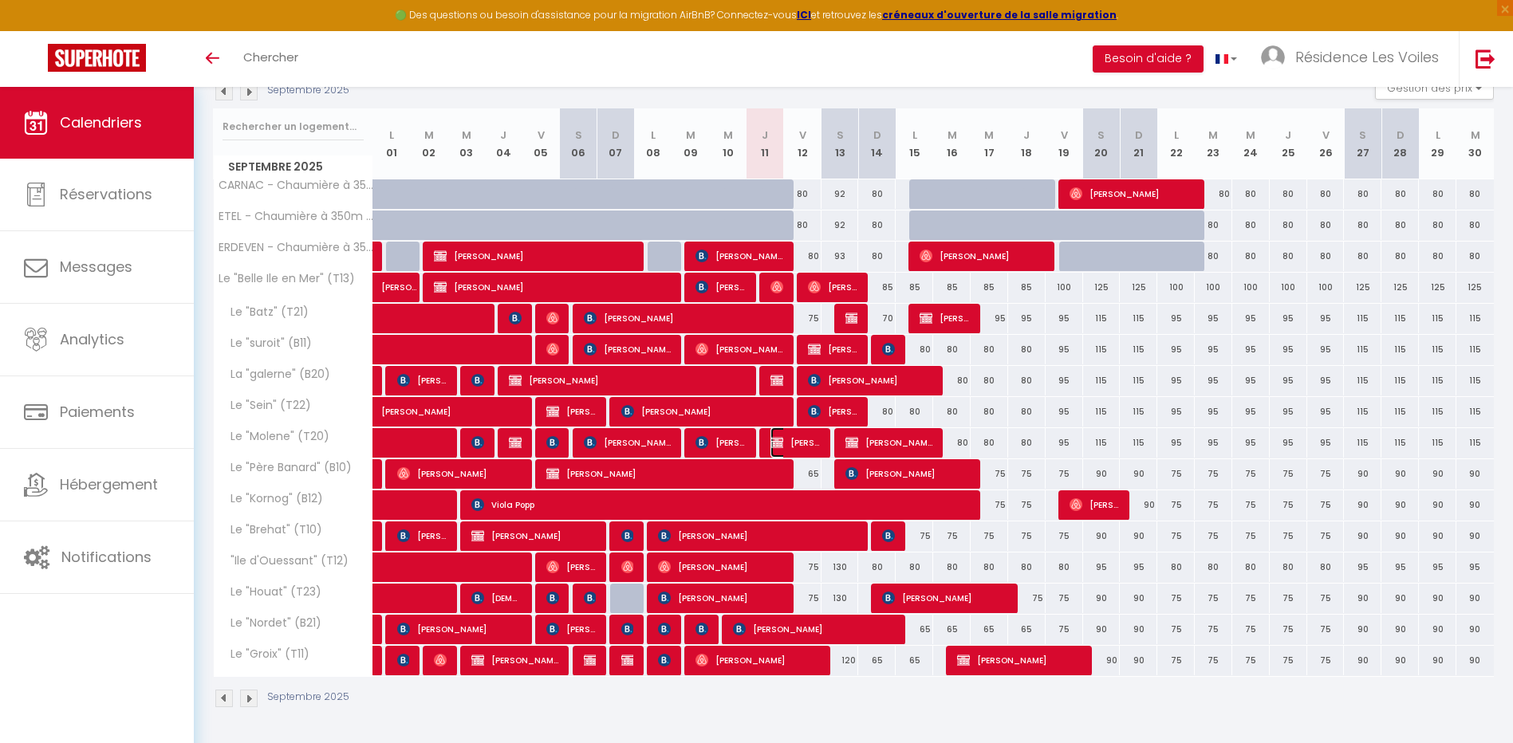
click at [780, 437] on img at bounding box center [777, 442] width 13 height 13
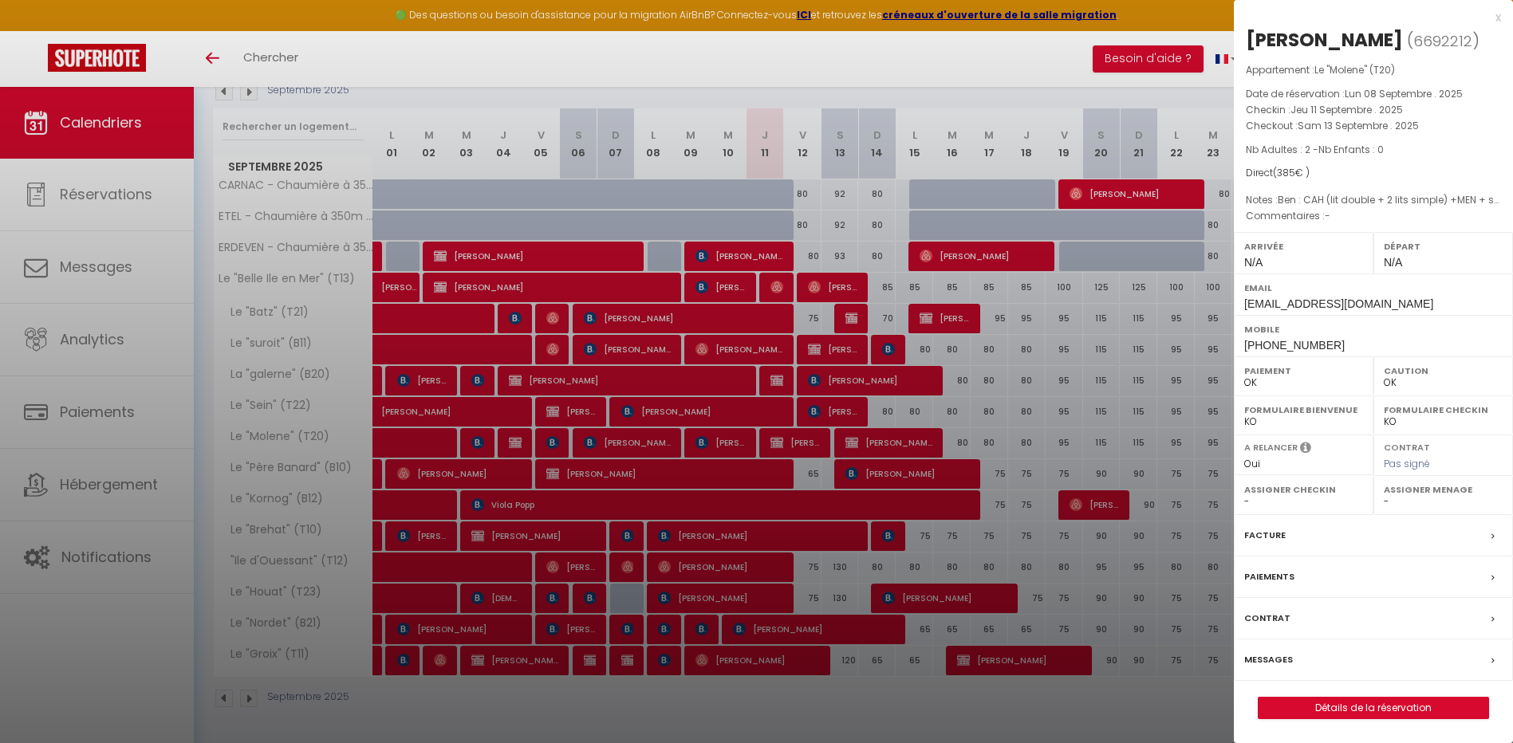
click at [763, 344] on div at bounding box center [756, 371] width 1513 height 743
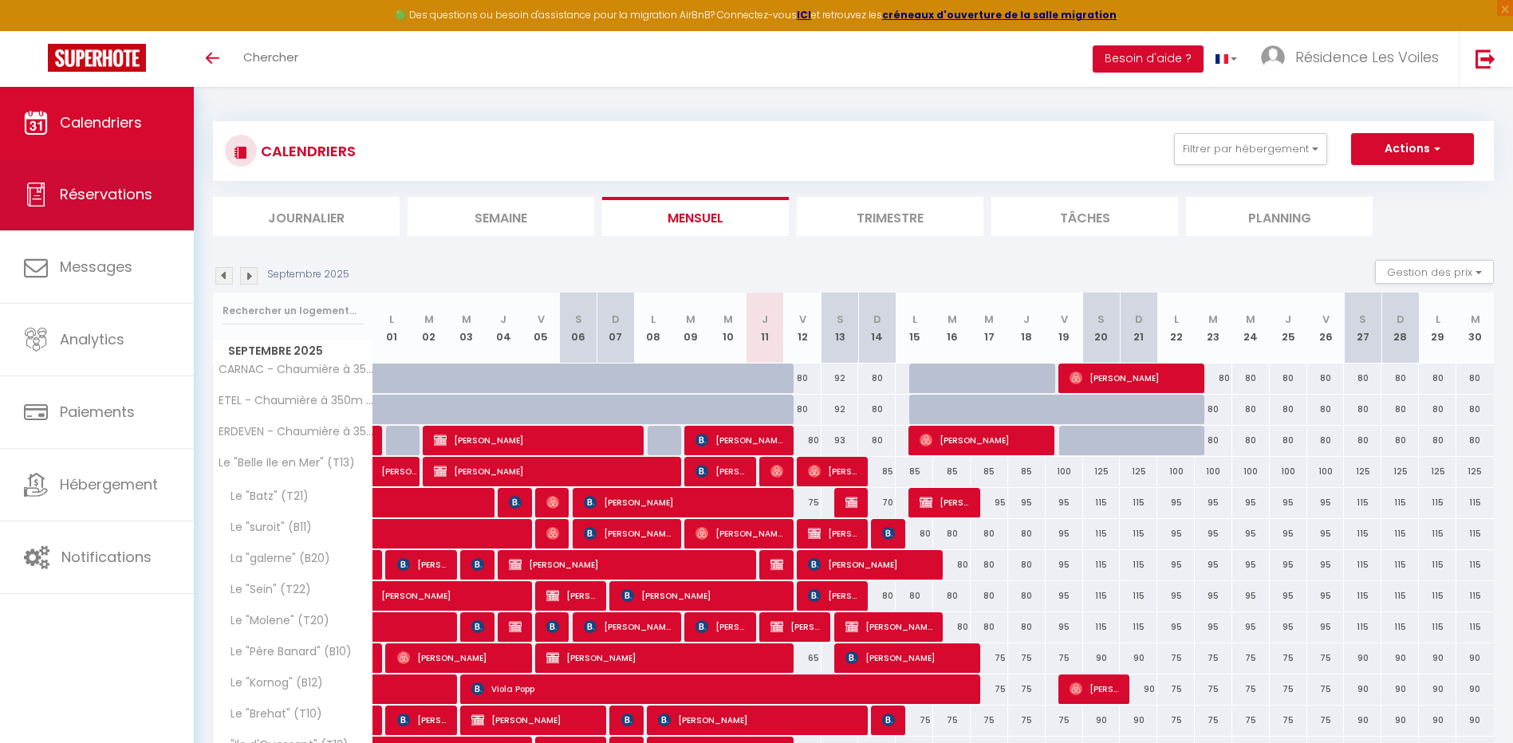
click at [97, 205] on link "Réservations" at bounding box center [97, 195] width 194 height 72
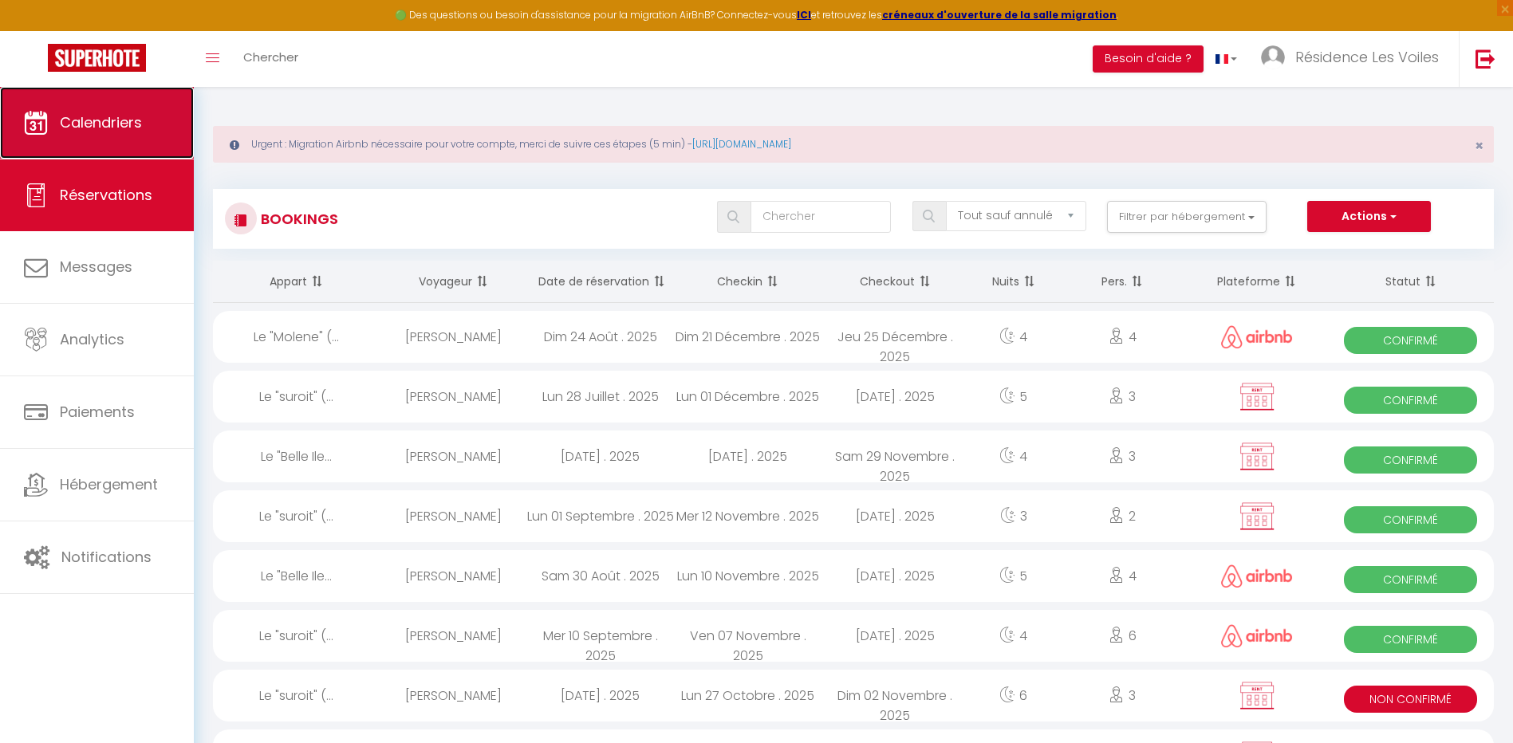
click at [106, 134] on link "Calendriers" at bounding box center [97, 123] width 194 height 72
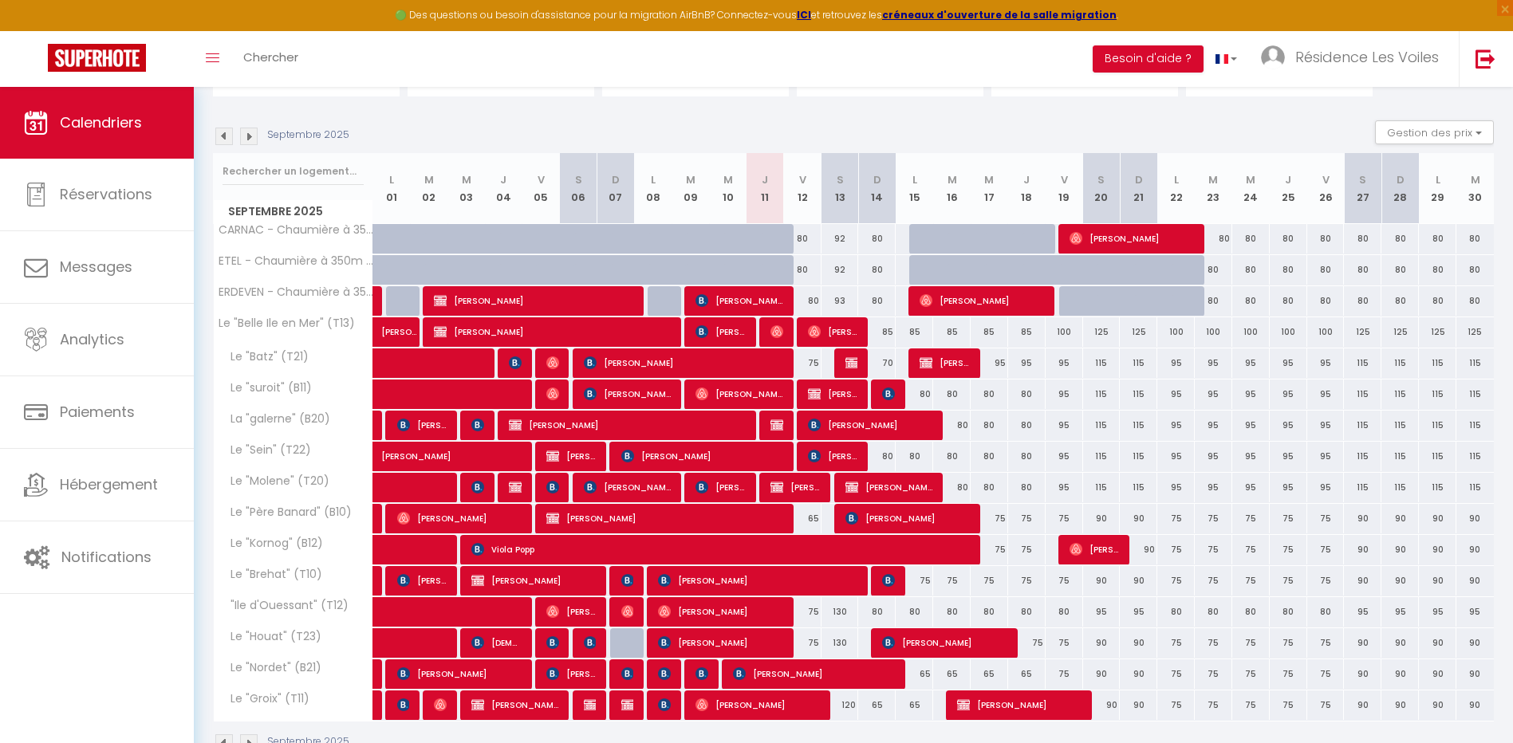
scroll to position [252, 0]
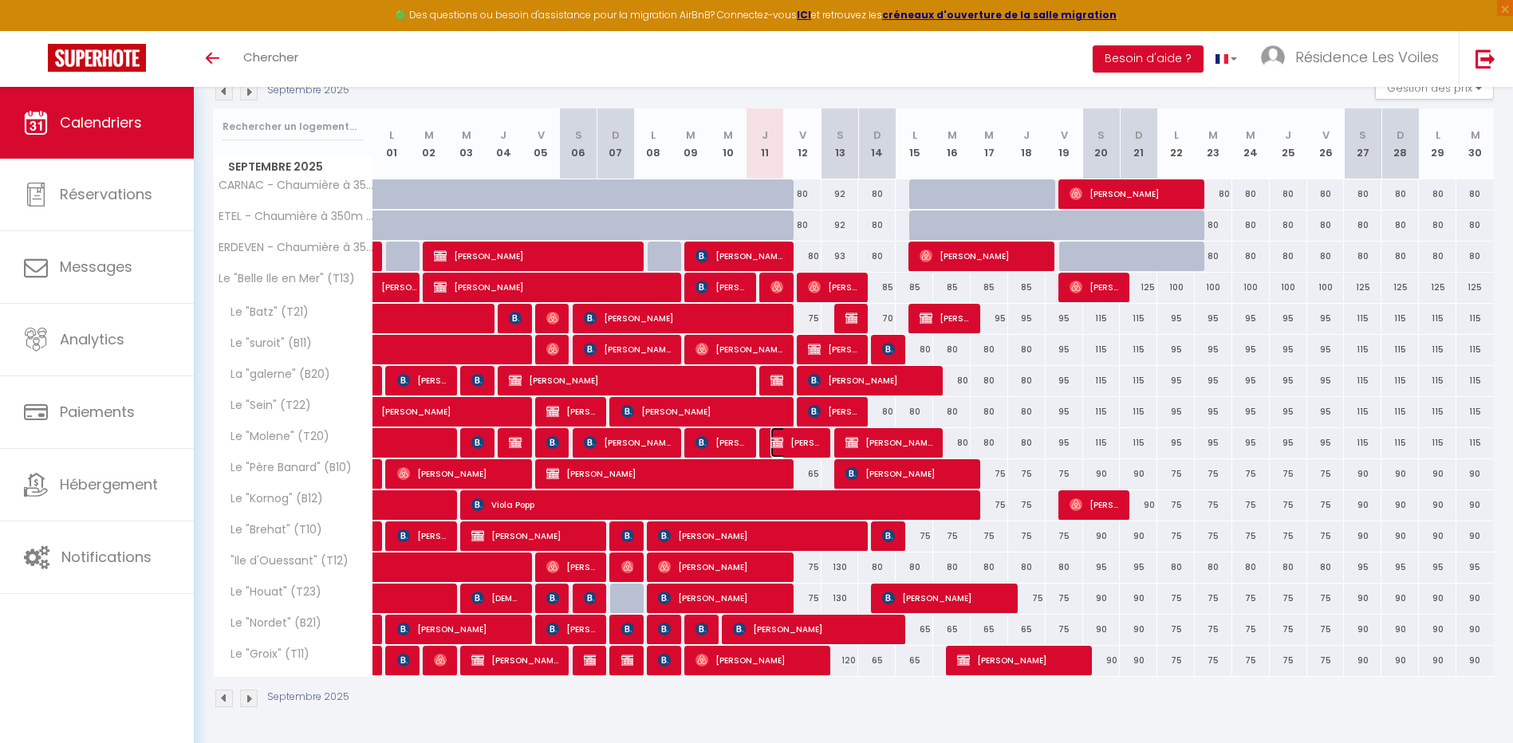
drag, startPoint x: 789, startPoint y: 443, endPoint x: 1256, endPoint y: 103, distance: 577.3
click at [789, 443] on span "[PERSON_NAME]" at bounding box center [796, 443] width 50 height 30
select select "OK"
select select "0"
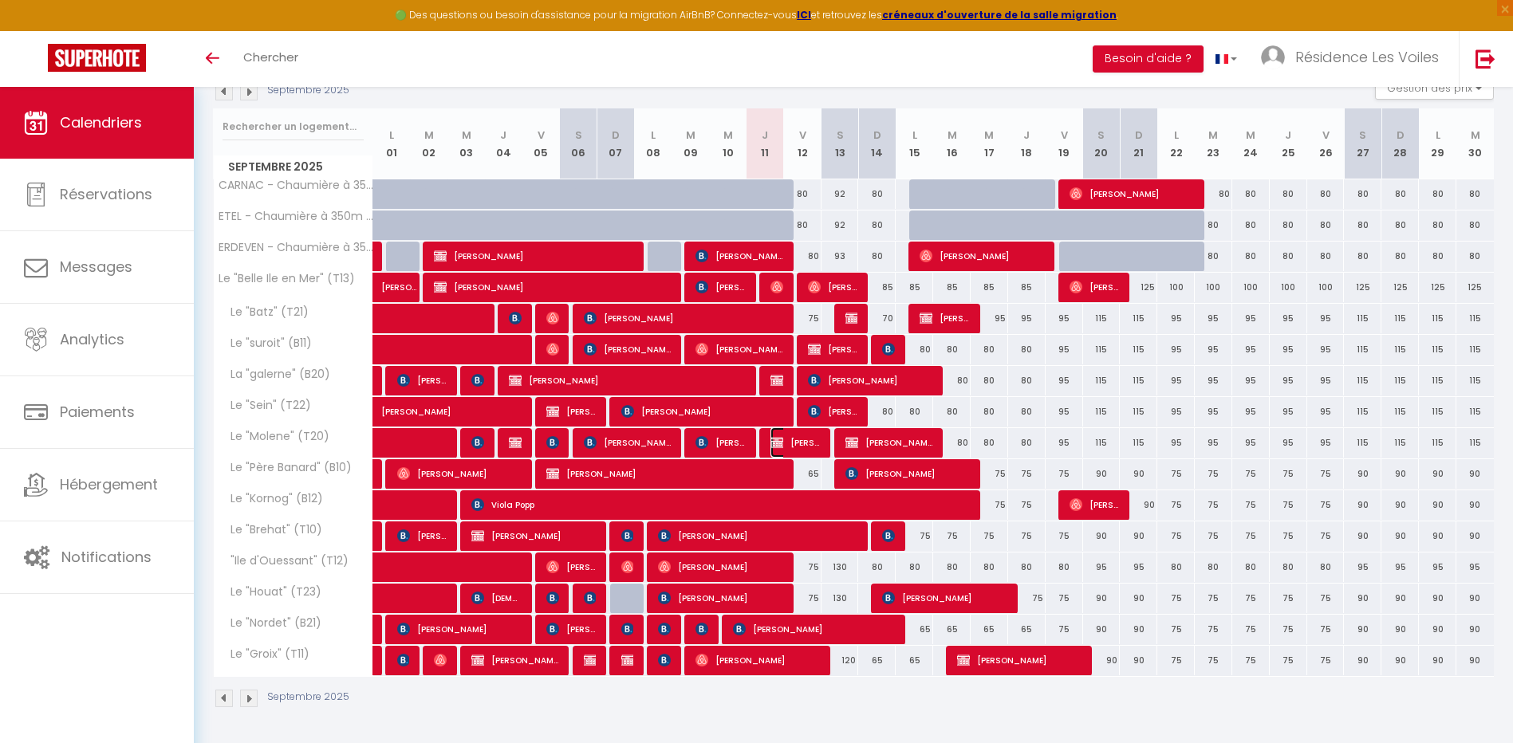
select select "0"
select select "1"
select select
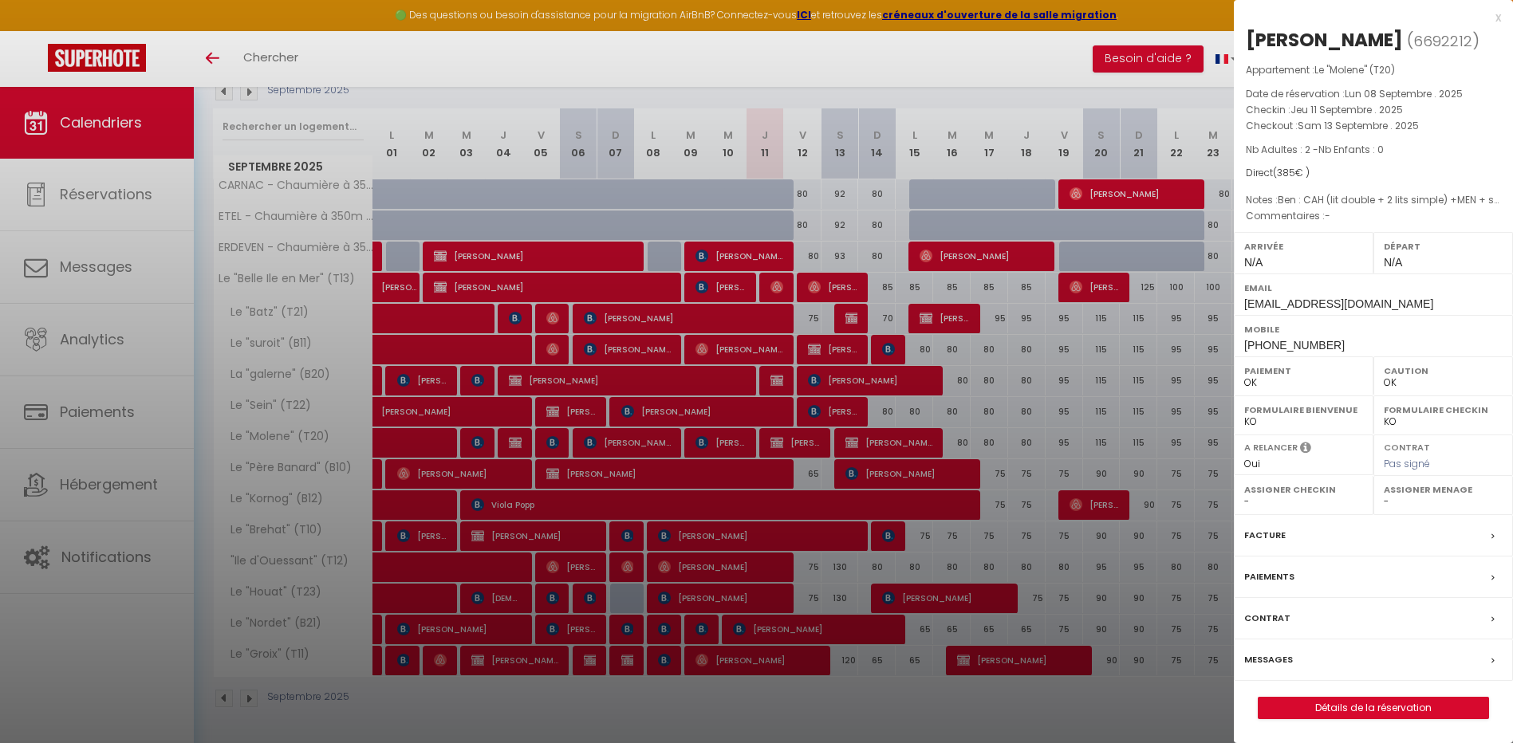
drag, startPoint x: 1394, startPoint y: 36, endPoint x: 1246, endPoint y: 37, distance: 148.4
click at [1246, 37] on h2 "[PERSON_NAME] ( 6692212 )" at bounding box center [1373, 40] width 255 height 27
